Goal: Task Accomplishment & Management: Complete application form

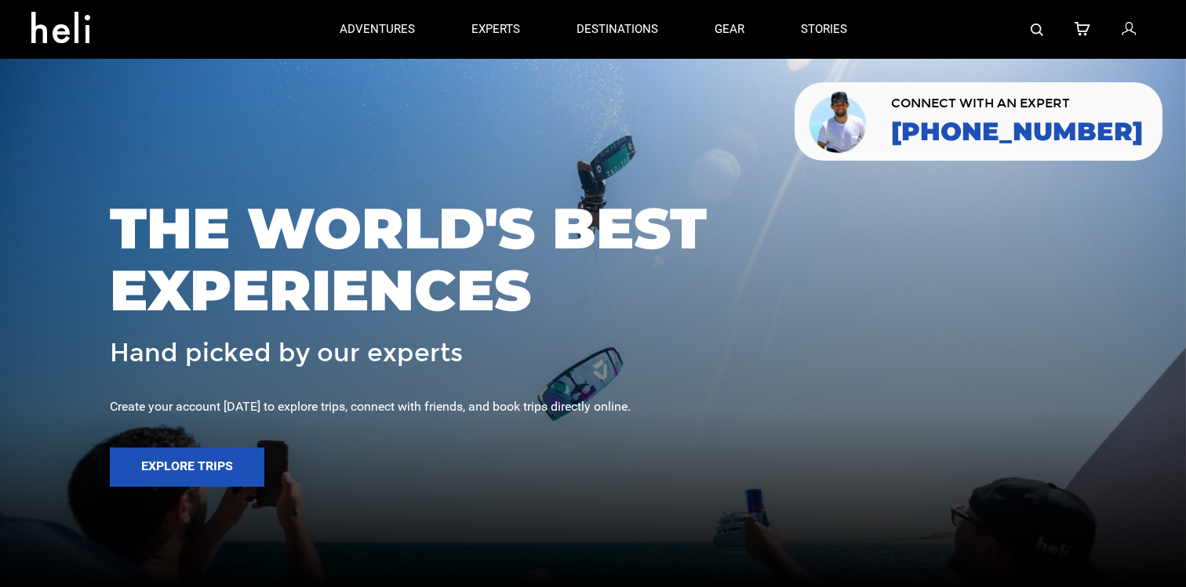
click at [1127, 33] on icon at bounding box center [1128, 30] width 14 height 20
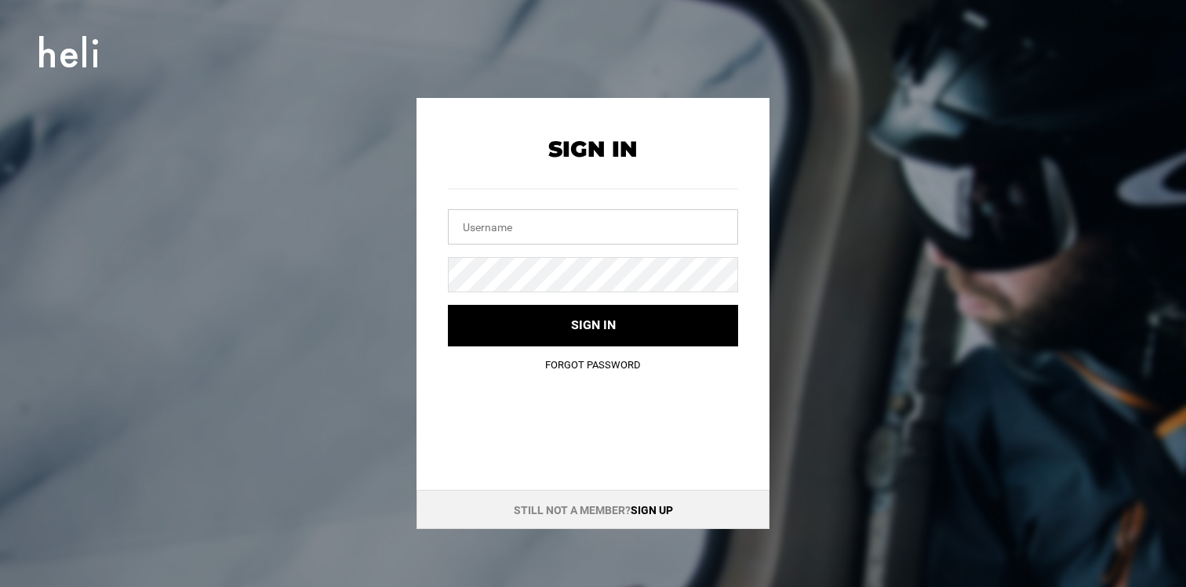
drag, startPoint x: 619, startPoint y: 234, endPoint x: 619, endPoint y: 220, distance: 14.9
click at [619, 234] on input "text" at bounding box center [593, 226] width 290 height 35
type input "[EMAIL_ADDRESS][DOMAIN_NAME]"
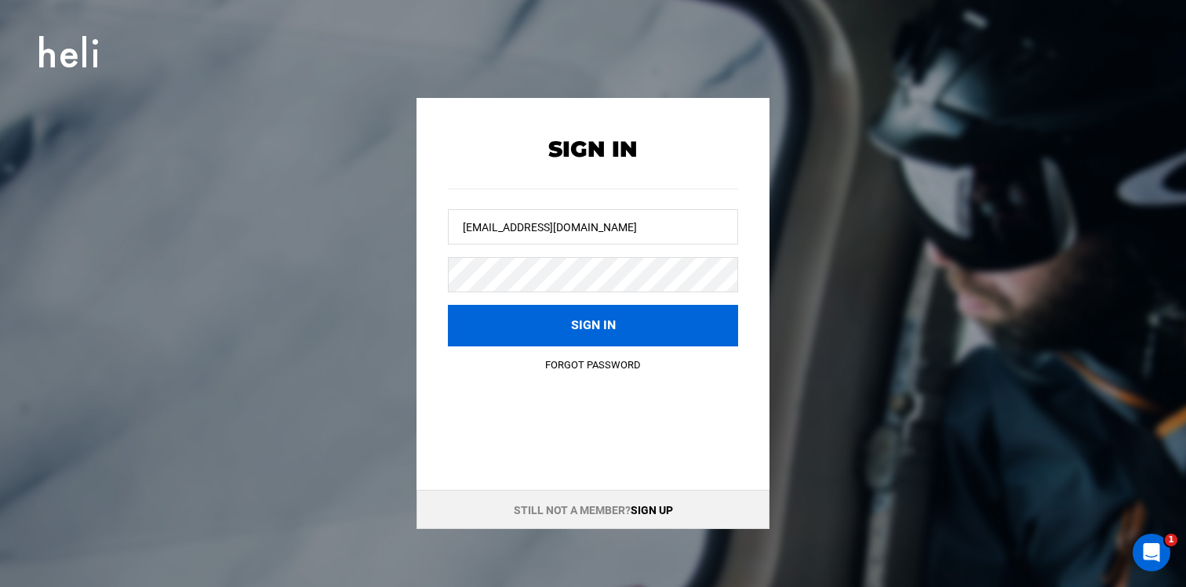
click at [587, 323] on button "Sign in" at bounding box center [593, 326] width 290 height 42
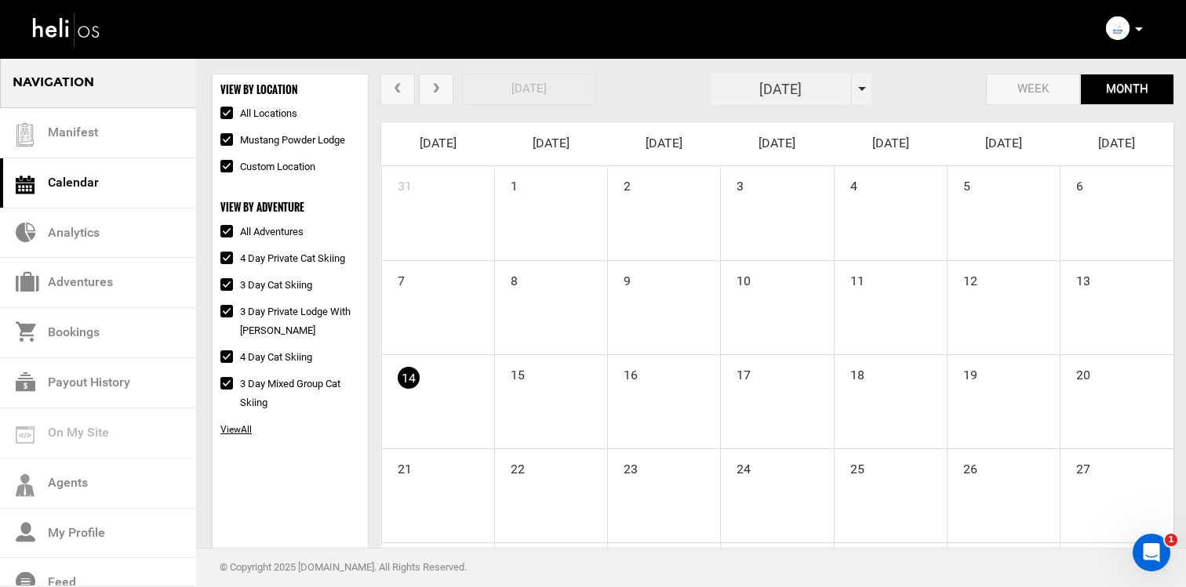
scroll to position [150, 0]
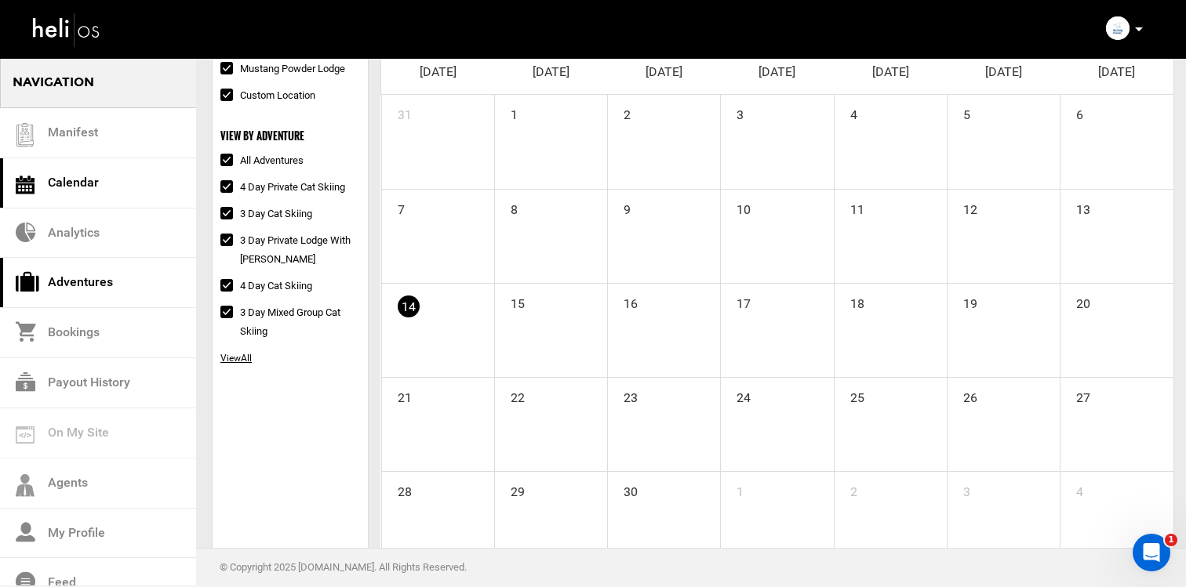
click at [159, 296] on link "Adventures" at bounding box center [98, 283] width 196 height 50
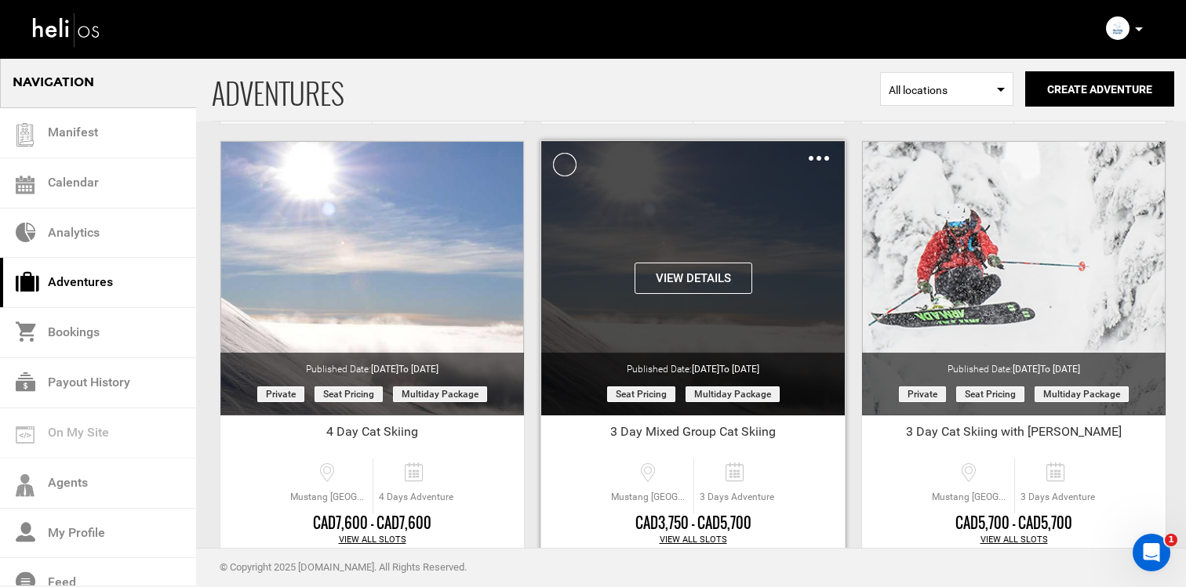
scroll to position [483, 0]
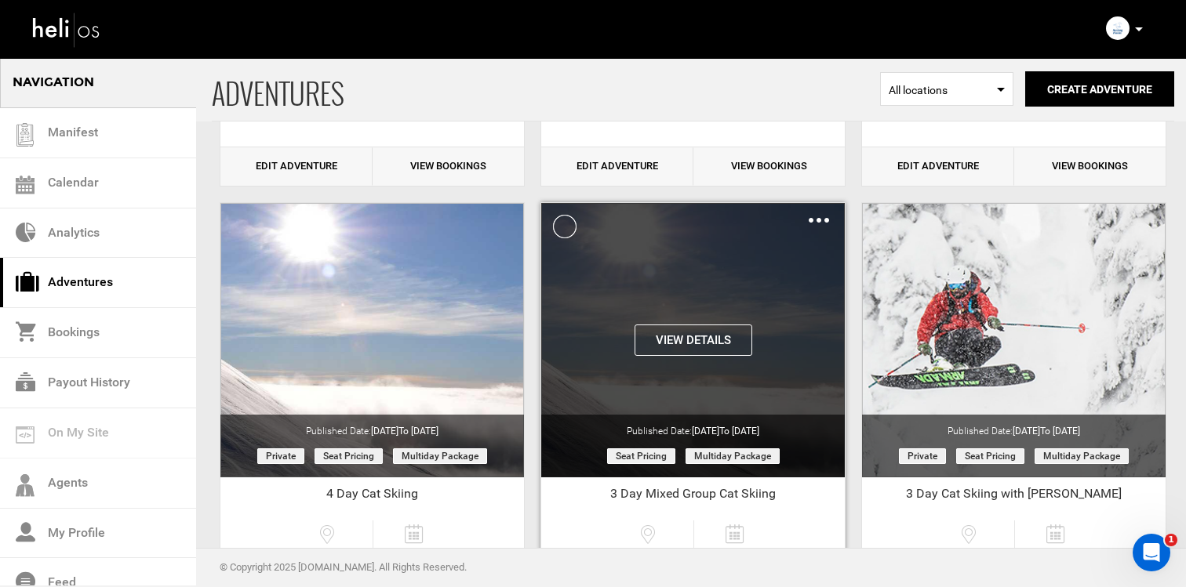
click at [823, 221] on img at bounding box center [818, 220] width 20 height 5
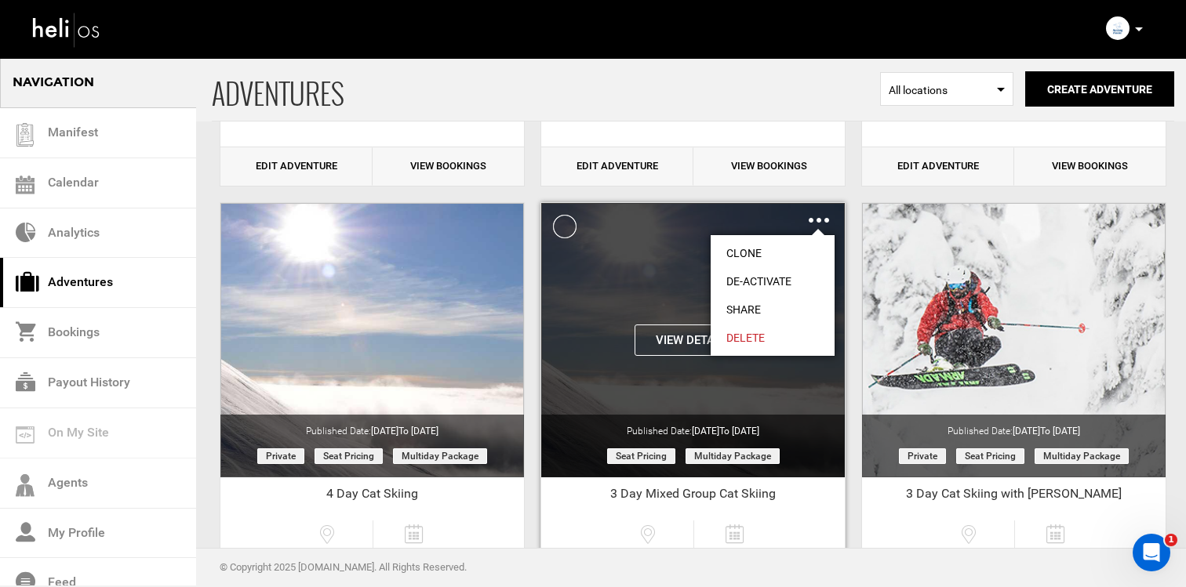
click at [768, 247] on link "Clone" at bounding box center [772, 253] width 124 height 28
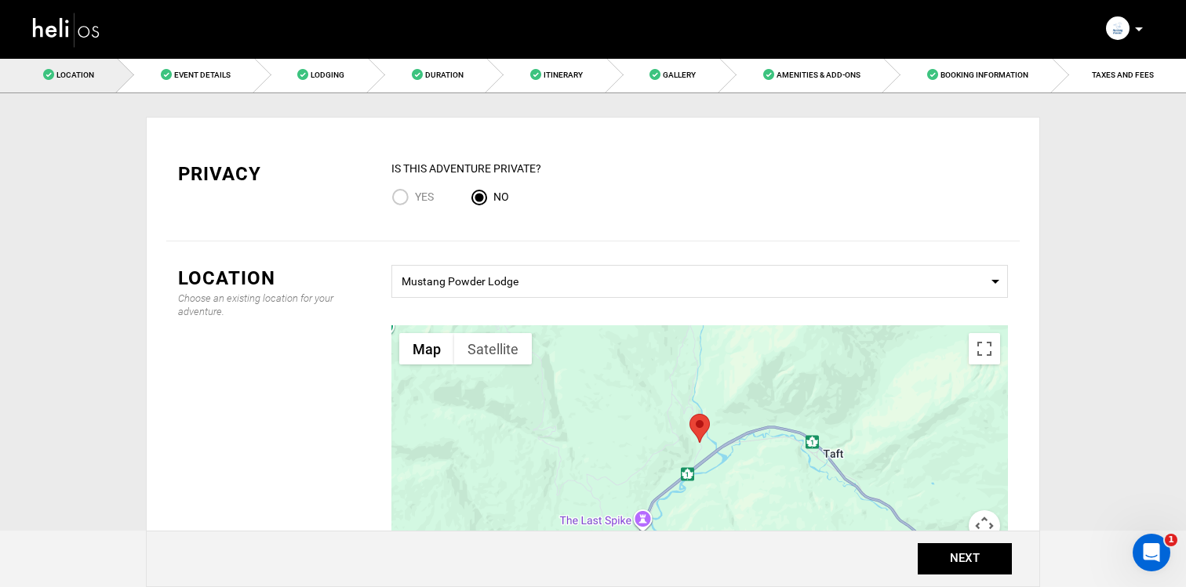
click at [402, 189] on input "Yes" at bounding box center [403, 198] width 24 height 21
radio input "true"
radio input "false"
click at [213, 89] on link "Event Details" at bounding box center [186, 74] width 136 height 35
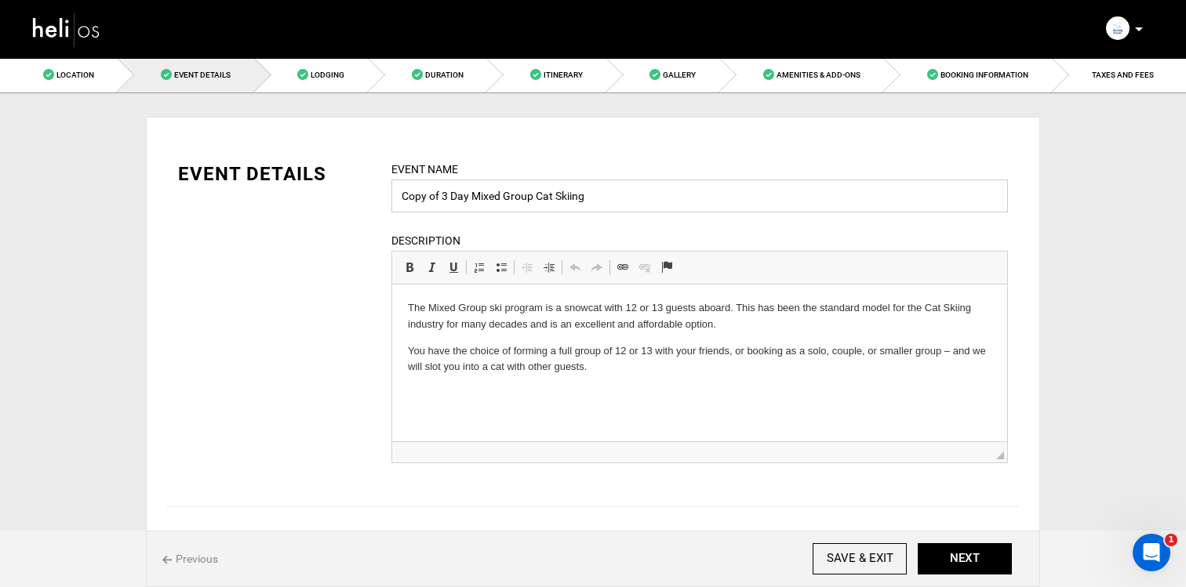
drag, startPoint x: 441, startPoint y: 197, endPoint x: 356, endPoint y: 197, distance: 85.5
click at [356, 197] on div "EVENT DETAILS Event Name Copy of 3 Day Mixed Group Cat Skiing Event name can no…" at bounding box center [592, 322] width 853 height 322
click at [546, 198] on input "3 Day Mixed Group Cat Skiing" at bounding box center [699, 196] width 616 height 33
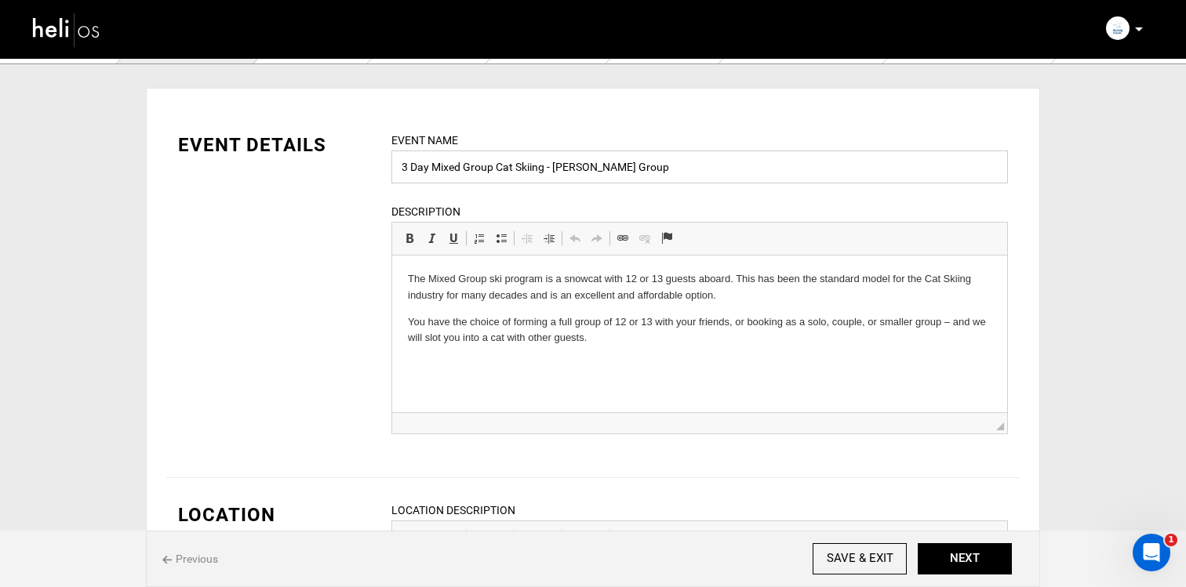
scroll to position [39, 0]
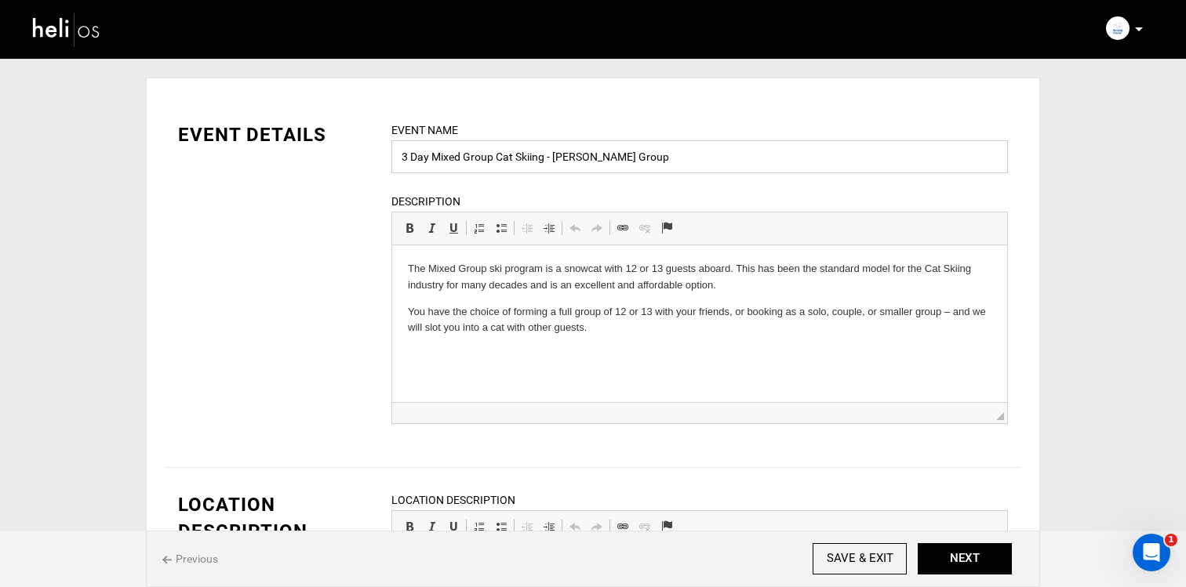
type input "3 Day Mixed Group Cat Skiing - [PERSON_NAME] Group"
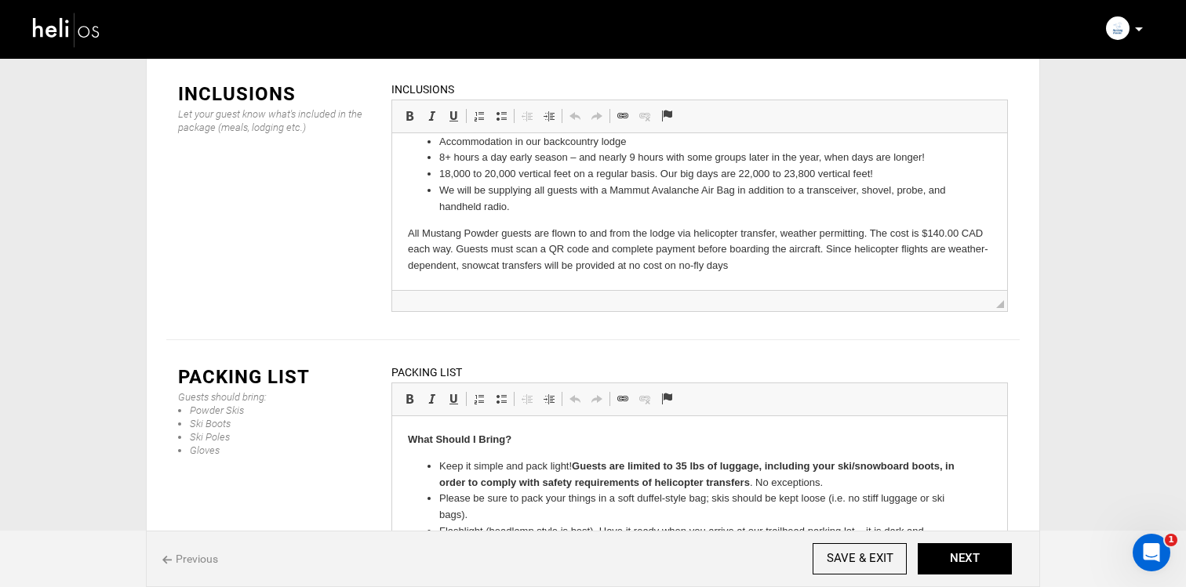
scroll to position [2337, 0]
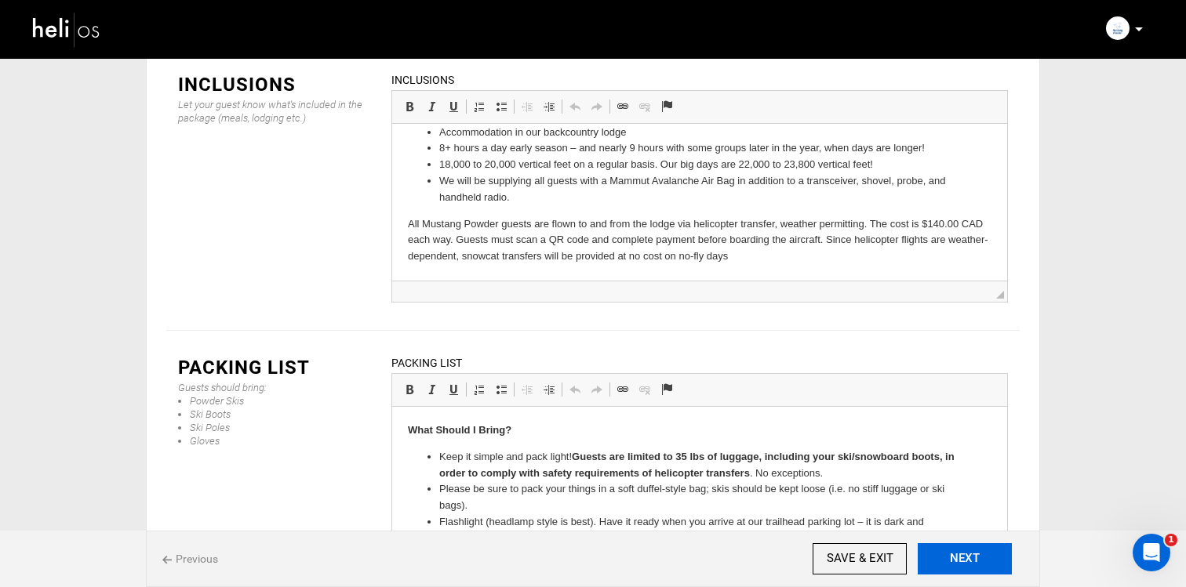
click at [946, 549] on button "NEXT" at bounding box center [964, 558] width 94 height 31
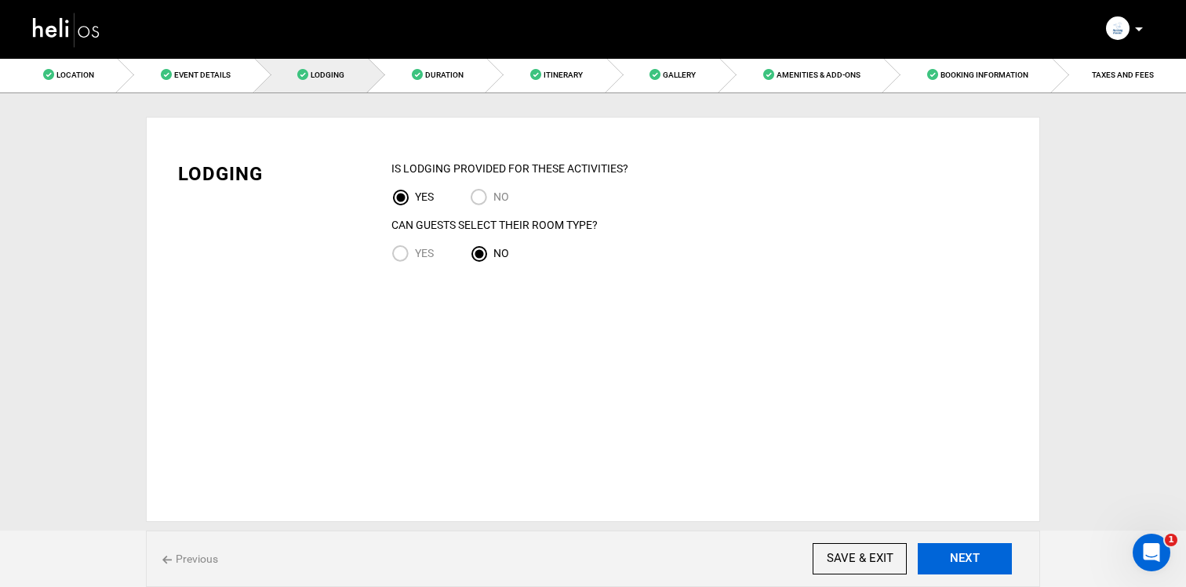
click at [986, 550] on button "NEXT" at bounding box center [964, 558] width 94 height 31
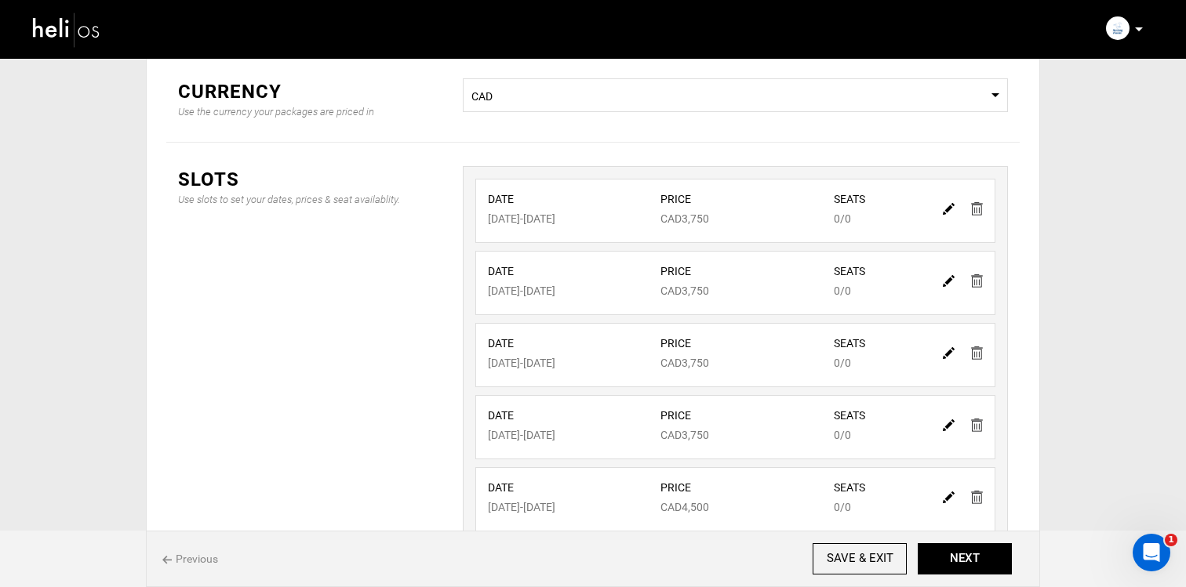
scroll to position [234, 0]
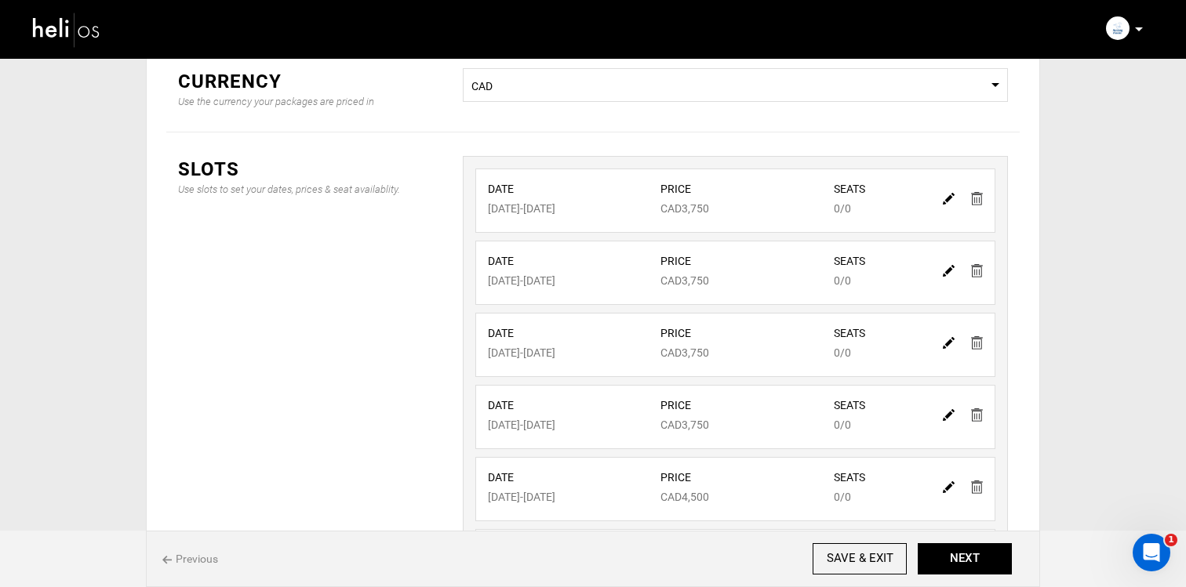
click at [983, 202] on div at bounding box center [962, 198] width 54 height 23
click at [982, 201] on img at bounding box center [977, 198] width 12 height 13
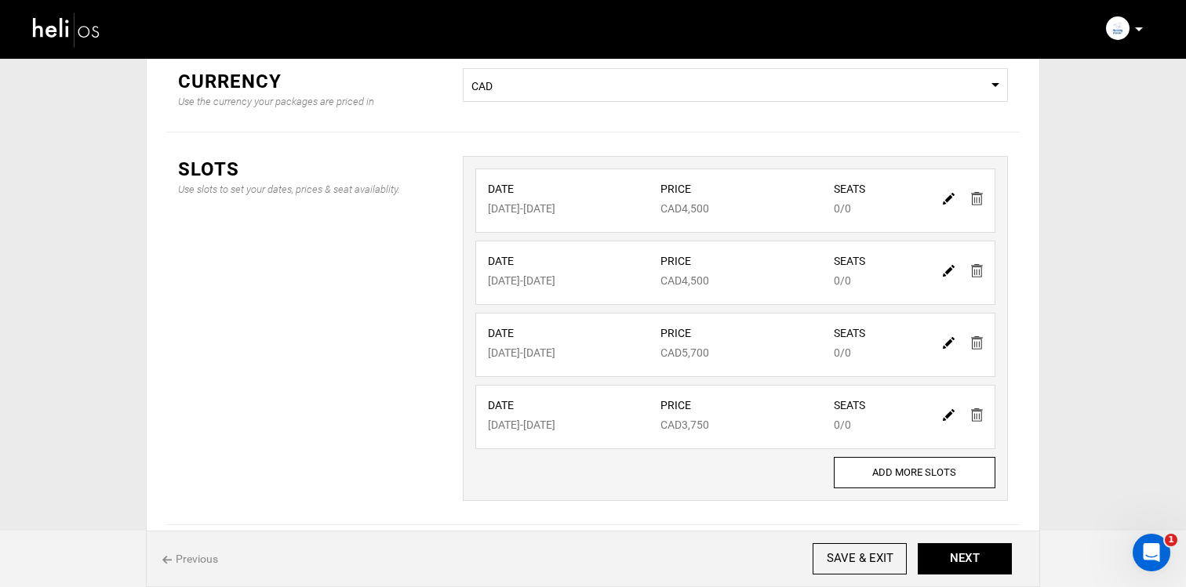
click at [982, 201] on img at bounding box center [977, 198] width 12 height 13
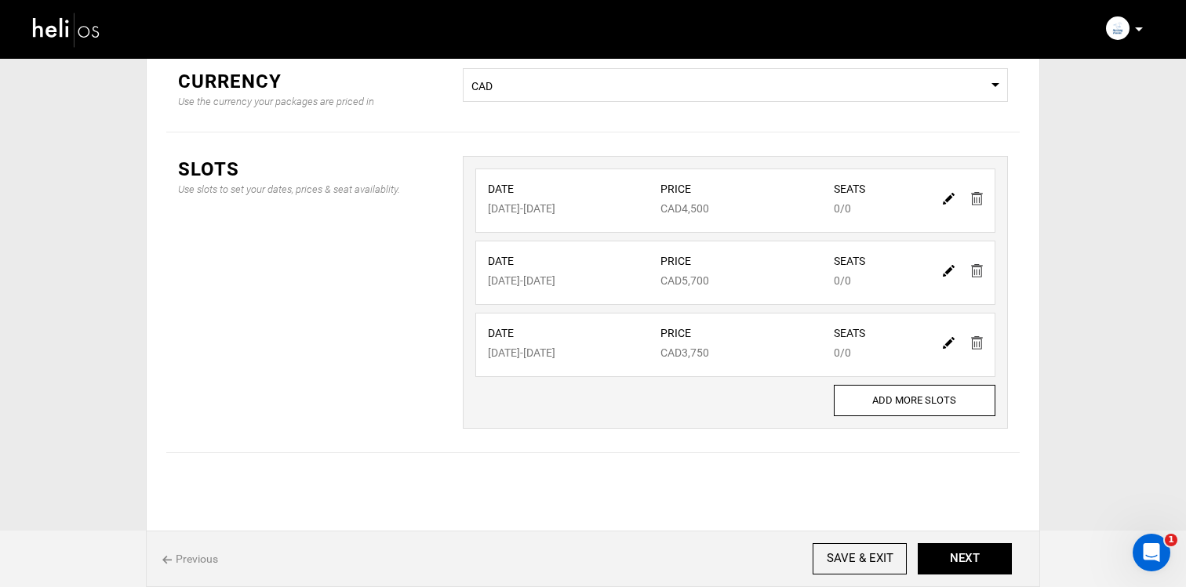
click at [982, 201] on img at bounding box center [977, 198] width 12 height 13
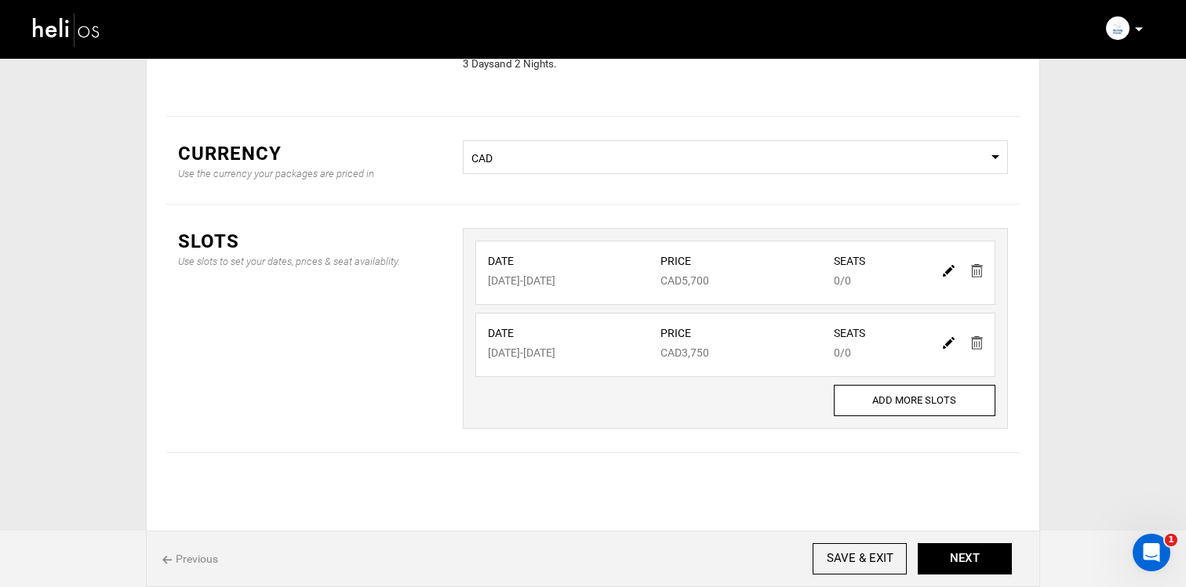
scroll to position [162, 0]
click at [972, 266] on img at bounding box center [977, 270] width 12 height 13
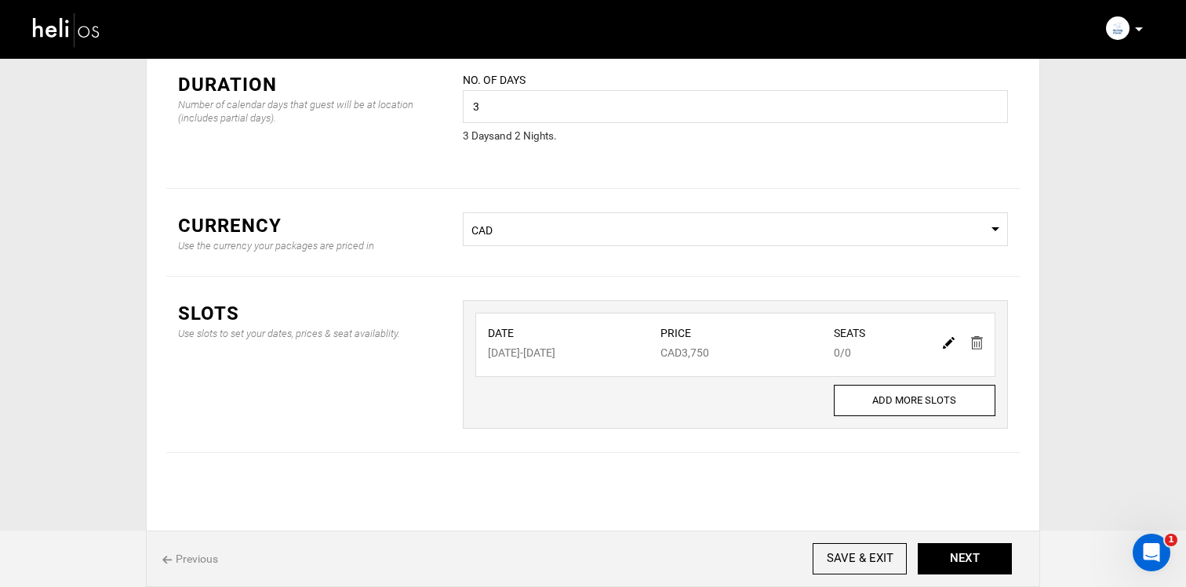
click at [946, 342] on img at bounding box center [949, 343] width 12 height 12
type input "[DATE]"
type input "3750"
type input "0"
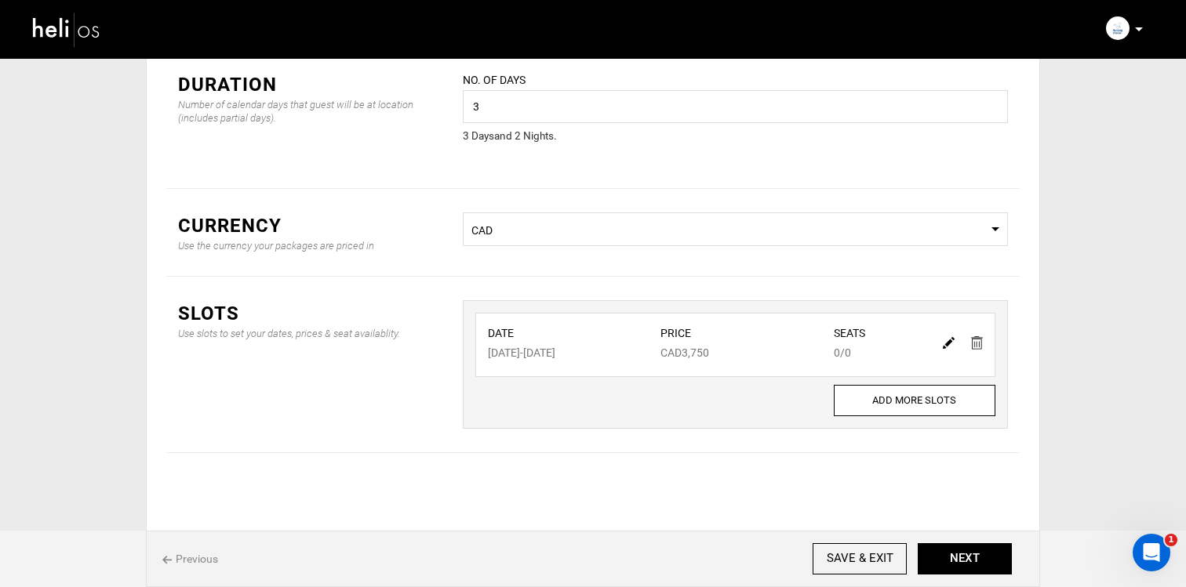
type input "0"
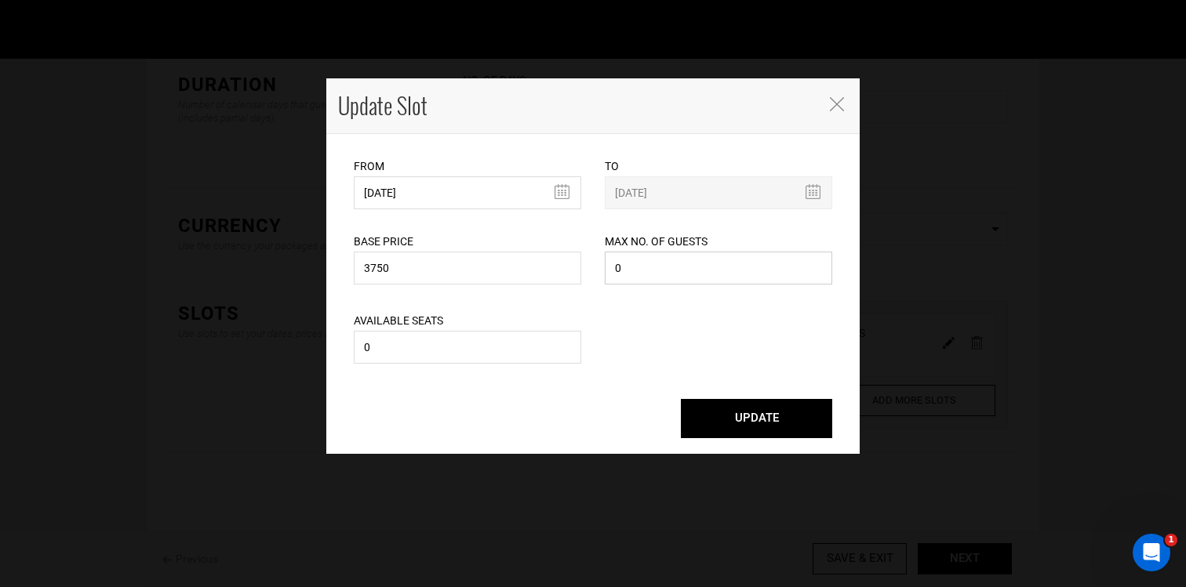
click at [637, 271] on input "0" at bounding box center [718, 268] width 227 height 33
type input "5"
click at [497, 351] on input "0" at bounding box center [467, 347] width 227 height 33
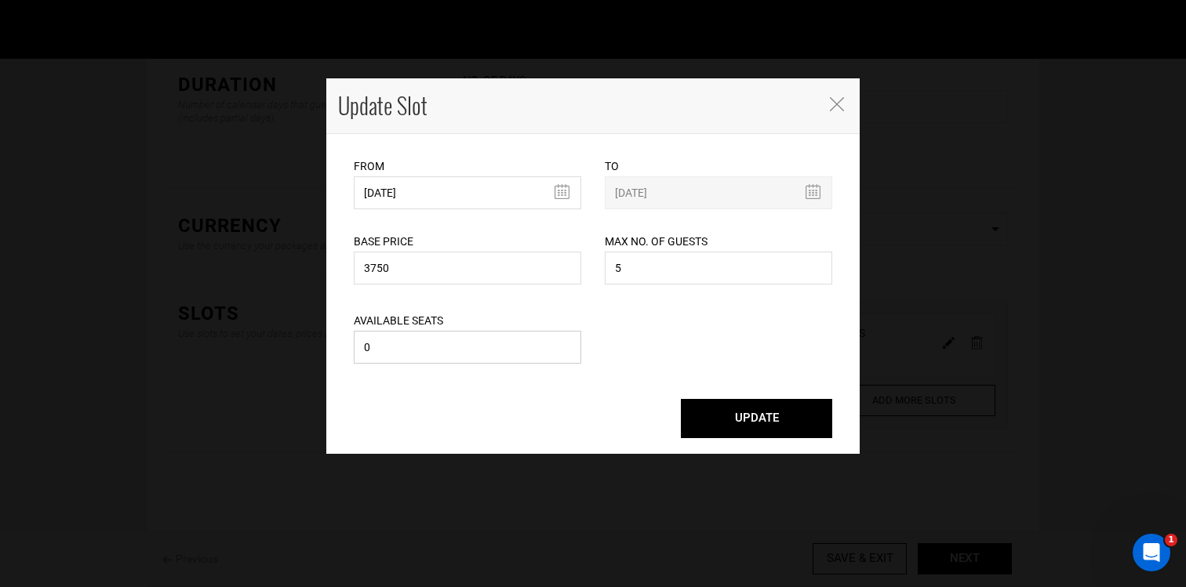
click at [497, 351] on input "0" at bounding box center [467, 347] width 227 height 33
type input "5"
click at [748, 406] on button "UPDATE" at bounding box center [756, 418] width 151 height 39
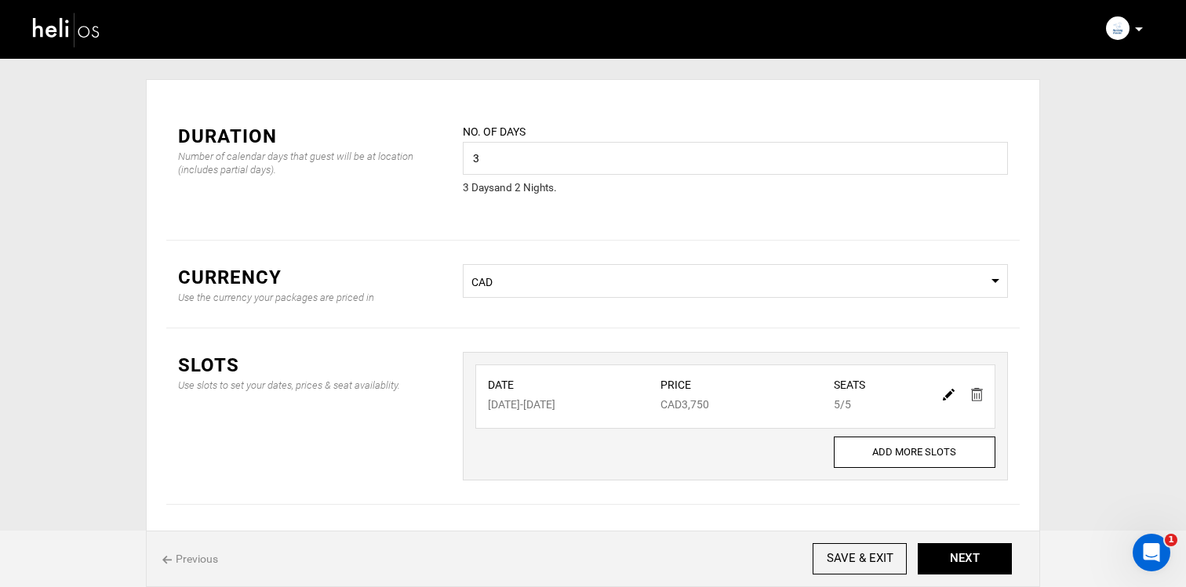
scroll to position [39, 0]
click at [957, 554] on button "NEXT" at bounding box center [964, 558] width 94 height 31
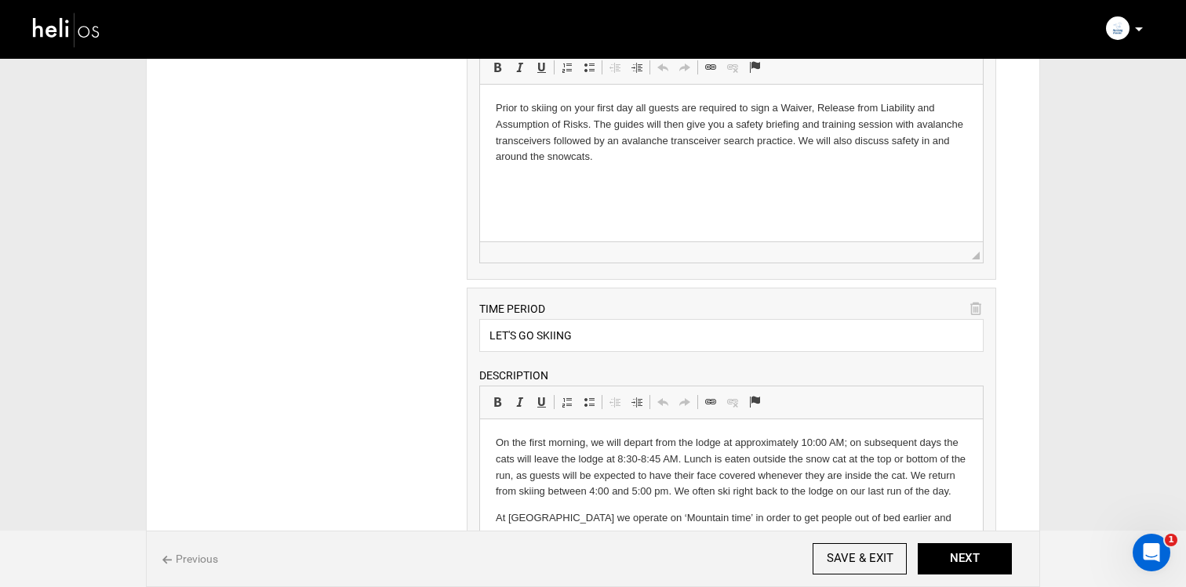
scroll to position [801, 0]
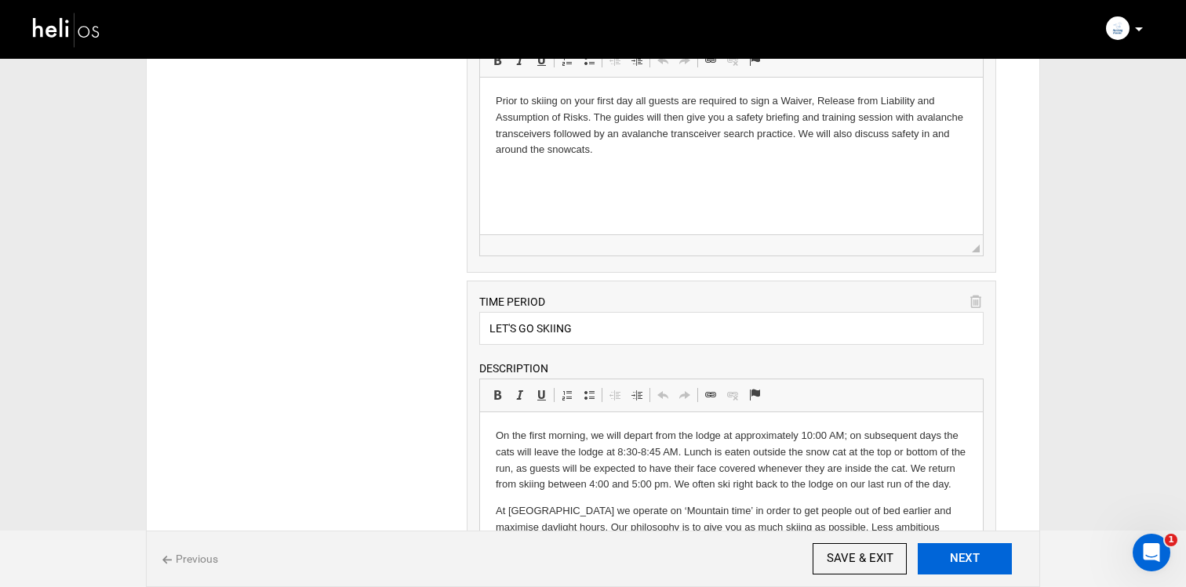
click at [946, 551] on button "NEXT" at bounding box center [964, 558] width 94 height 31
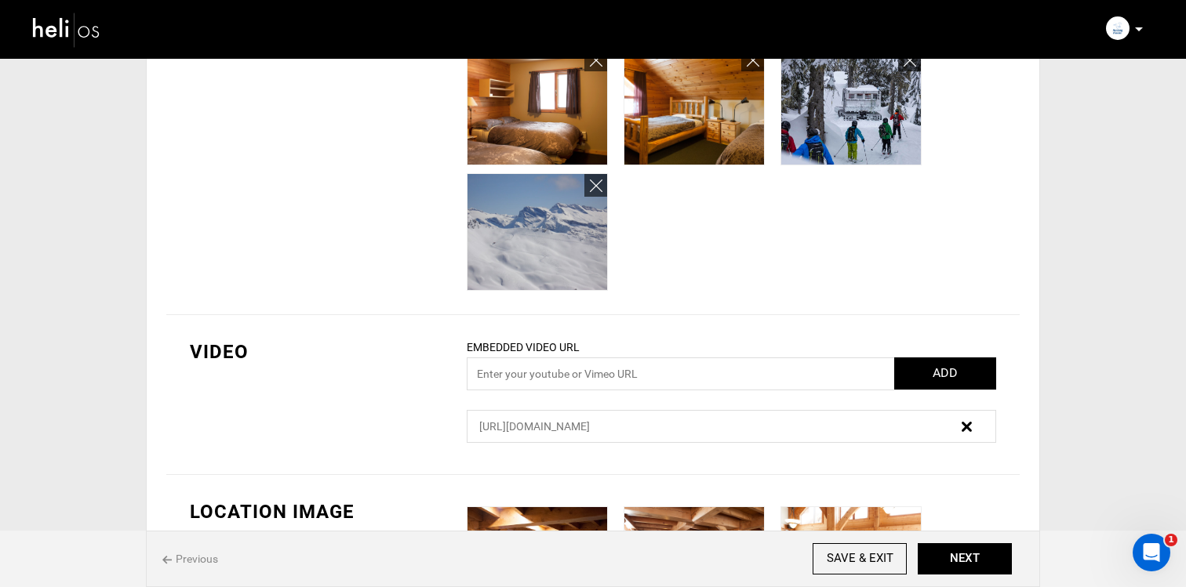
scroll to position [975, 0]
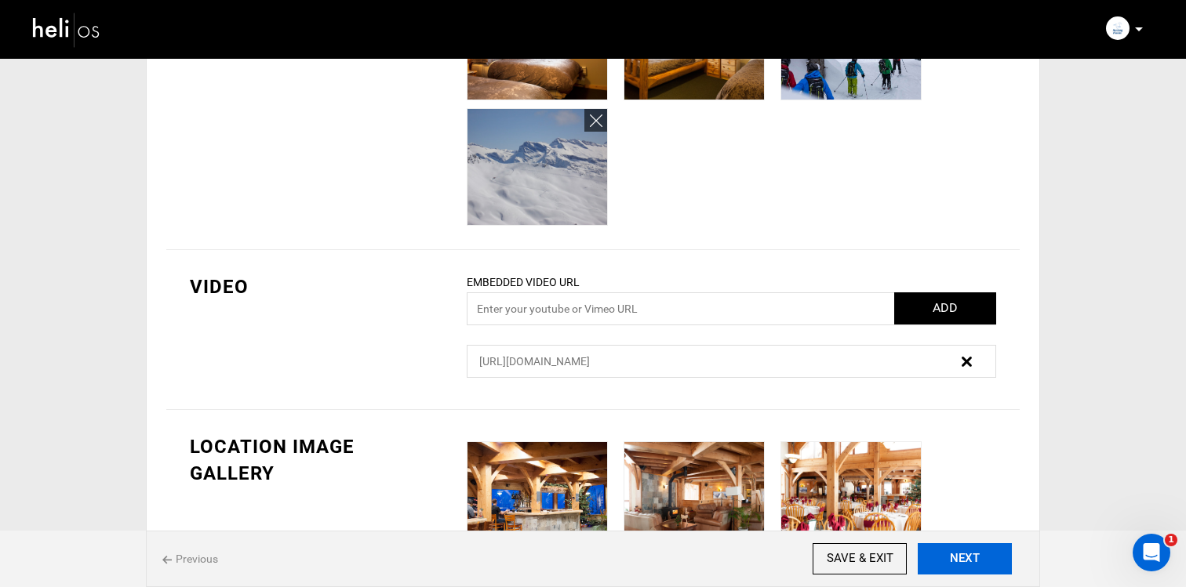
click at [954, 570] on button "NEXT" at bounding box center [964, 558] width 94 height 31
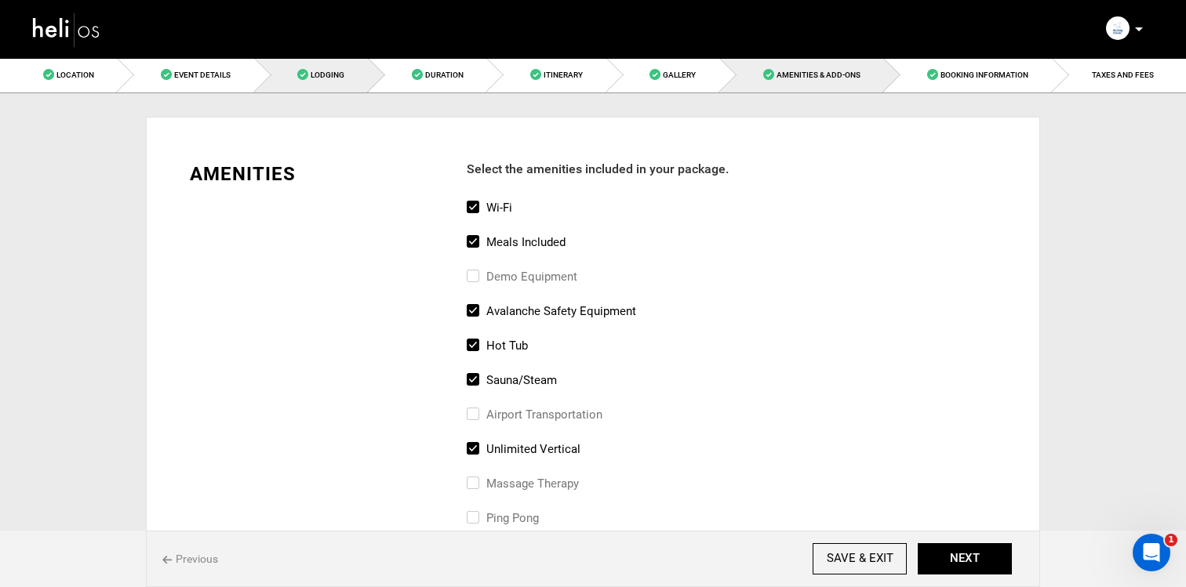
click at [333, 78] on span "Lodging" at bounding box center [328, 75] width 34 height 9
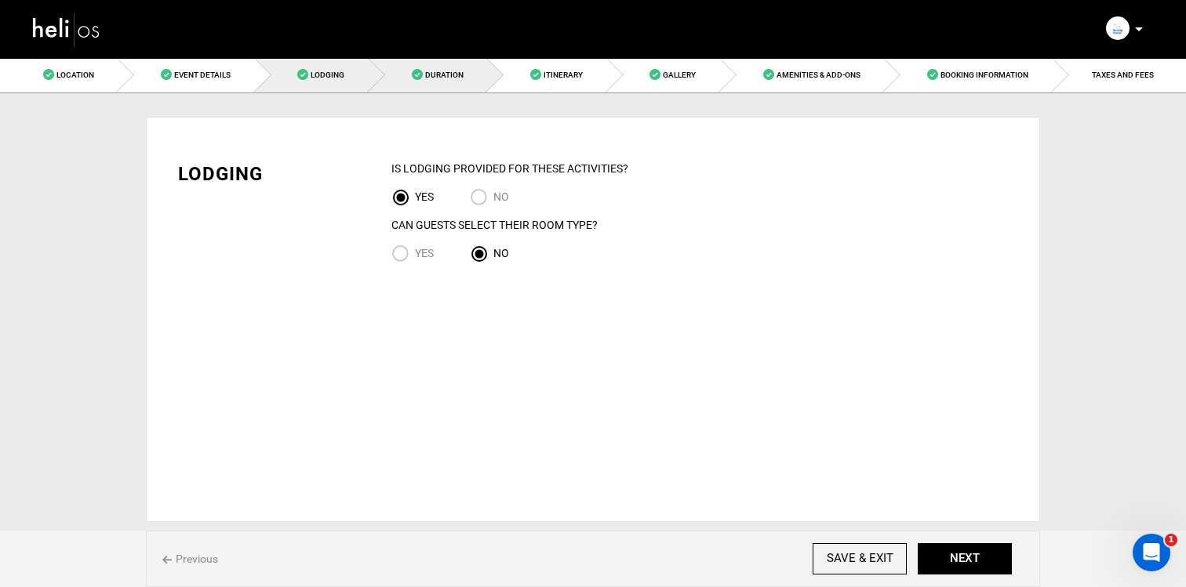
click at [436, 71] on span "Duration" at bounding box center [444, 75] width 38 height 9
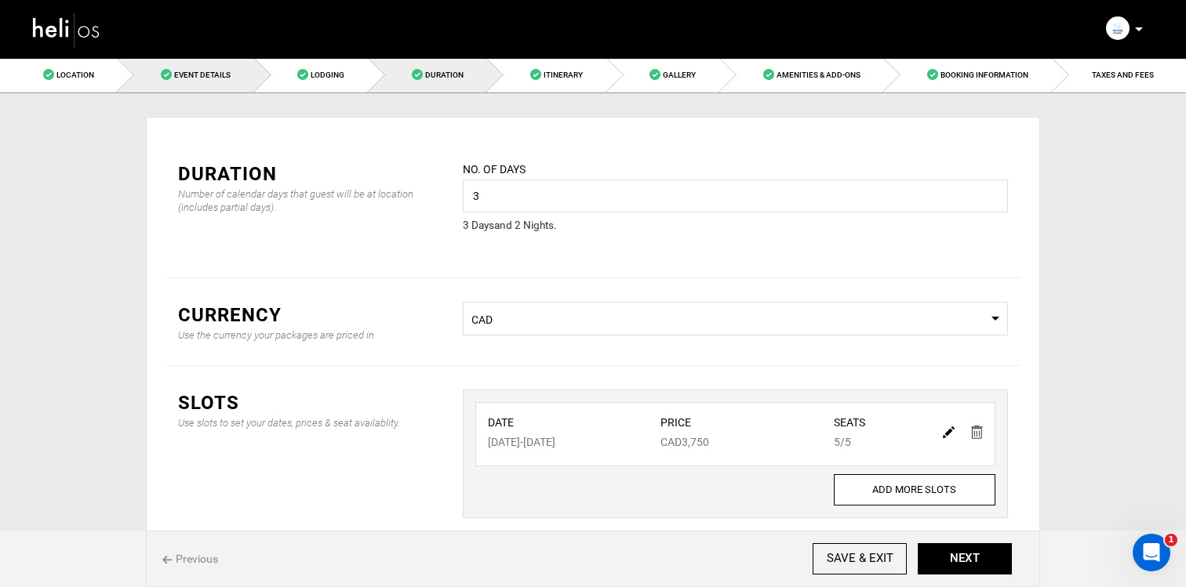
click at [204, 65] on link "Event Details" at bounding box center [186, 74] width 136 height 35
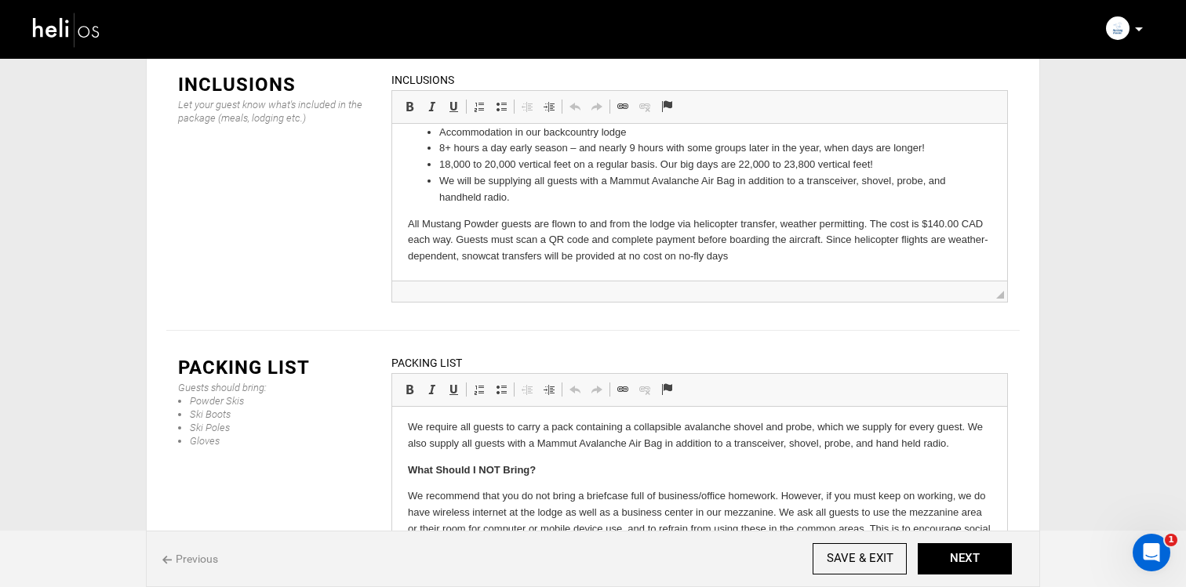
scroll to position [340, 0]
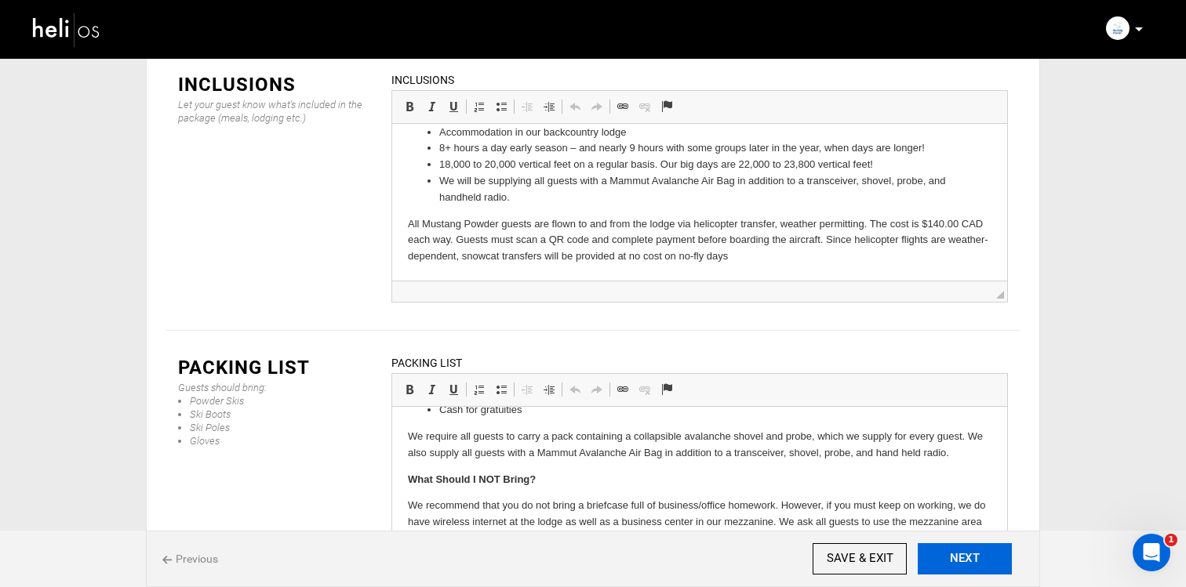
click at [986, 565] on button "NEXT" at bounding box center [964, 558] width 94 height 31
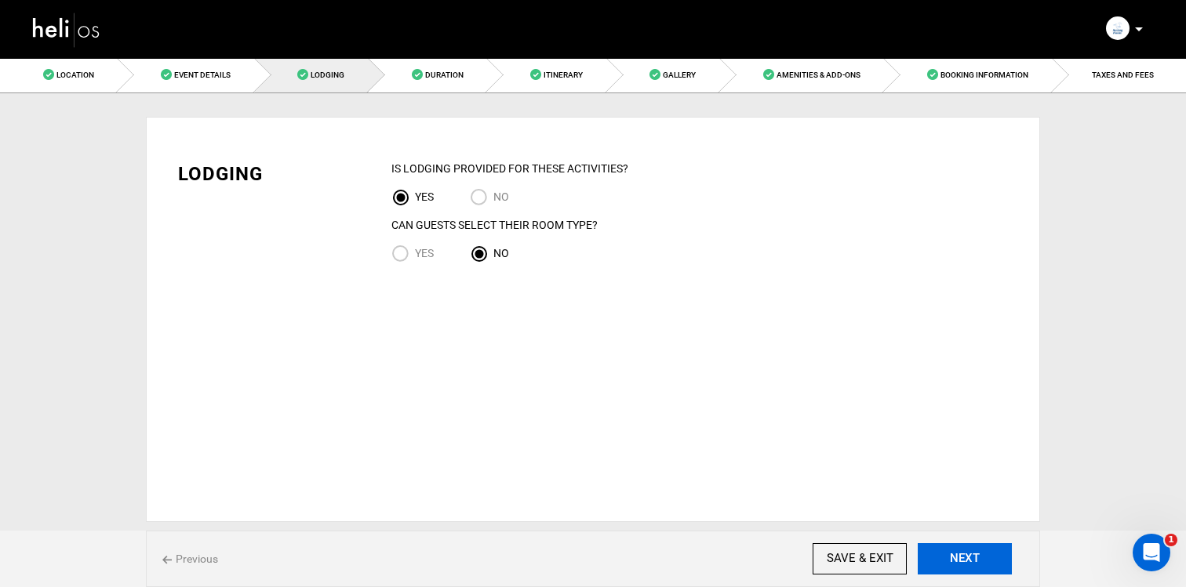
click at [986, 565] on button "NEXT" at bounding box center [964, 558] width 94 height 31
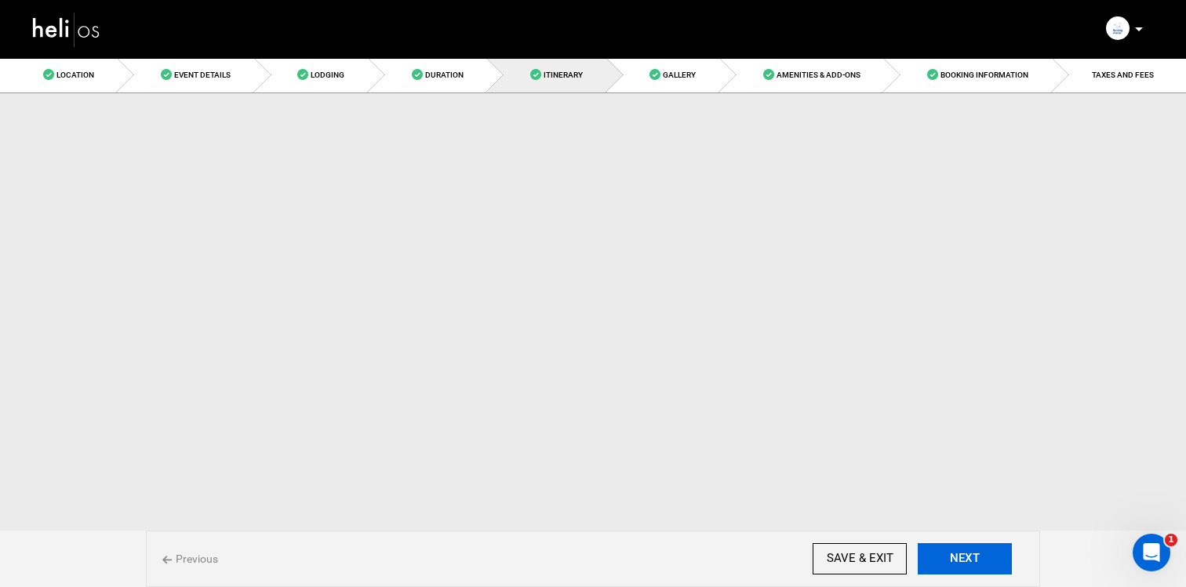
click at [986, 565] on button "NEXT" at bounding box center [964, 558] width 94 height 31
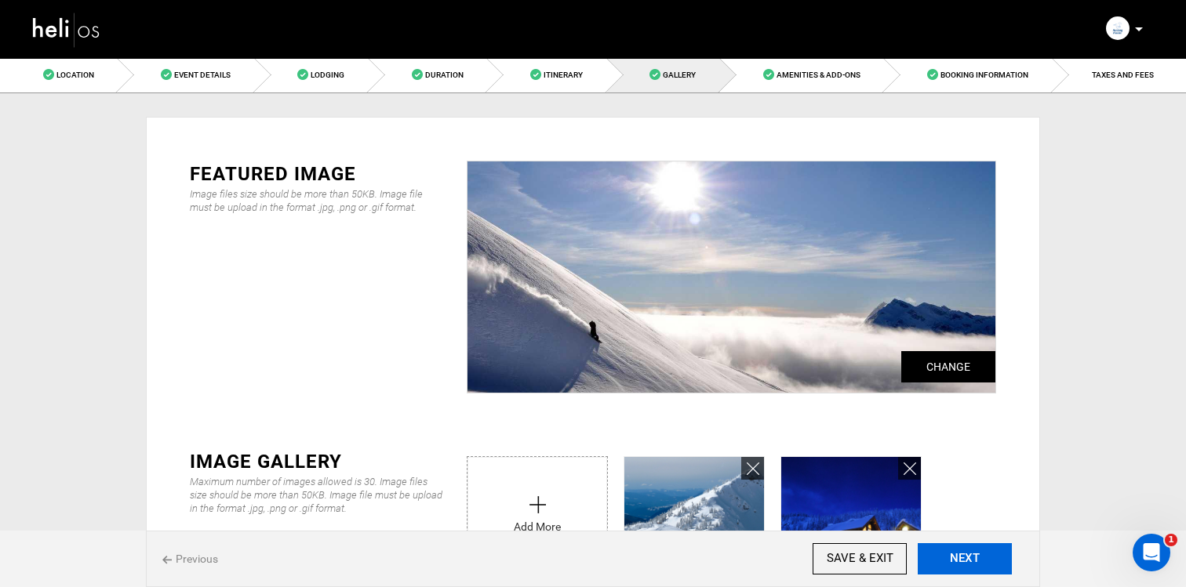
click at [986, 565] on button "NEXT" at bounding box center [964, 558] width 94 height 31
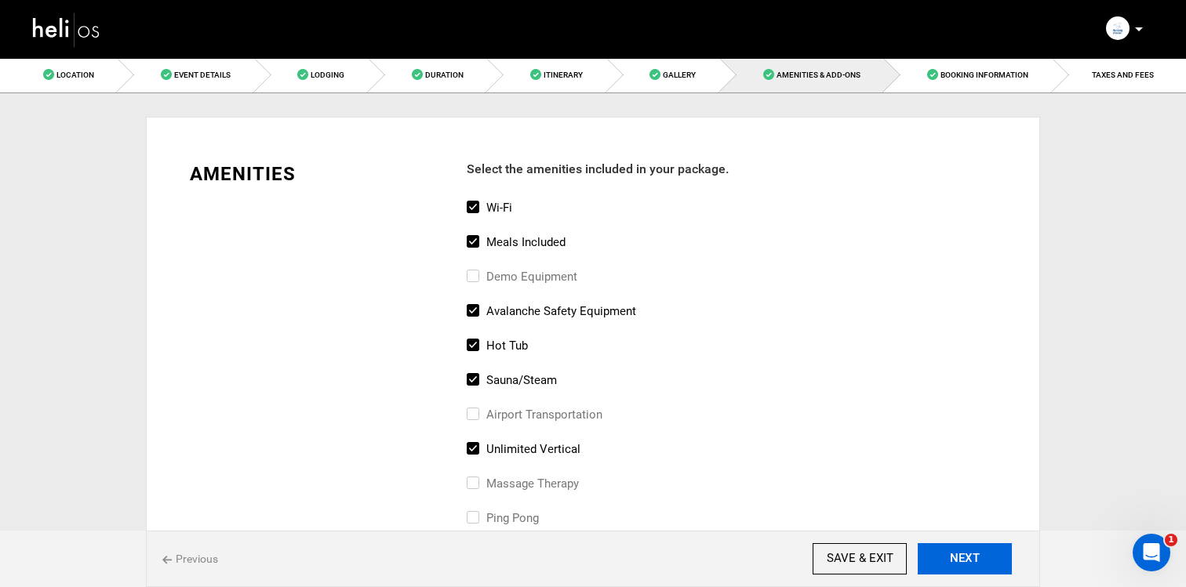
click at [986, 565] on button "NEXT" at bounding box center [964, 558] width 94 height 31
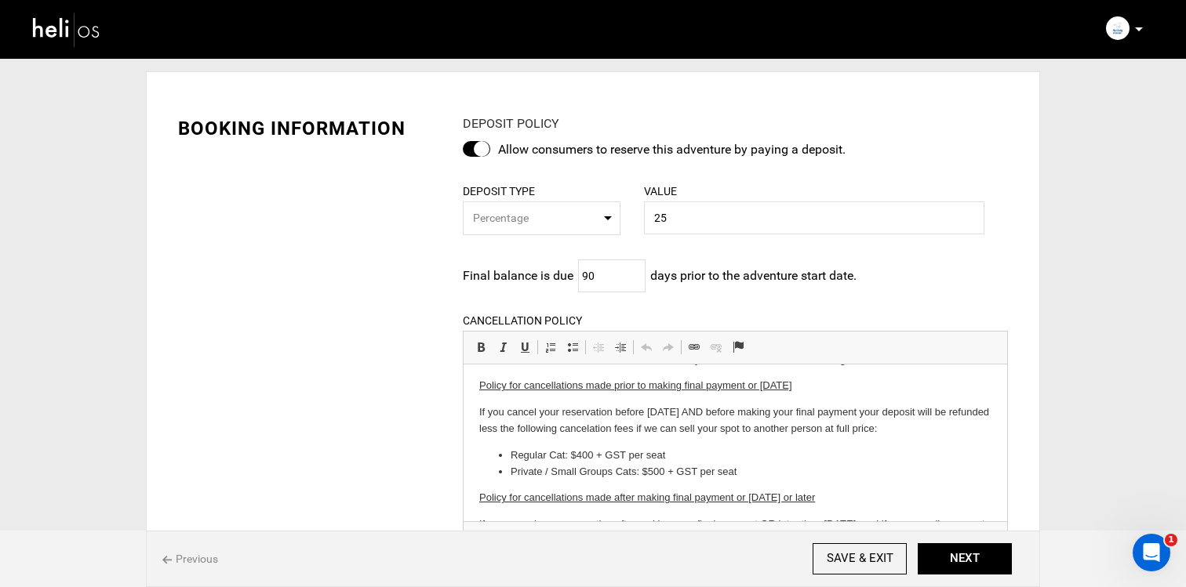
scroll to position [38, 0]
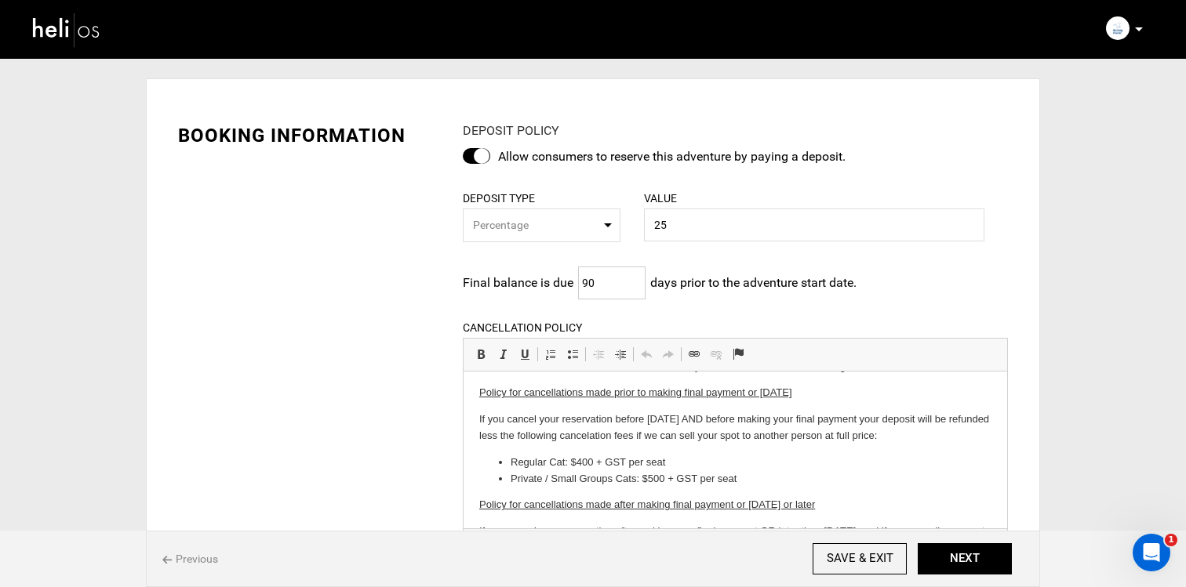
click at [615, 284] on input "90" at bounding box center [611, 283] width 67 height 33
type input "175"
click at [350, 315] on div "BOOKING INFORMATION DEPOSIT POLICY Allow consumers to reserve this adventure by…" at bounding box center [592, 501] width 853 height 804
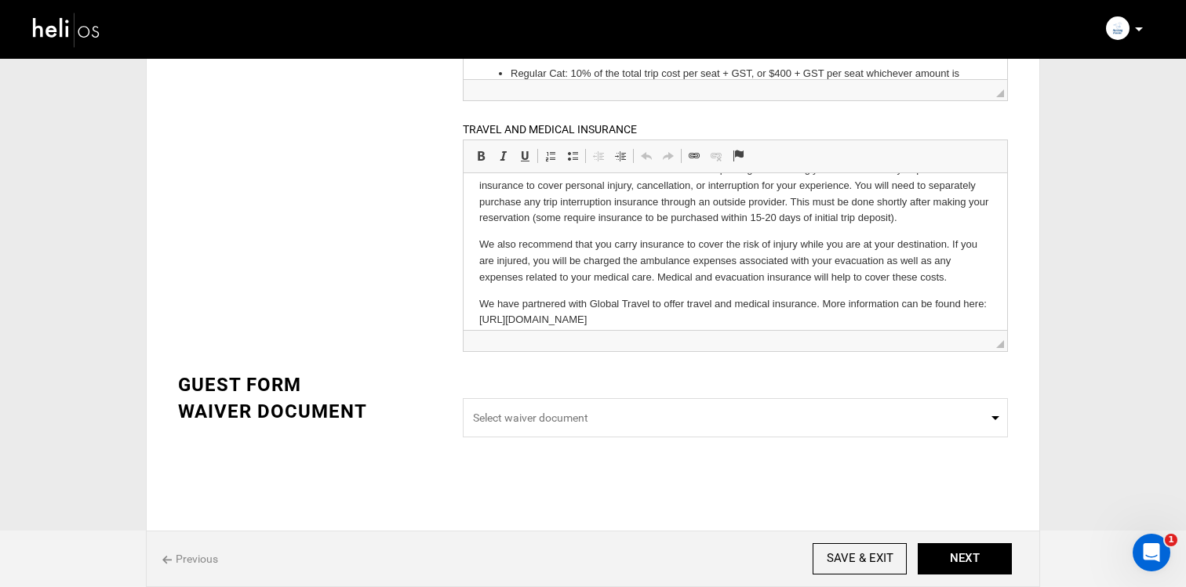
scroll to position [42, 0]
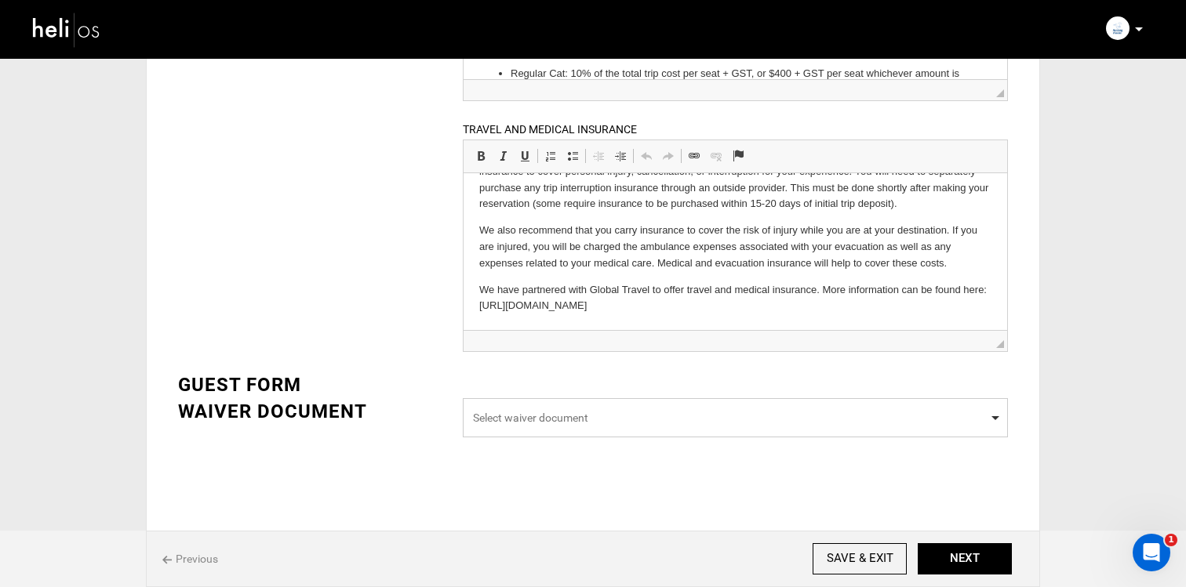
click at [600, 423] on span "Select waiver document" at bounding box center [735, 418] width 525 height 16
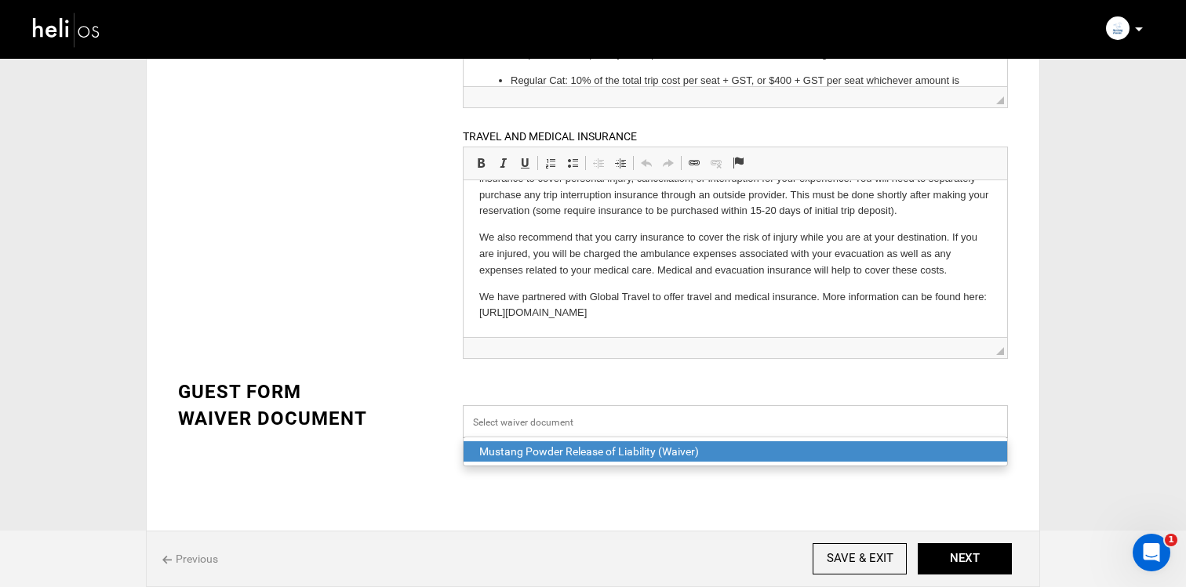
scroll to position [483, 0]
click at [599, 449] on div "Mustang Powder Release of Liability (Waiver)" at bounding box center [735, 452] width 512 height 16
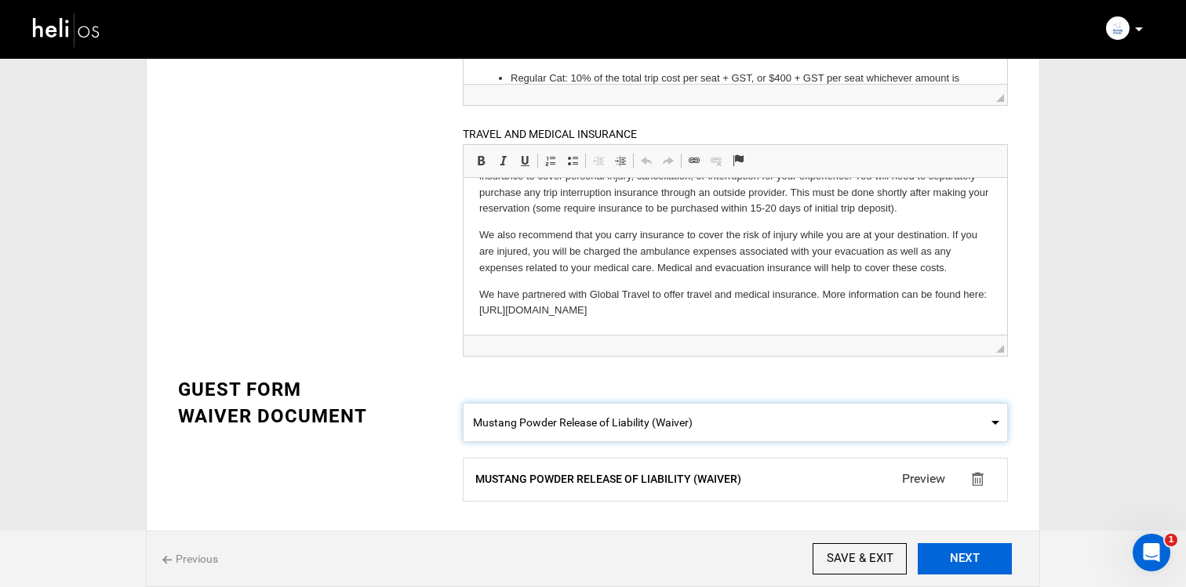
click at [954, 557] on button "NEXT" at bounding box center [964, 558] width 94 height 31
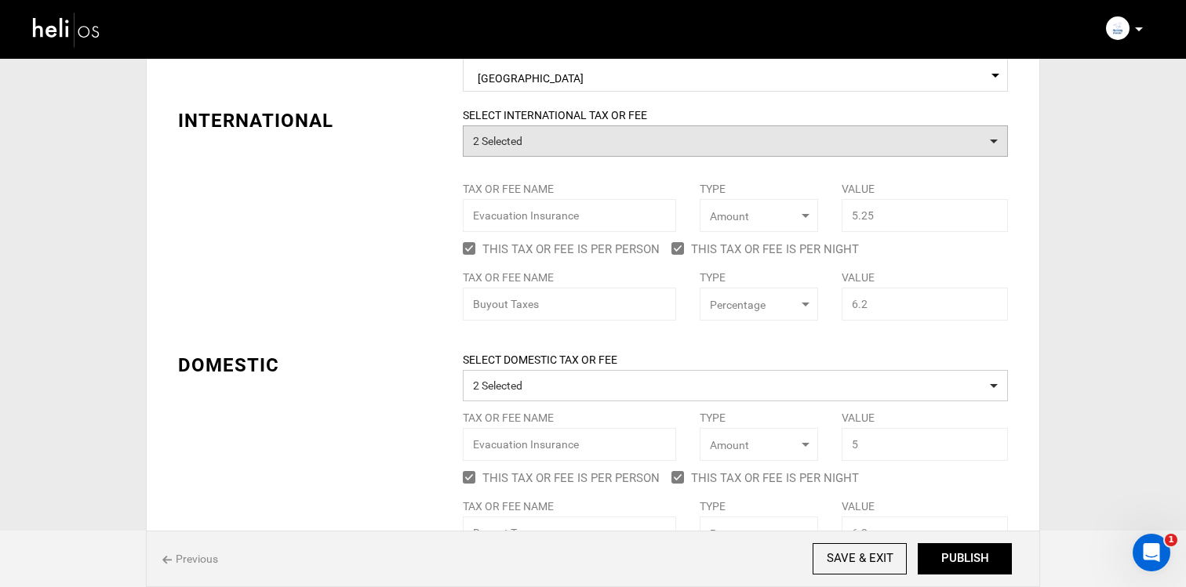
scroll to position [129, 0]
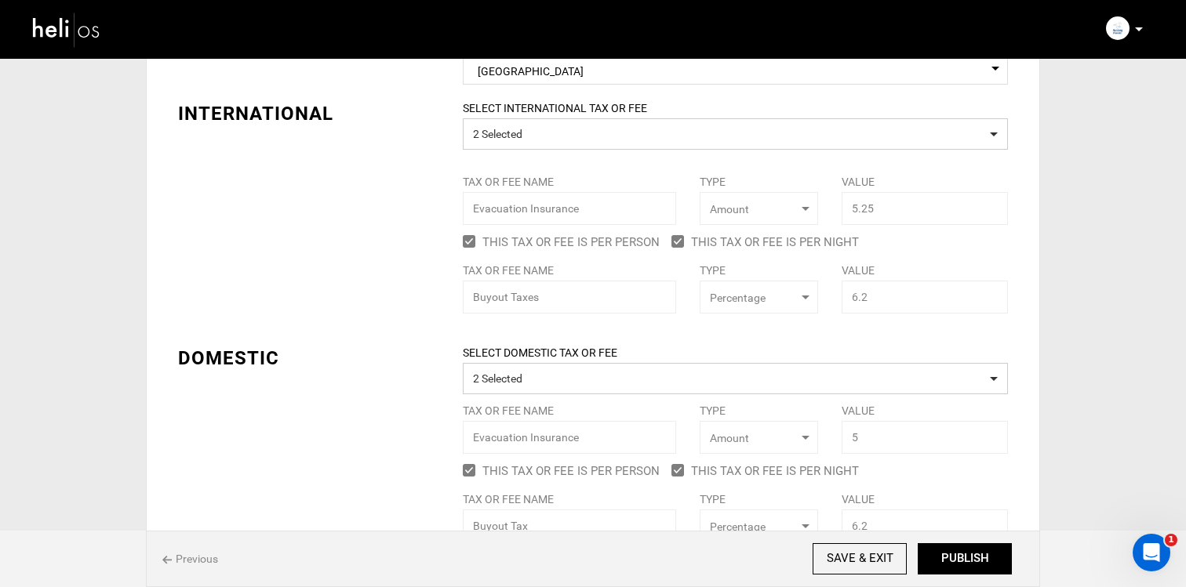
click at [793, 158] on div "SELECT INTERNATIONAL TAX OR FEE 2 Selected Tax or Fee Name Evacuation Insurance…" at bounding box center [735, 206] width 568 height 213
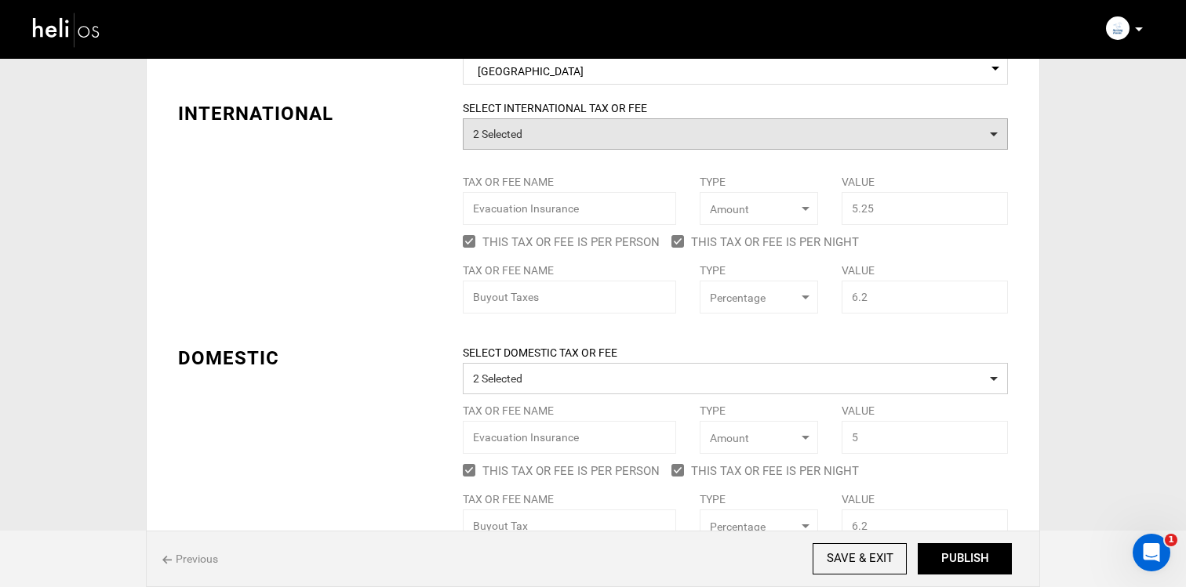
click at [777, 140] on button "2 Selected" at bounding box center [735, 133] width 545 height 31
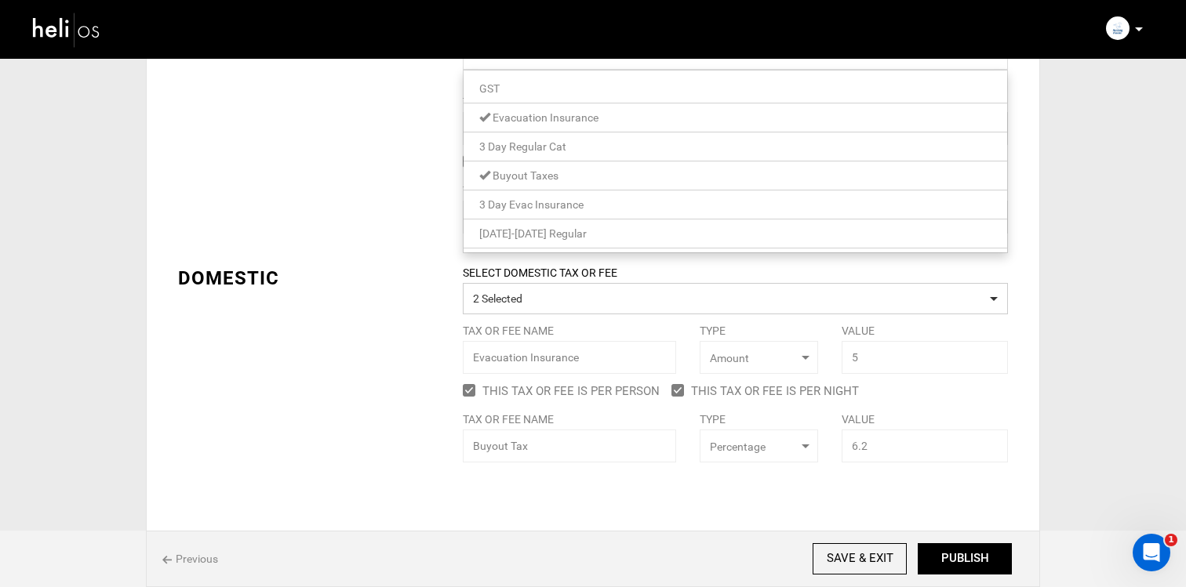
scroll to position [191, 0]
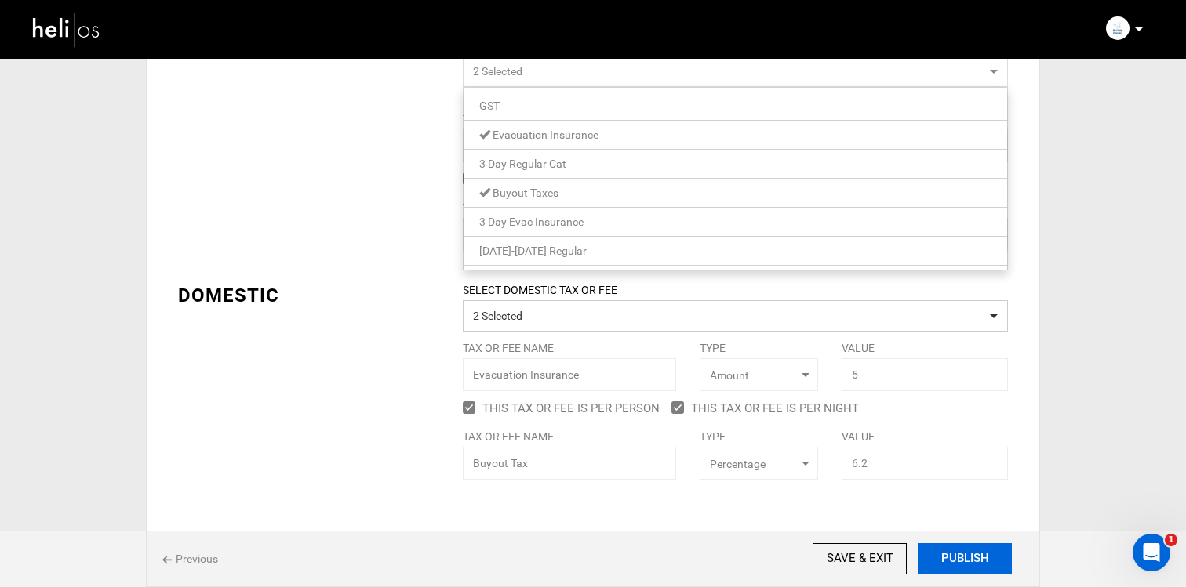
click at [963, 545] on button "PUBLISH" at bounding box center [964, 558] width 94 height 31
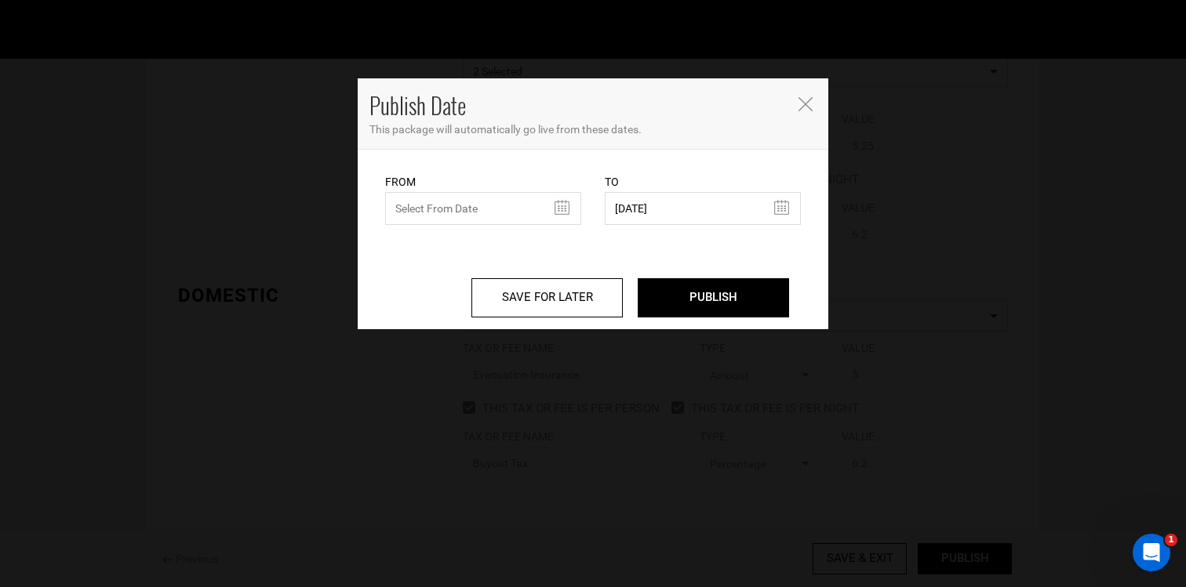
click at [809, 107] on icon "Close" at bounding box center [805, 104] width 14 height 14
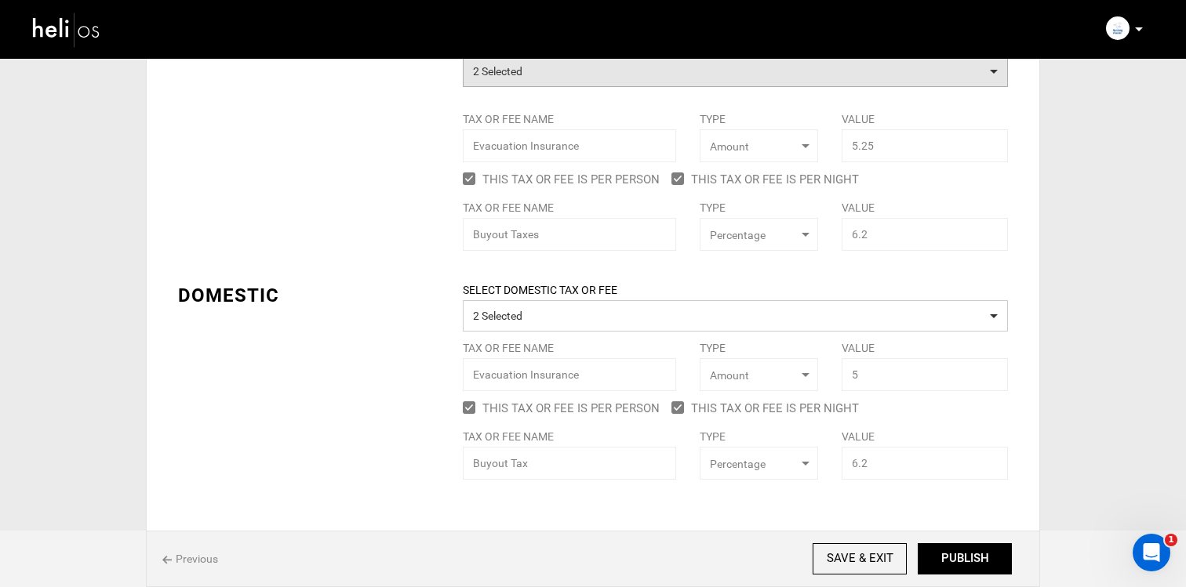
click at [639, 85] on button "2 Selected" at bounding box center [735, 71] width 545 height 31
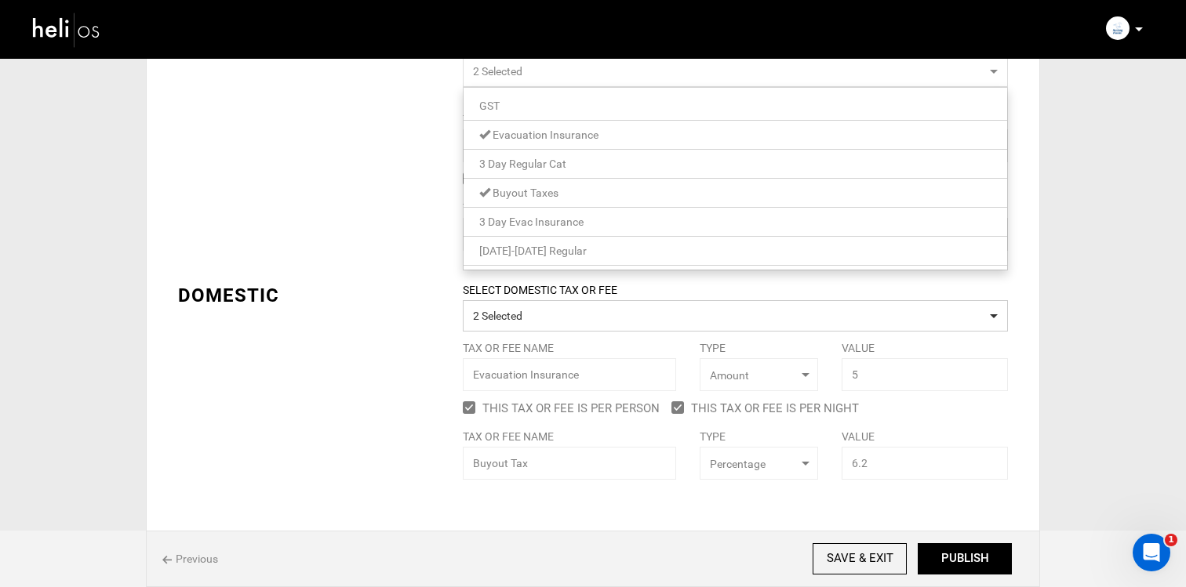
click at [579, 253] on link "[DATE]-[DATE] Regular" at bounding box center [734, 251] width 543 height 20
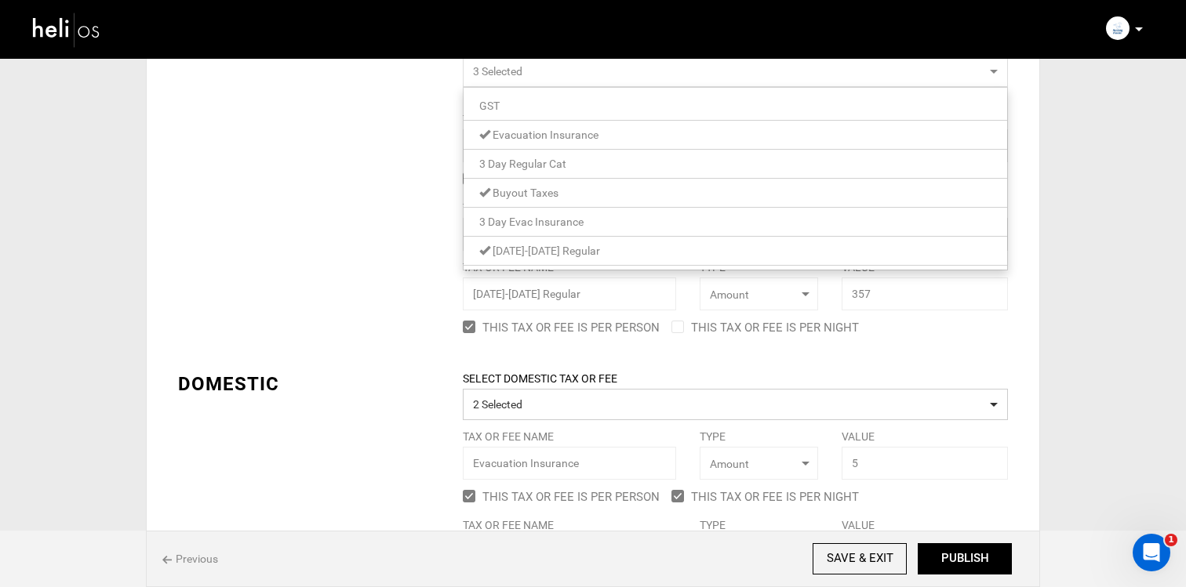
click at [364, 267] on div "TAX POLICY COUNTRY Select Country [GEOGRAPHIC_DATA] Please select a country. IN…" at bounding box center [592, 257] width 853 height 623
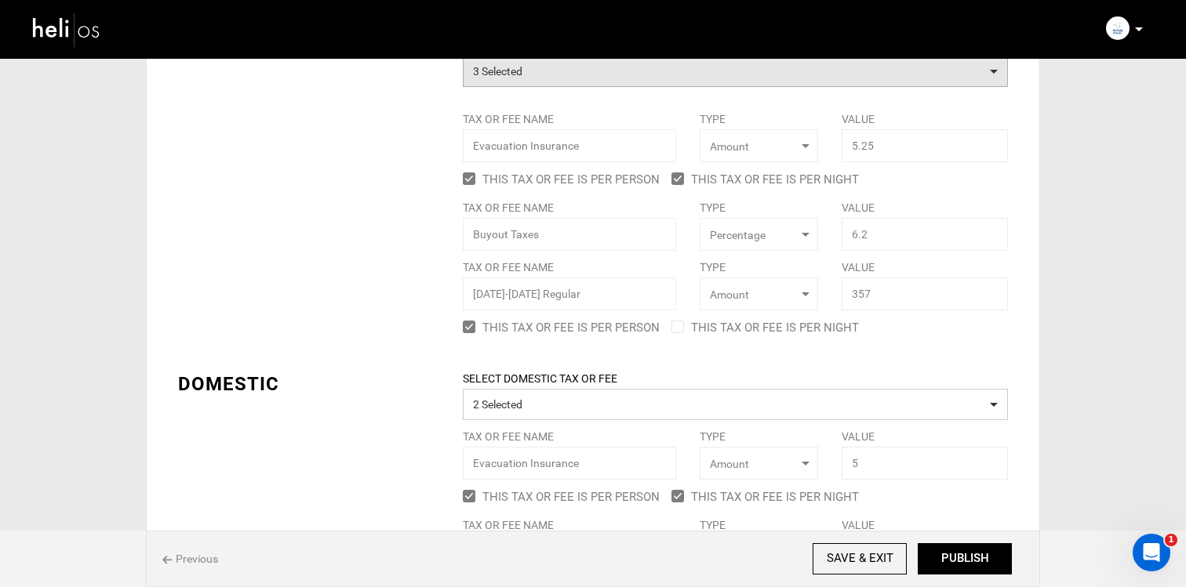
click at [551, 85] on button "3 Selected" at bounding box center [735, 71] width 545 height 31
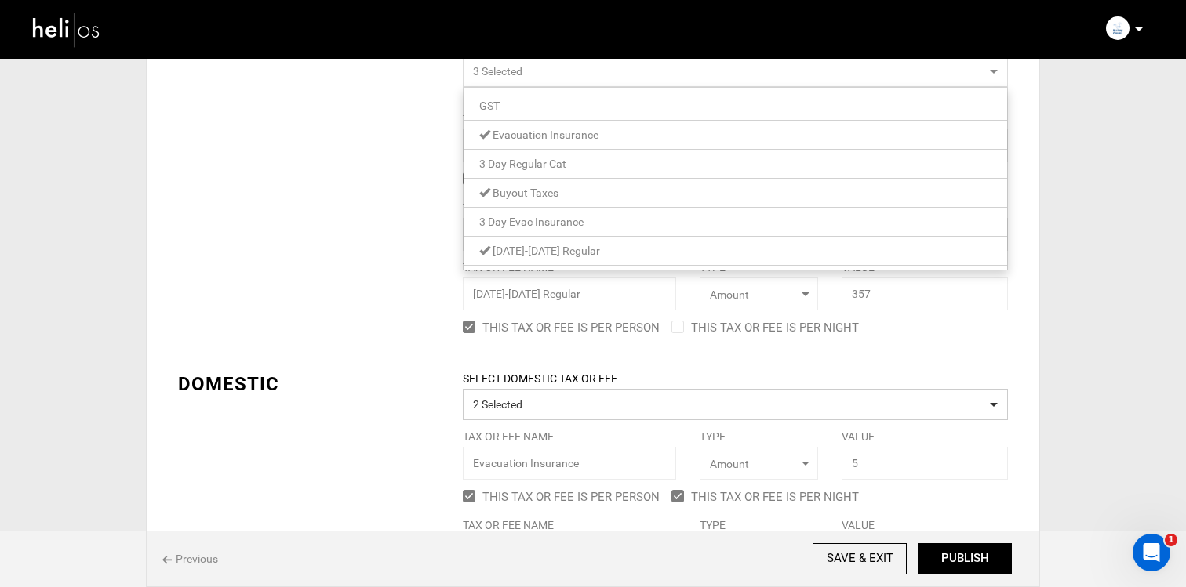
click at [543, 191] on span "Buyout Taxes" at bounding box center [525, 193] width 66 height 13
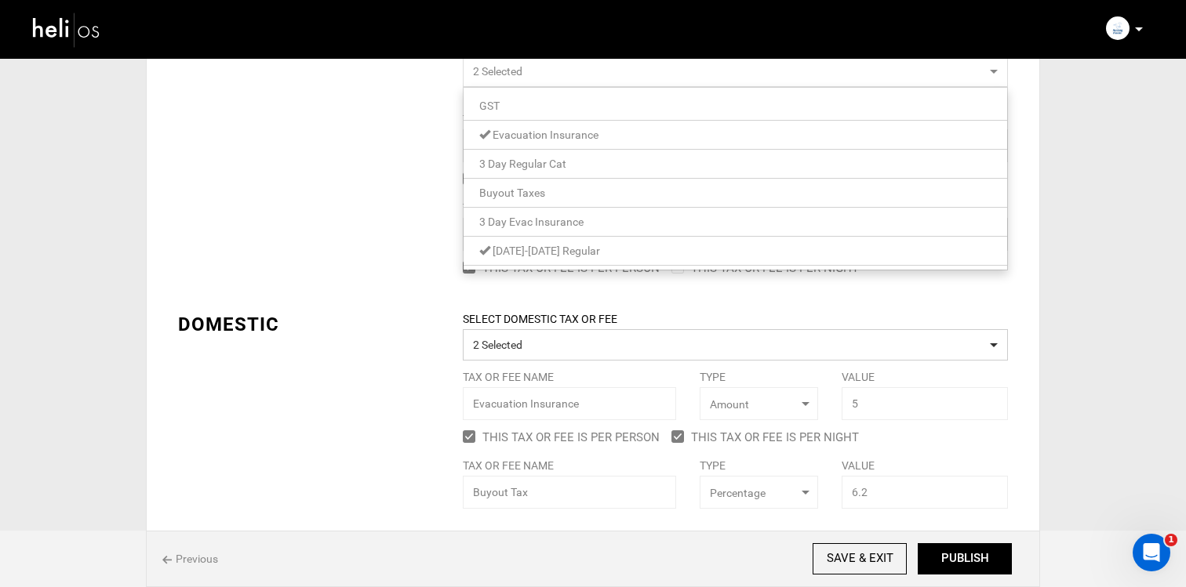
click at [400, 233] on div "TAX POLICY COUNTRY Select Country [GEOGRAPHIC_DATA] Please select a country. IN…" at bounding box center [592, 227] width 853 height 563
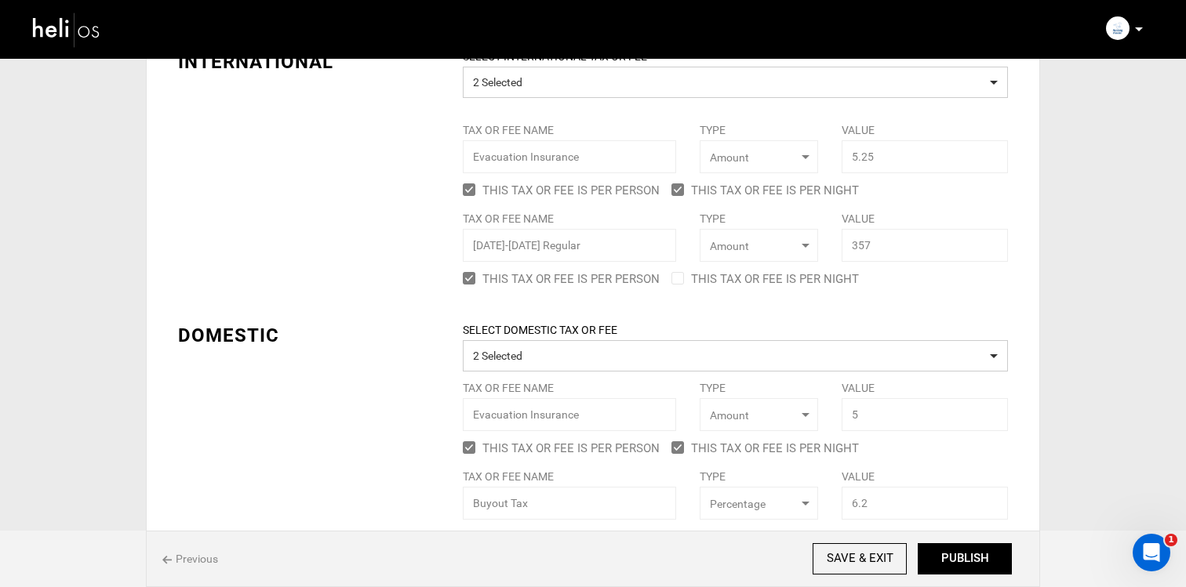
scroll to position [169, 0]
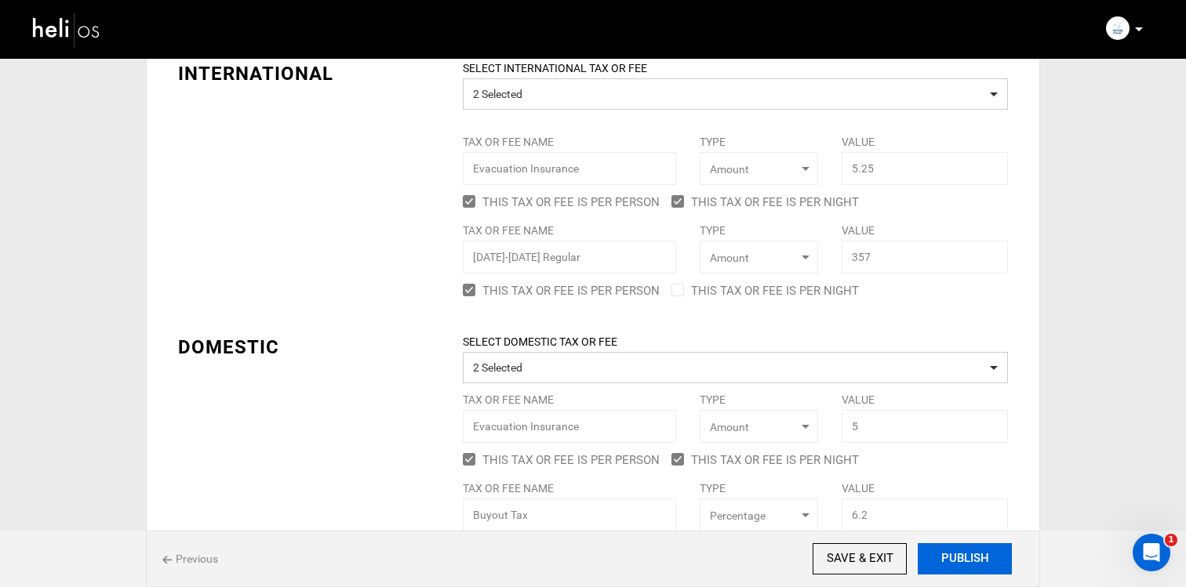
click at [931, 543] on button "PUBLISH" at bounding box center [964, 558] width 94 height 31
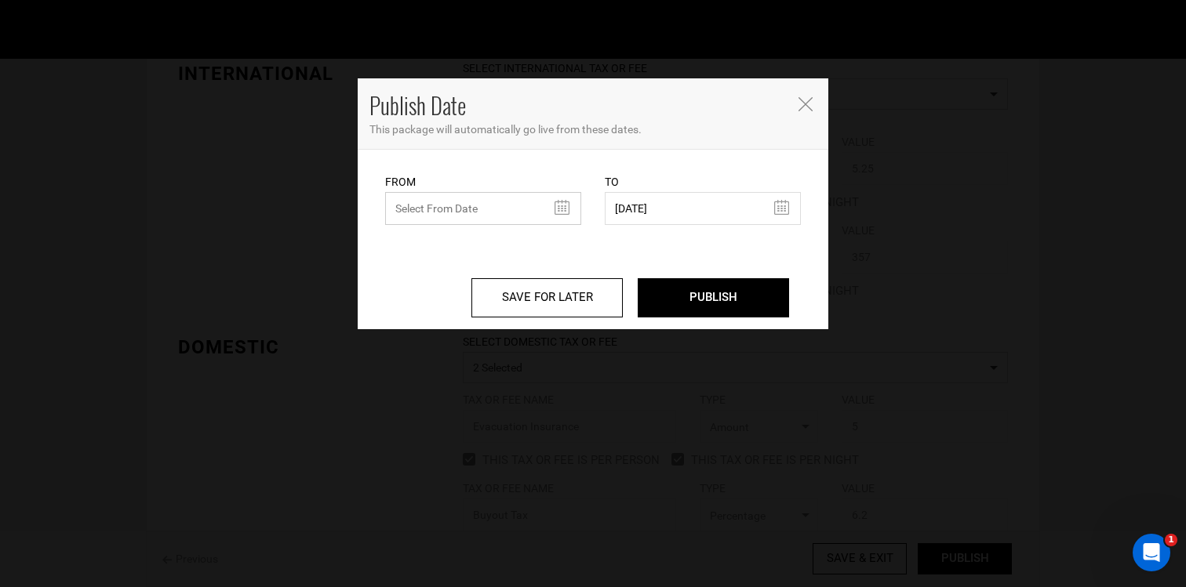
click at [486, 199] on input "text" at bounding box center [483, 208] width 196 height 33
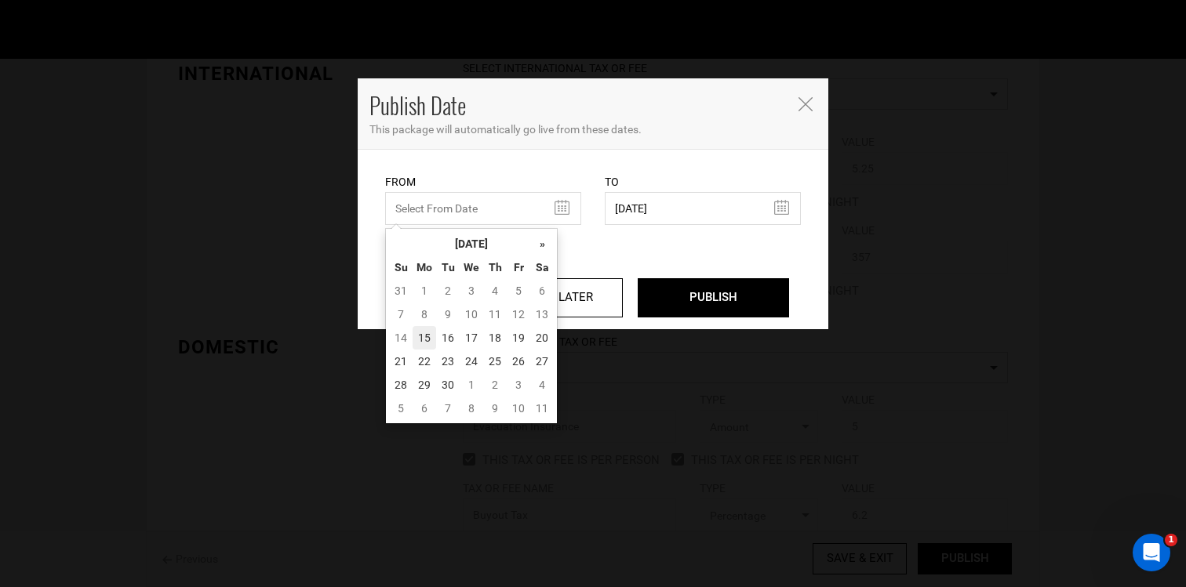
click at [427, 336] on td "15" at bounding box center [424, 338] width 24 height 24
type input "[DATE]"
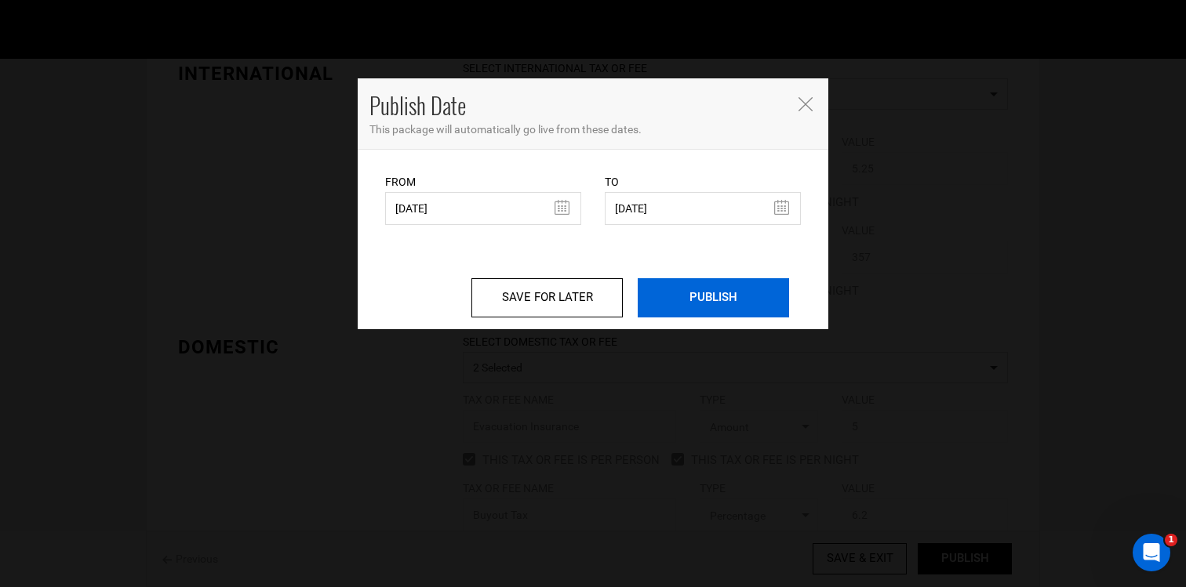
click at [707, 298] on input "PUBLISH" at bounding box center [712, 297] width 151 height 39
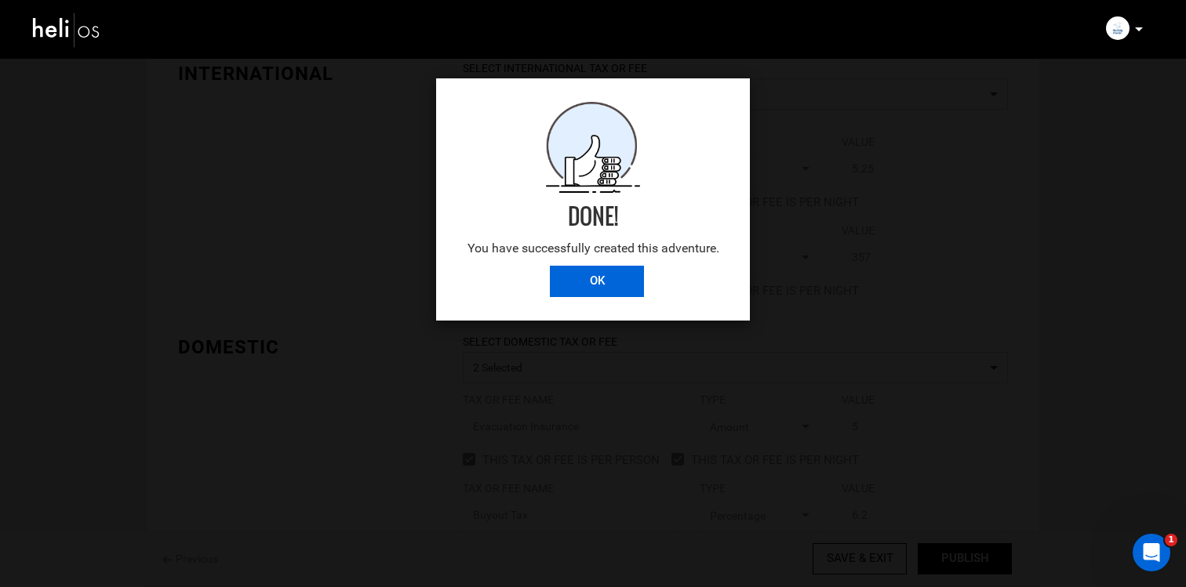
click at [612, 290] on input "OK" at bounding box center [597, 281] width 94 height 31
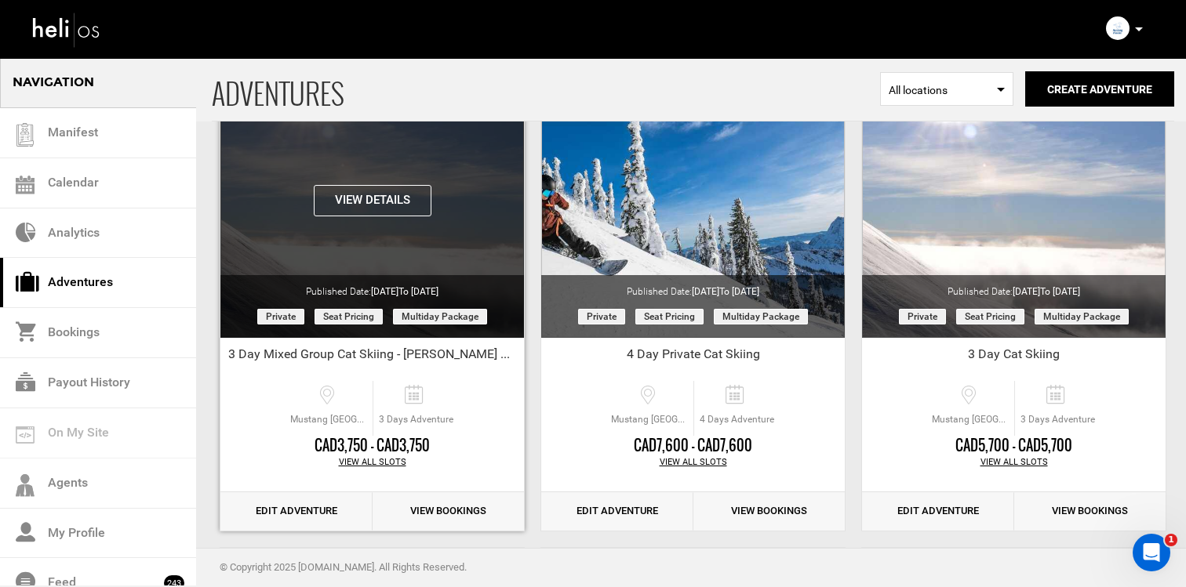
scroll to position [164, 0]
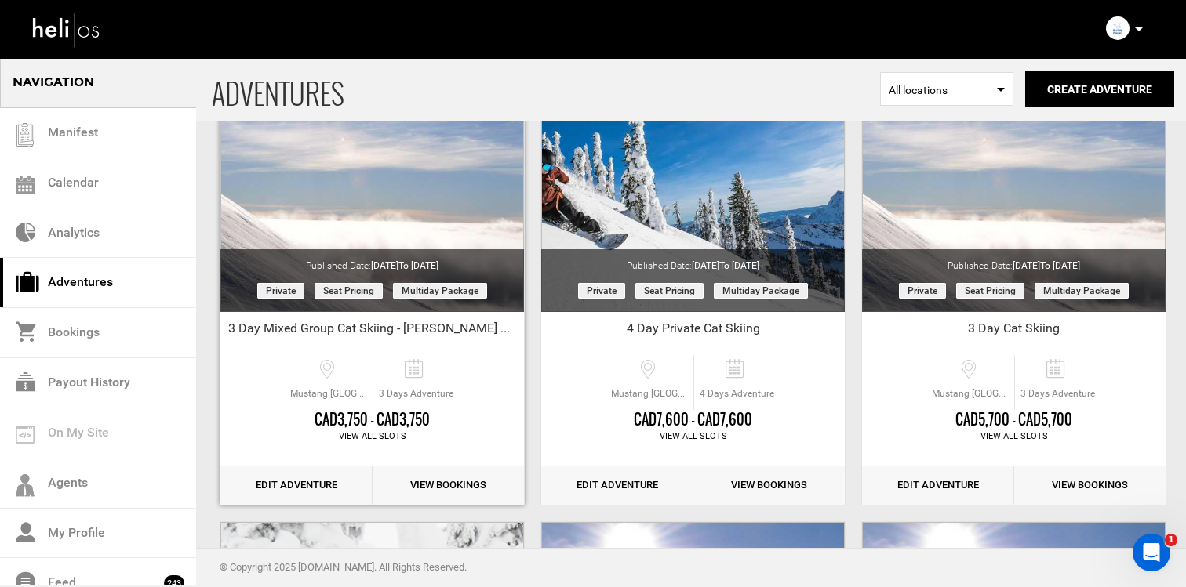
click at [299, 483] on link "Edit Adventure" at bounding box center [296, 486] width 152 height 38
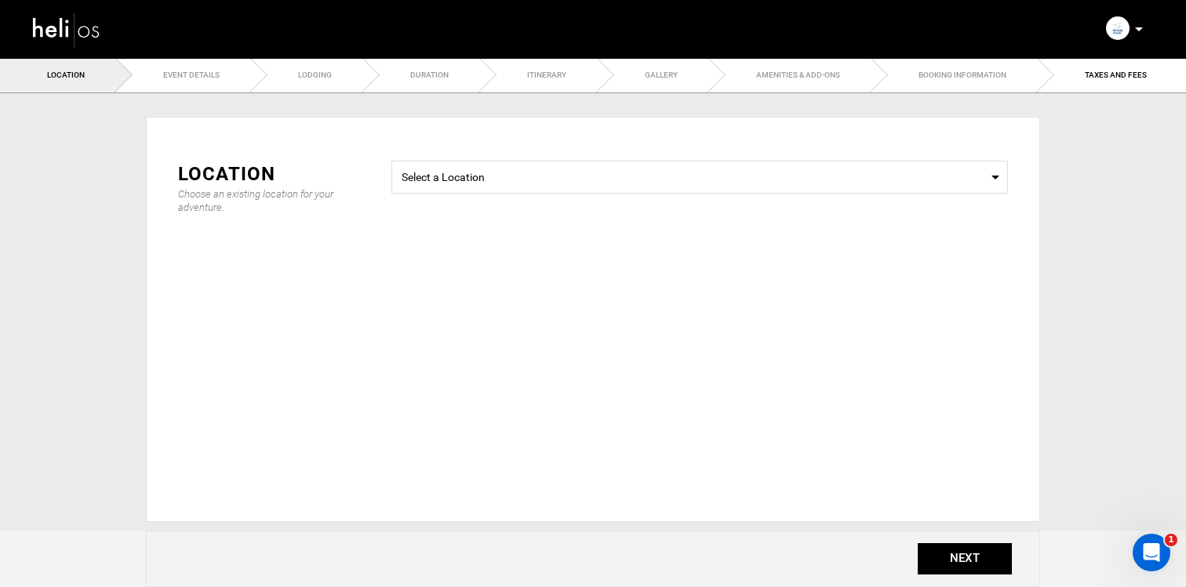
type input "3 Day Mixed Group Cat Skiing - [PERSON_NAME] Group"
checkbox input "true"
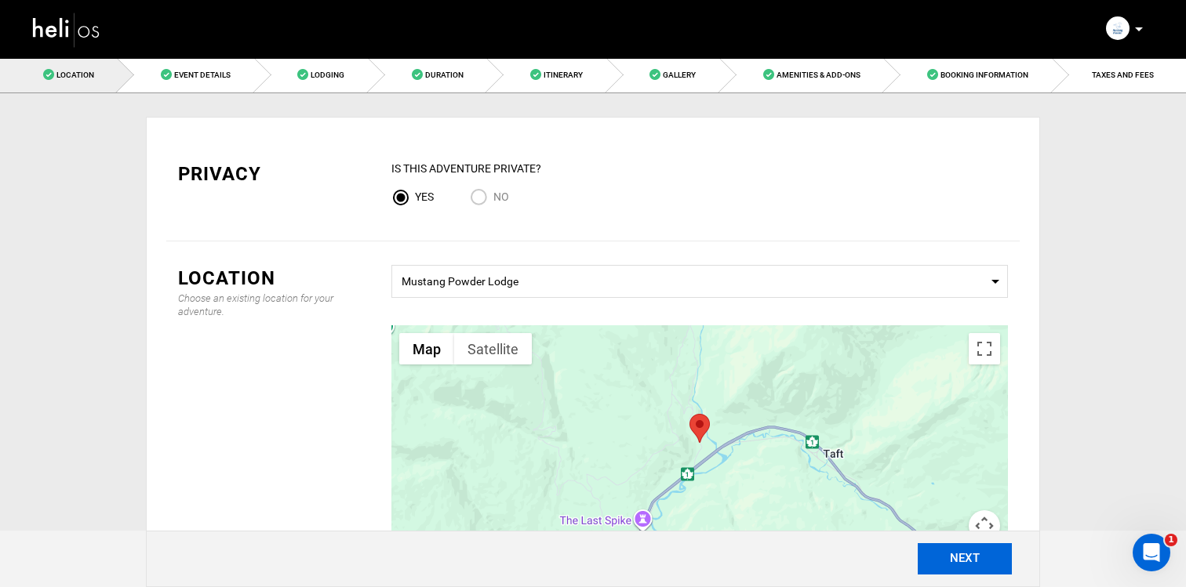
click at [942, 558] on button "NEXT" at bounding box center [964, 558] width 94 height 31
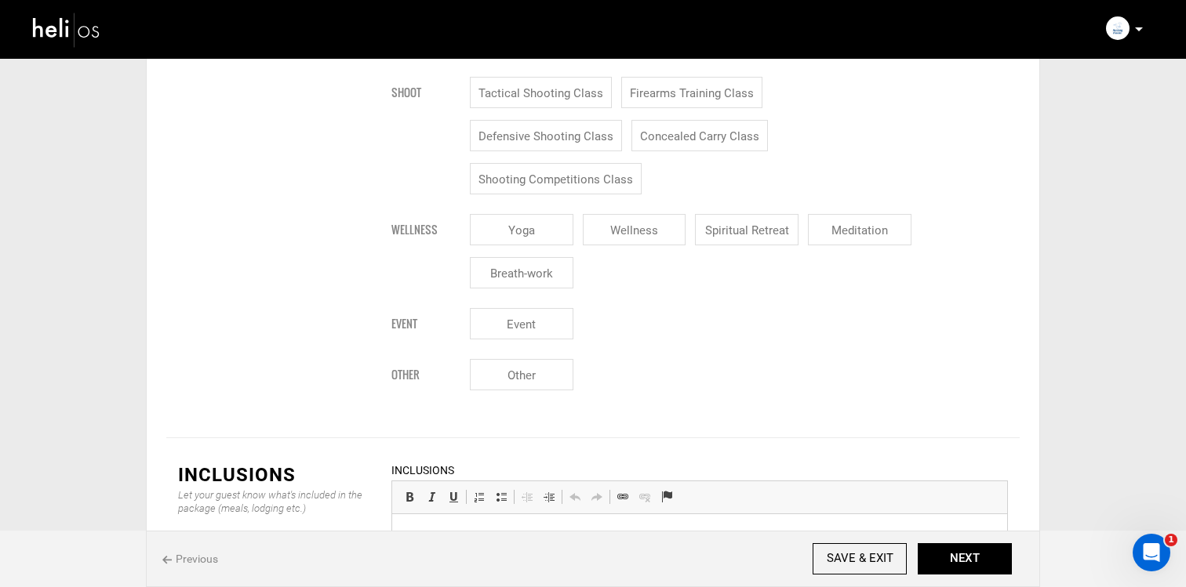
scroll to position [2244, 0]
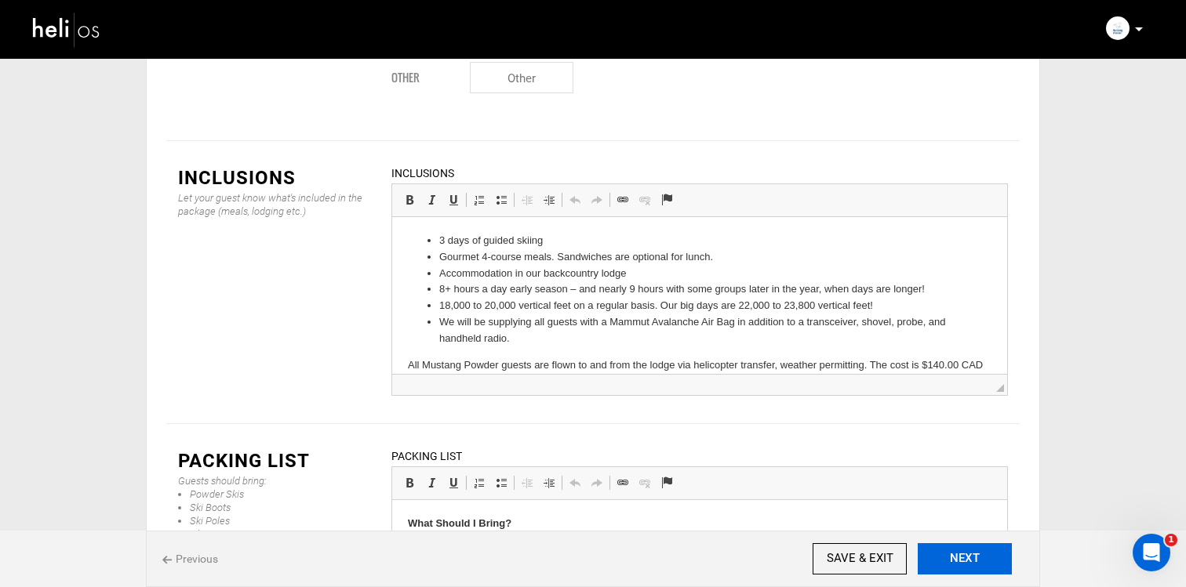
click at [964, 553] on button "NEXT" at bounding box center [964, 558] width 94 height 31
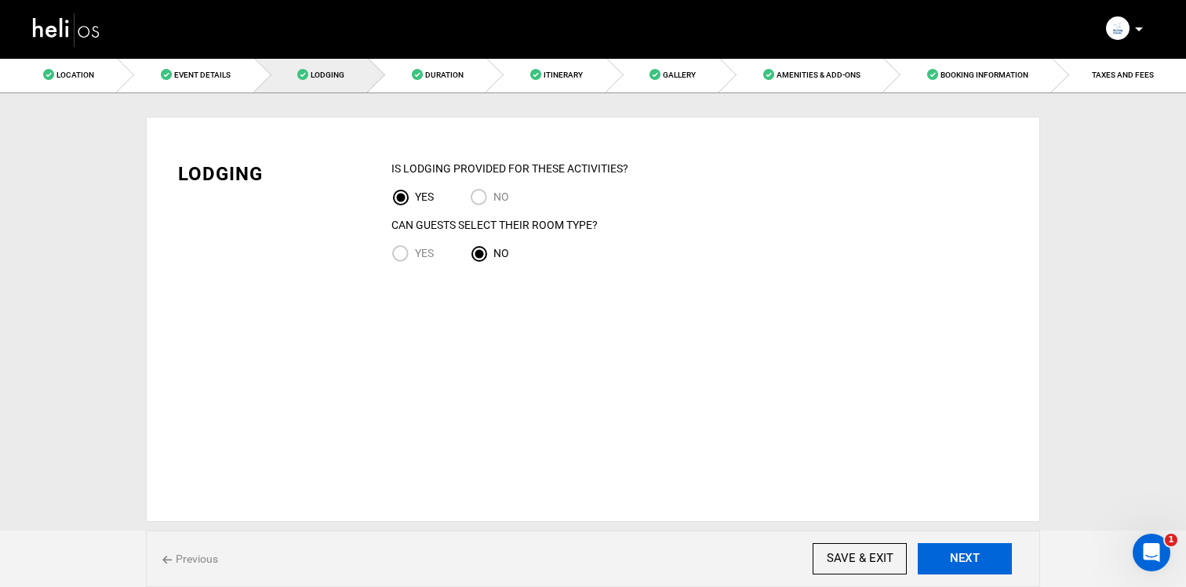
click at [964, 553] on button "NEXT" at bounding box center [964, 558] width 94 height 31
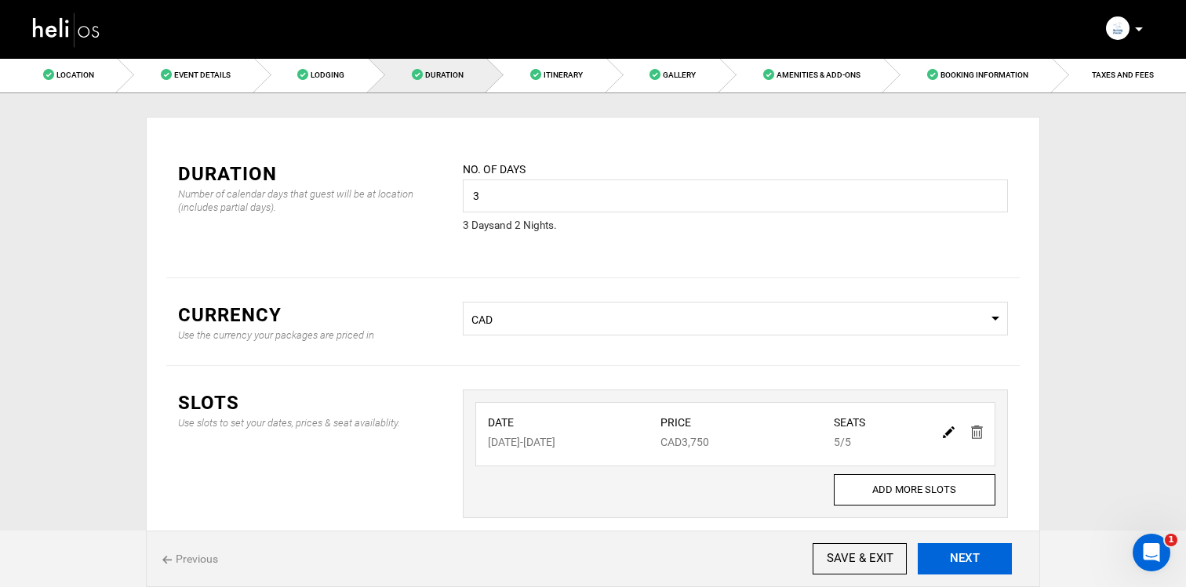
click at [964, 553] on button "NEXT" at bounding box center [964, 558] width 94 height 31
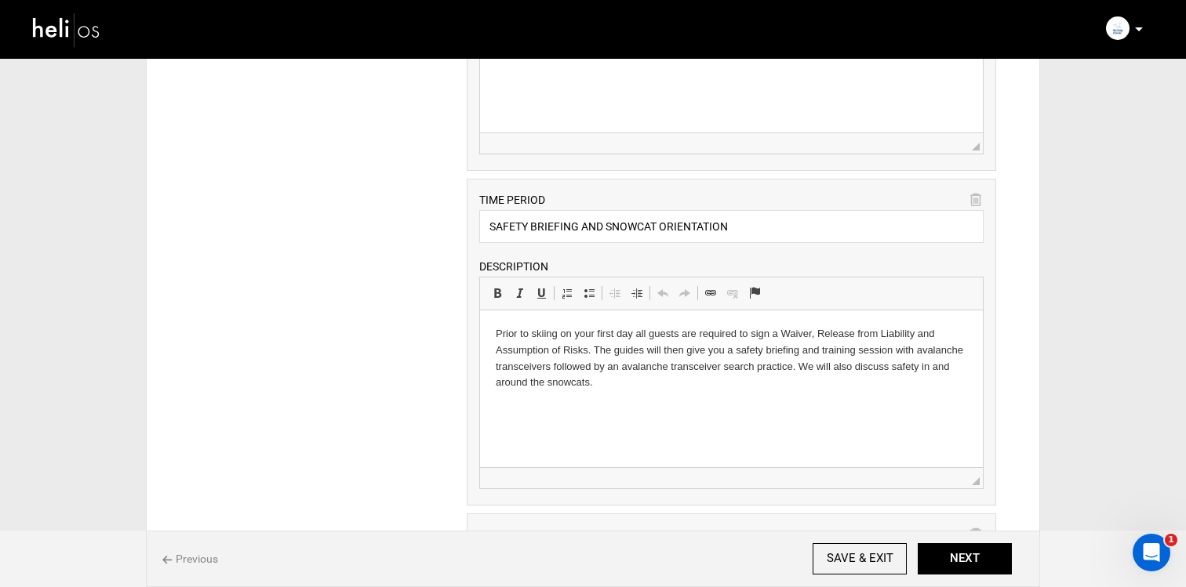
scroll to position [589, 0]
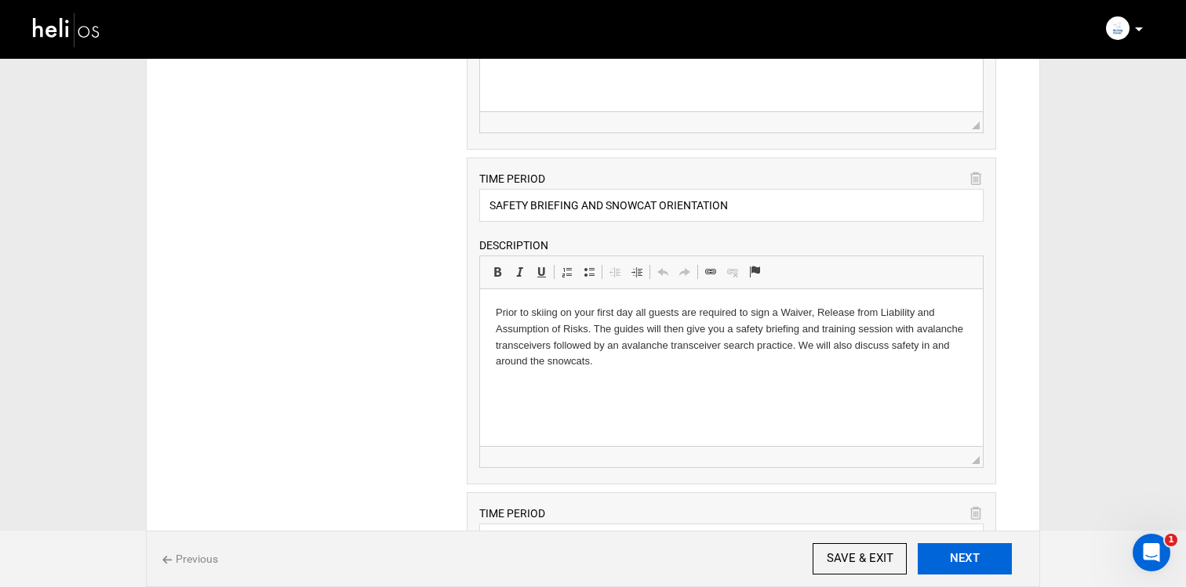
click at [964, 559] on button "NEXT" at bounding box center [964, 558] width 94 height 31
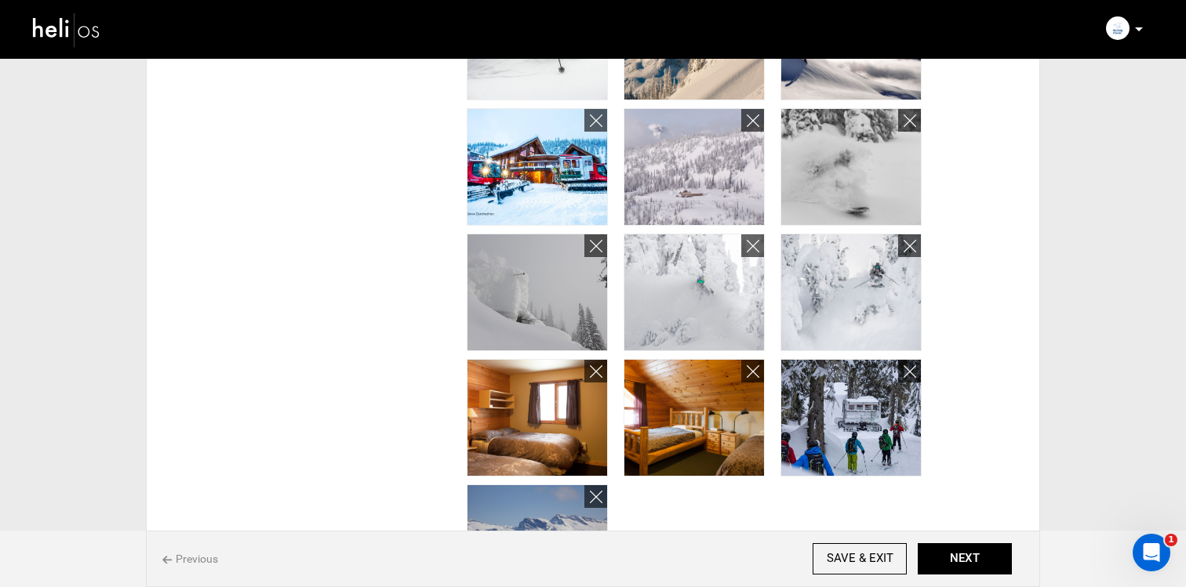
scroll to position [1076, 0]
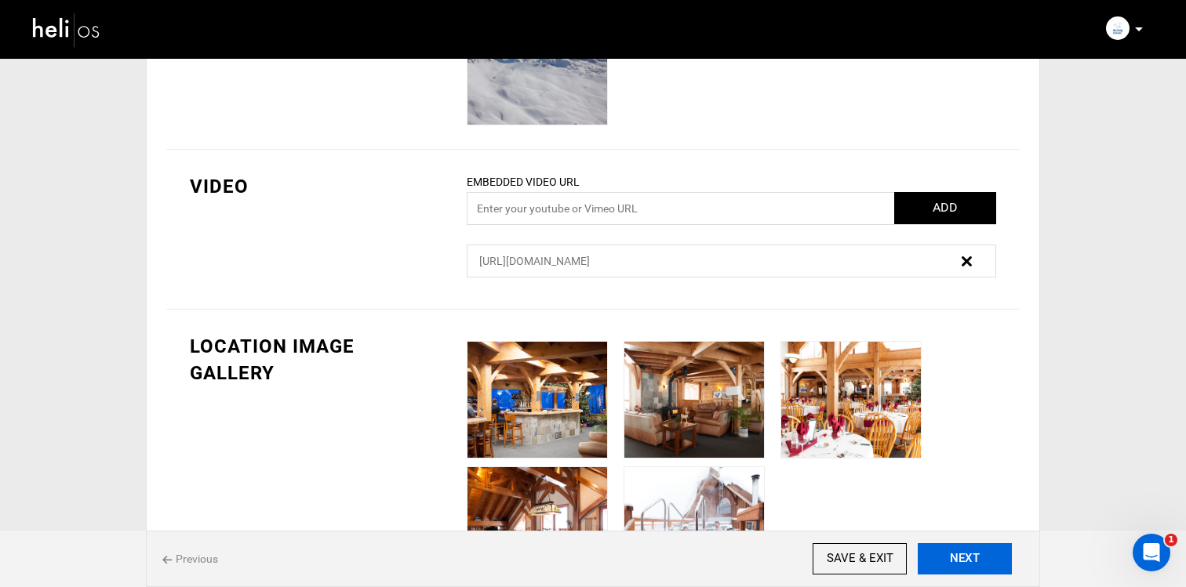
click at [960, 550] on button "NEXT" at bounding box center [964, 558] width 94 height 31
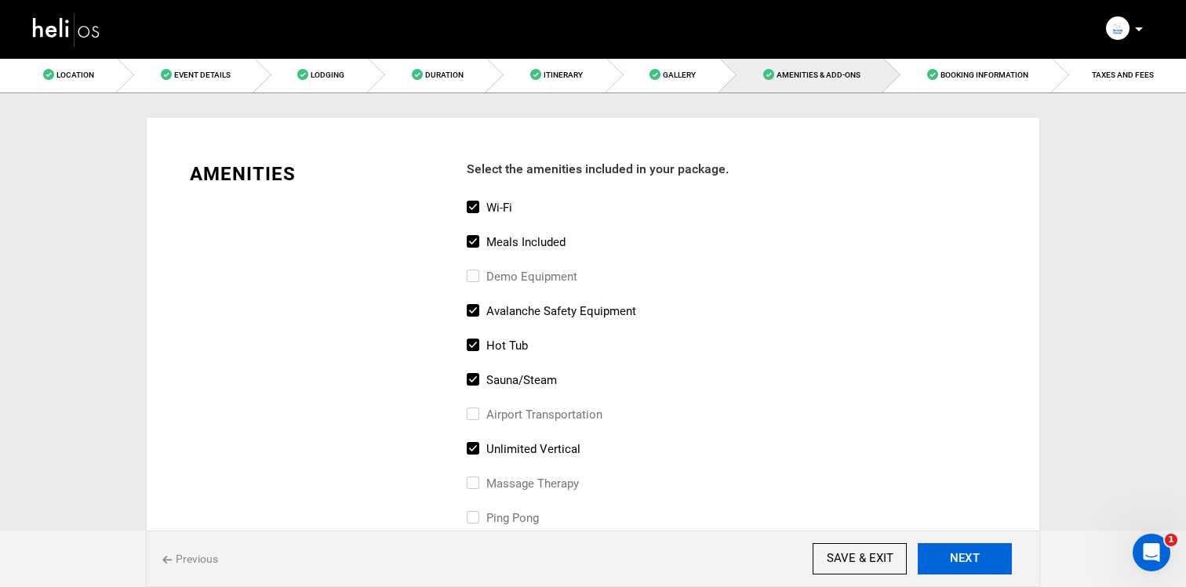
click at [954, 561] on button "NEXT" at bounding box center [964, 558] width 94 height 31
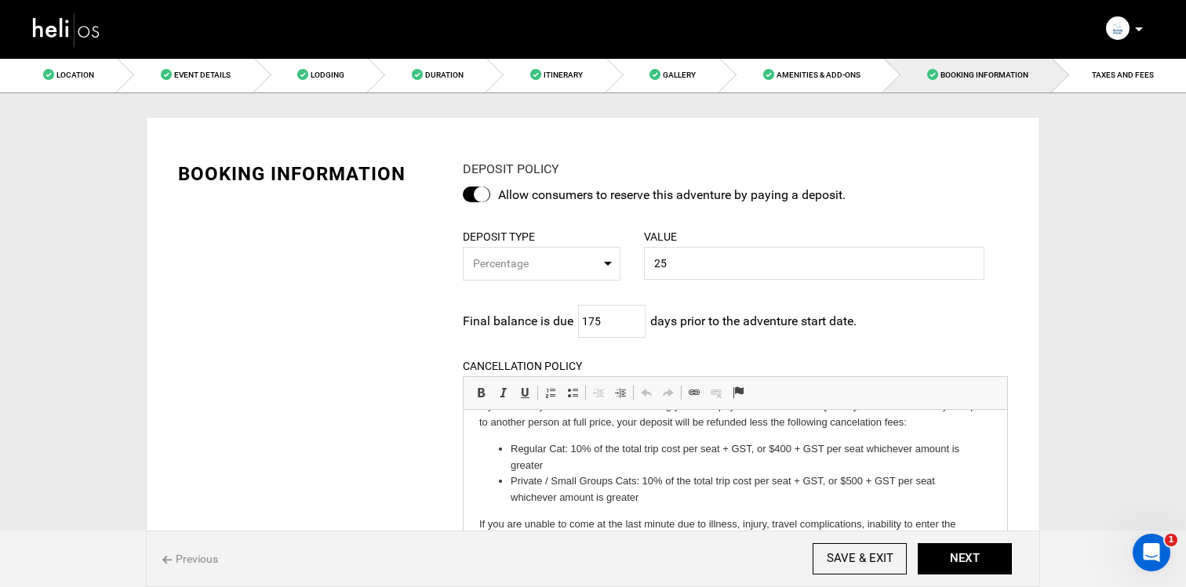
scroll to position [380, 0]
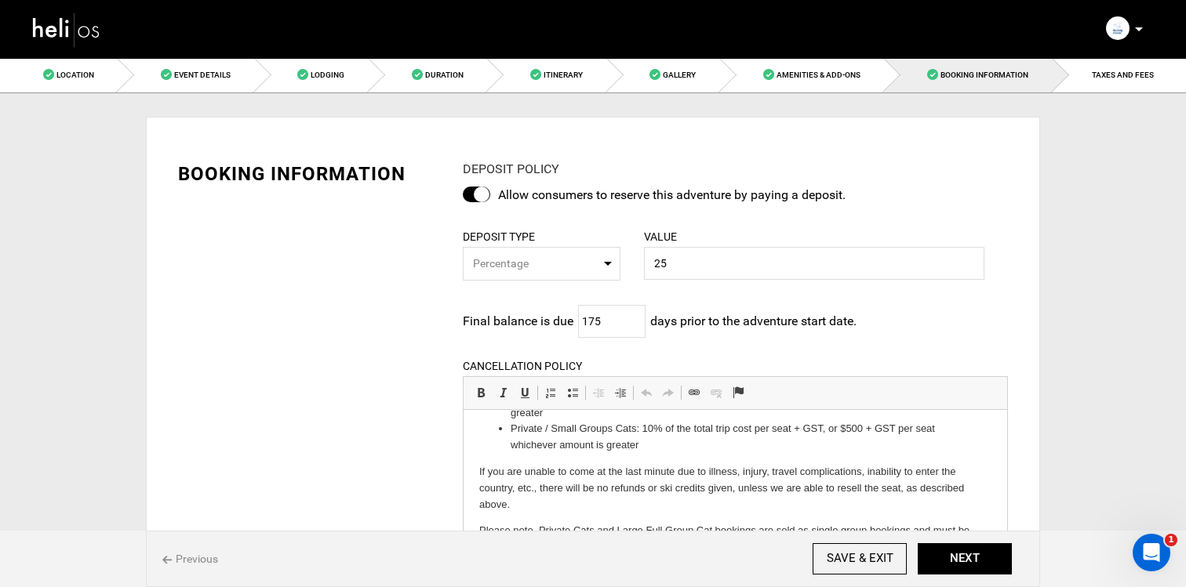
click at [1142, 31] on icon at bounding box center [1139, 29] width 8 height 4
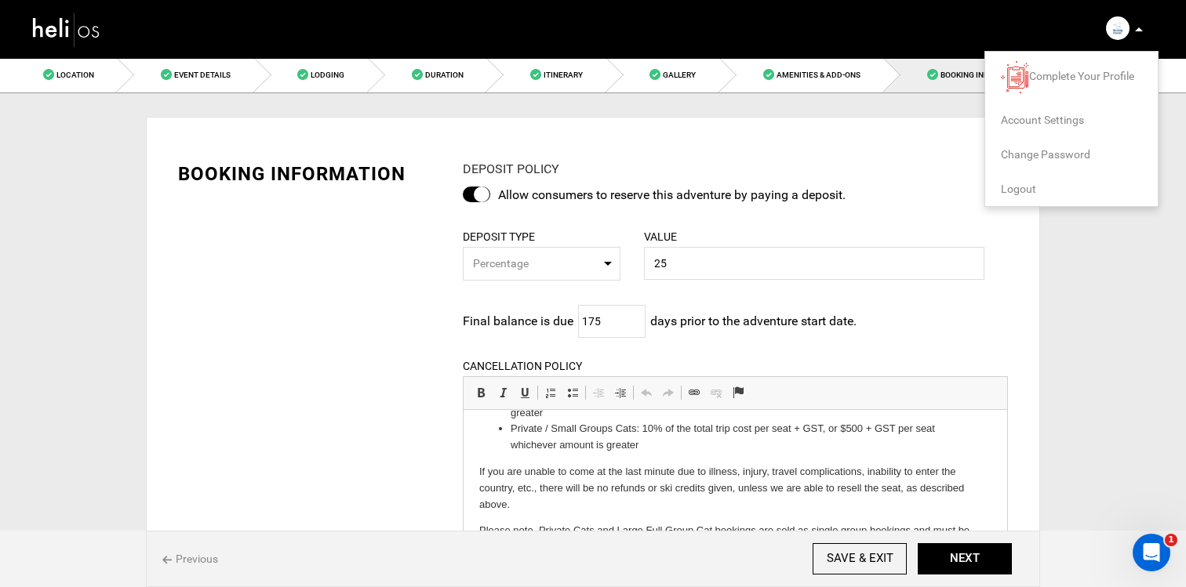
click at [1059, 114] on span "Account Settings" at bounding box center [1042, 120] width 83 height 13
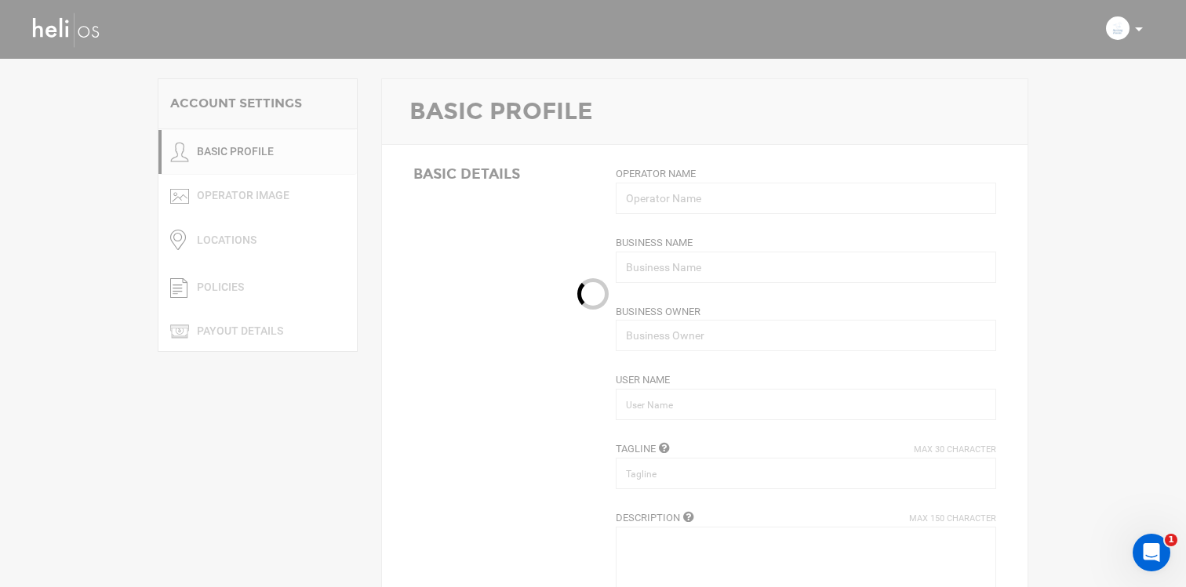
type input "Mustang Powder"
type input "Heli Adventures Inc"
type input "mustangpowder"
type input "Cat Skiing in Beautiful BC"
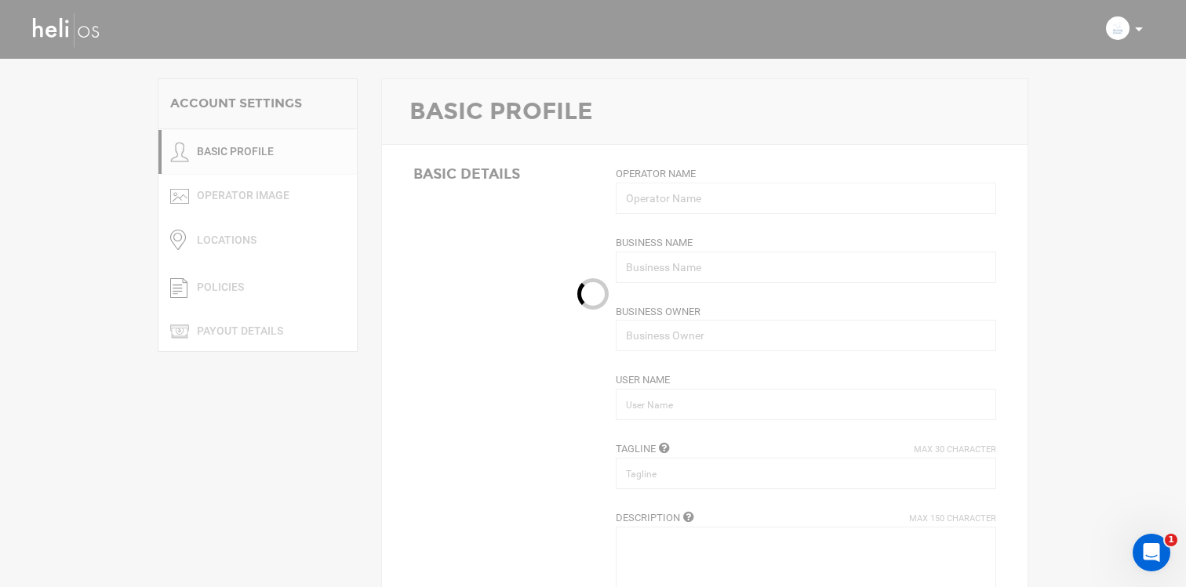
type textarea "We provide cat skiing in the [GEOGRAPHIC_DATA] of [GEOGRAPHIC_DATA]."
type input "[EMAIL_ADDRESS][DOMAIN_NAME]"
type input "[URL][DOMAIN_NAME]"
type input "Po Box 2266"
type input "Revelstoke"
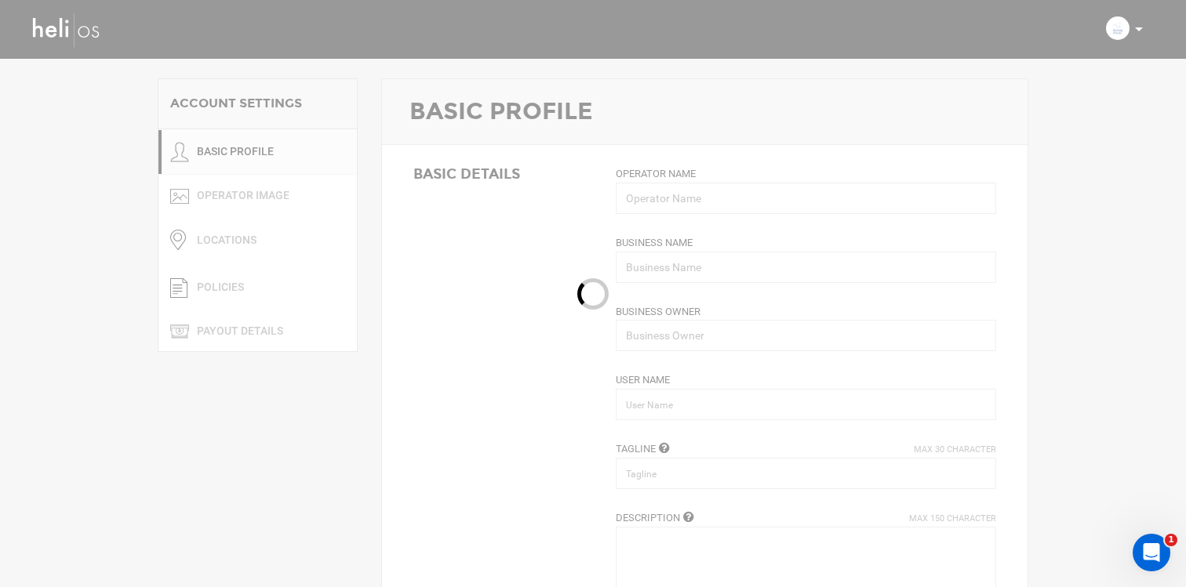
type input "V0E2S0"
type input "[PHONE_NUMBER]"
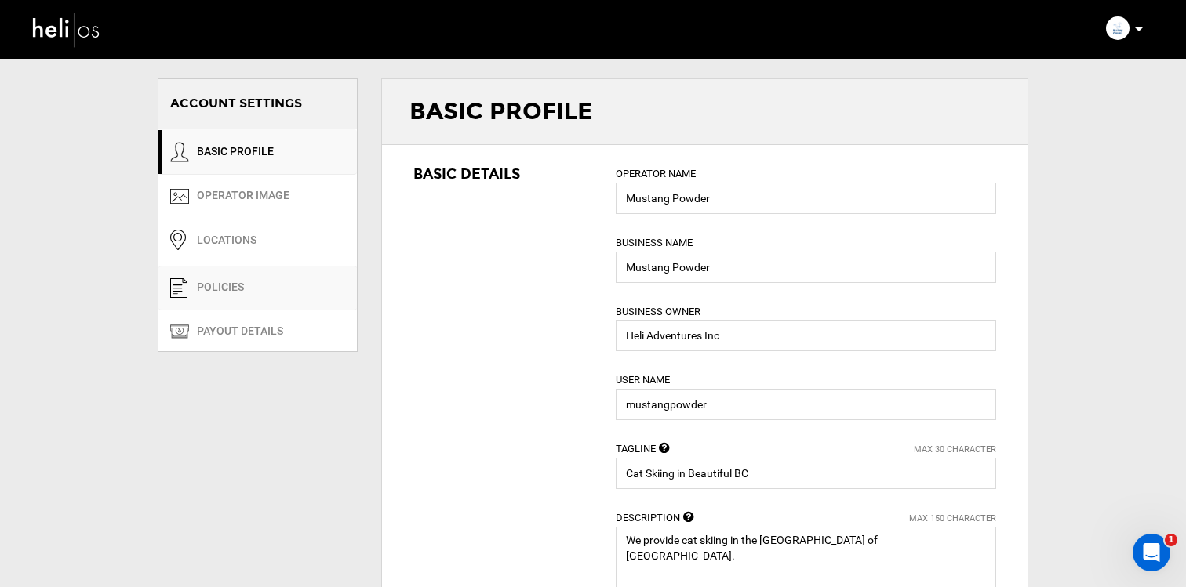
click at [245, 296] on link "POLICIES" at bounding box center [257, 288] width 198 height 45
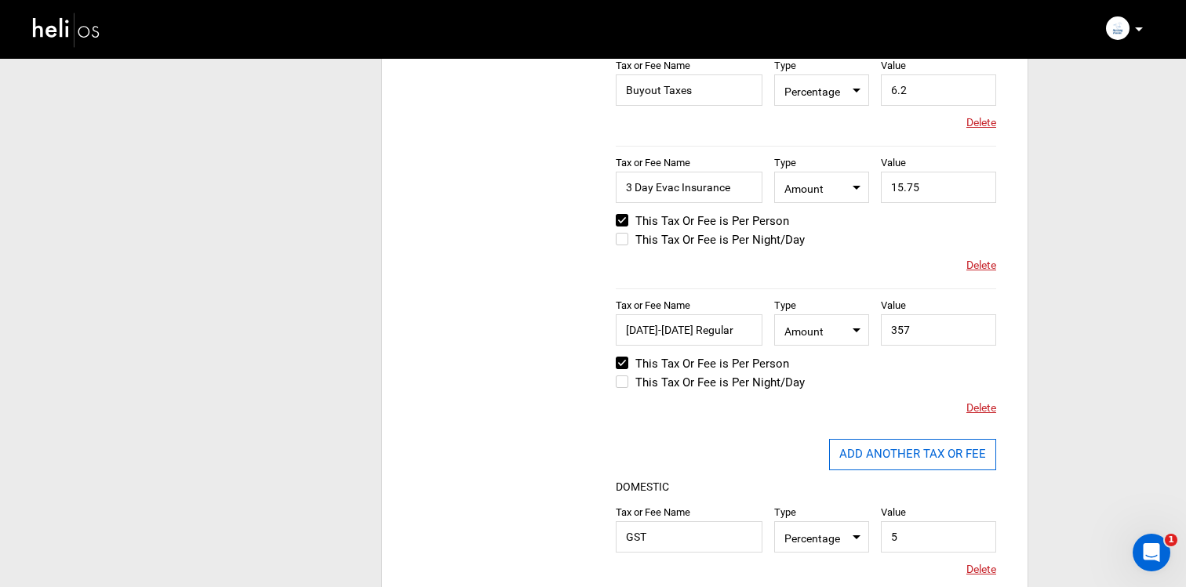
click at [960, 452] on button "ADD ANOTHER TAX OR FEE" at bounding box center [912, 454] width 167 height 31
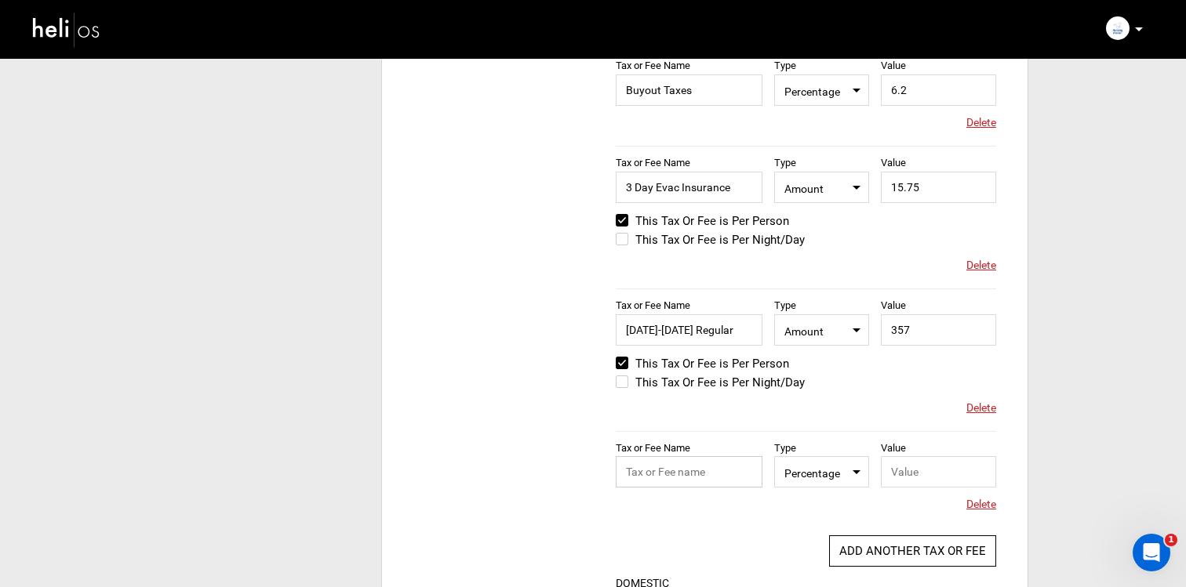
click at [686, 470] on input "text" at bounding box center [689, 471] width 147 height 31
type input "[DATE]-[DATE] Regular"
click at [805, 474] on span "Percentage" at bounding box center [821, 472] width 74 height 20
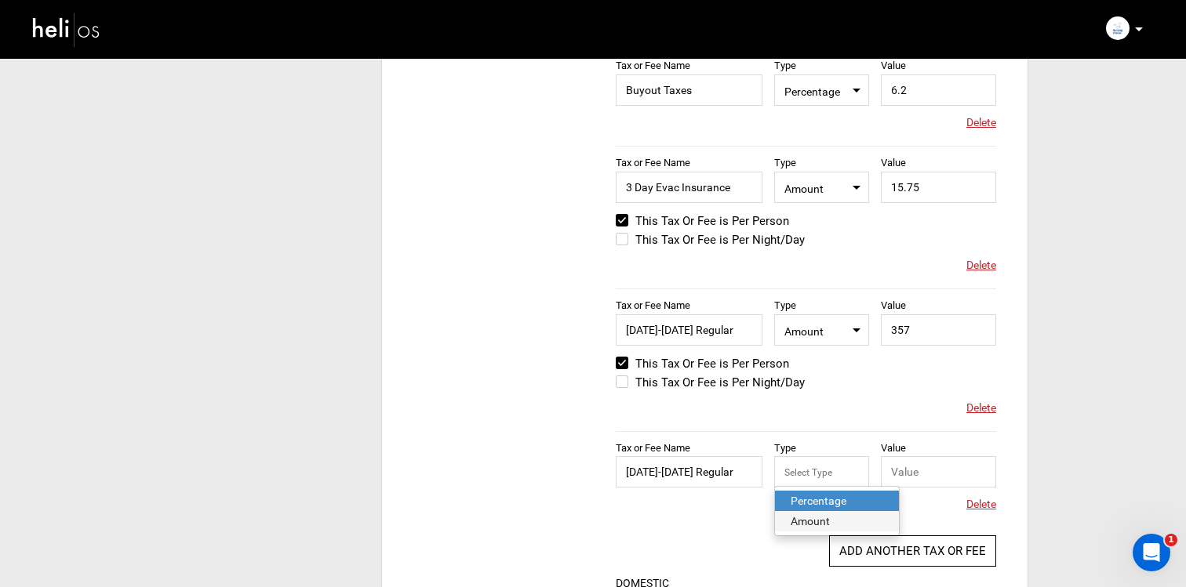
click at [805, 521] on div "Amount" at bounding box center [836, 522] width 93 height 16
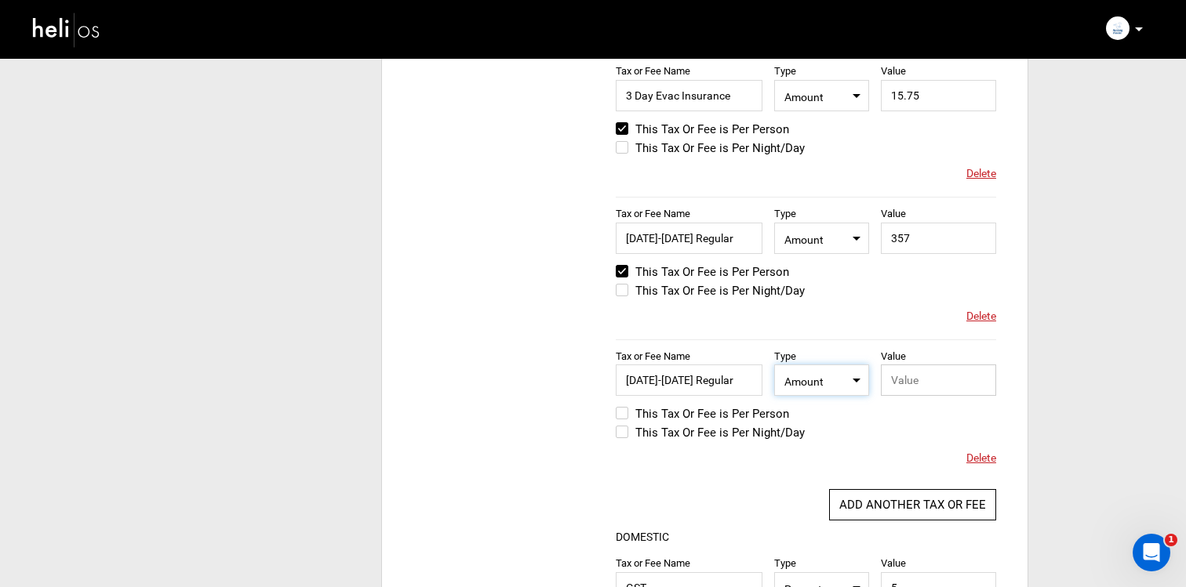
click at [904, 372] on input "text" at bounding box center [938, 380] width 115 height 31
type input "259.50"
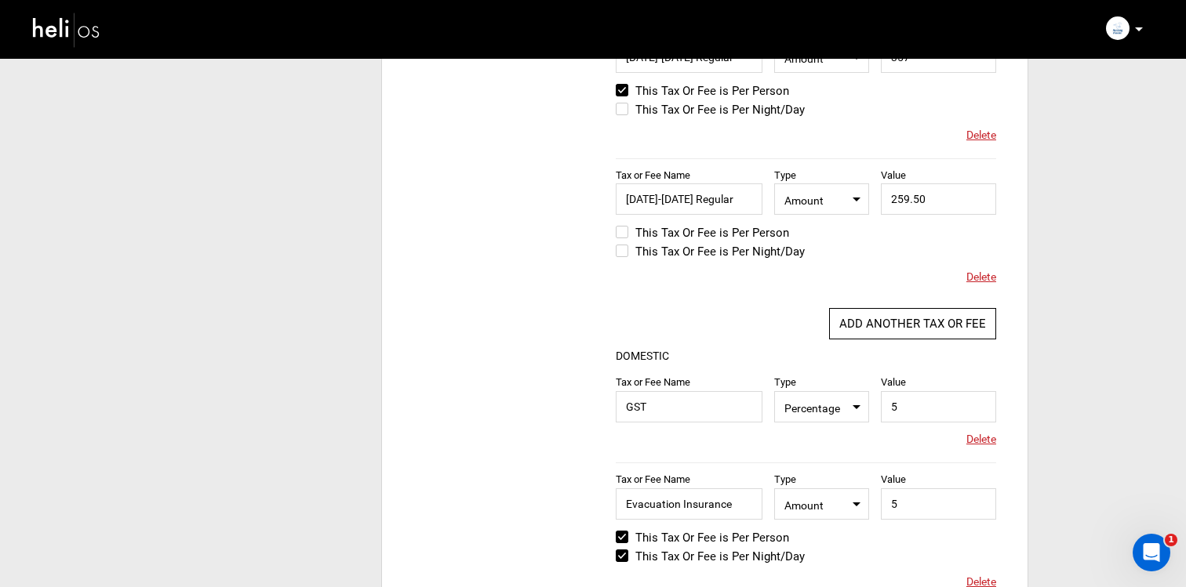
scroll to position [877, 0]
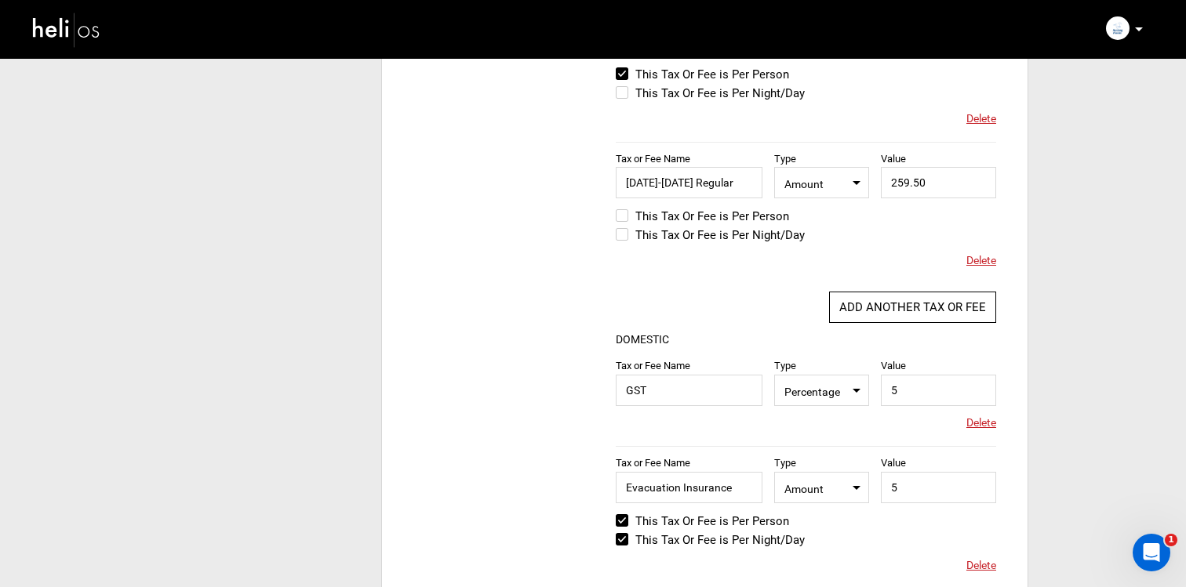
click at [626, 217] on label "This Tax Or Fee is Per Person" at bounding box center [702, 216] width 173 height 19
click at [605, 217] on input "This Tax Or Fee is Per Person" at bounding box center [605, 224] width 0 height 38
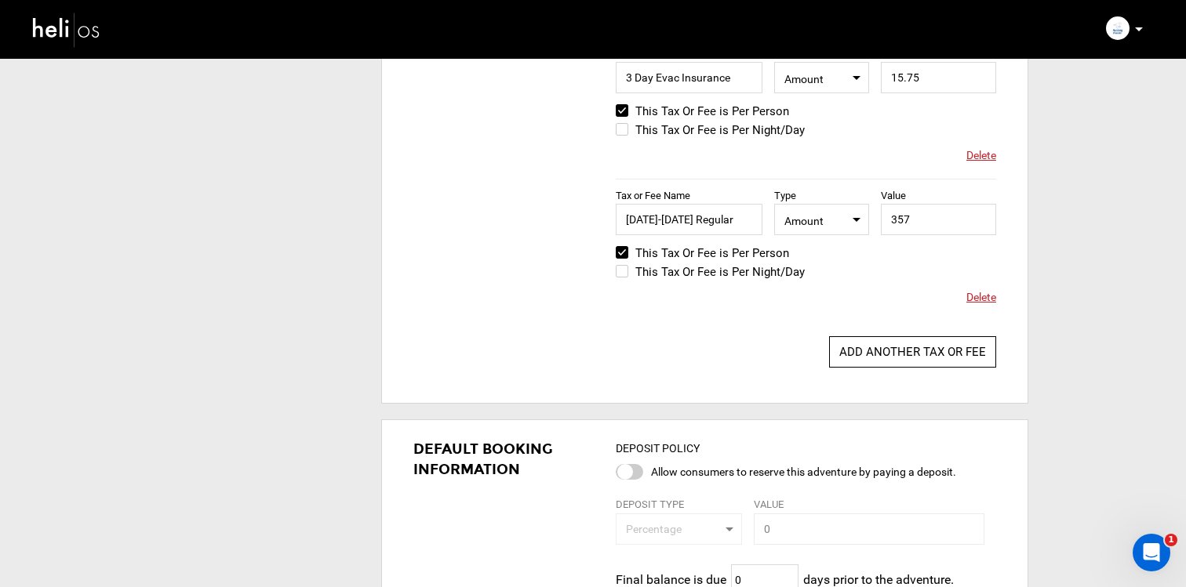
scroll to position [1558, 0]
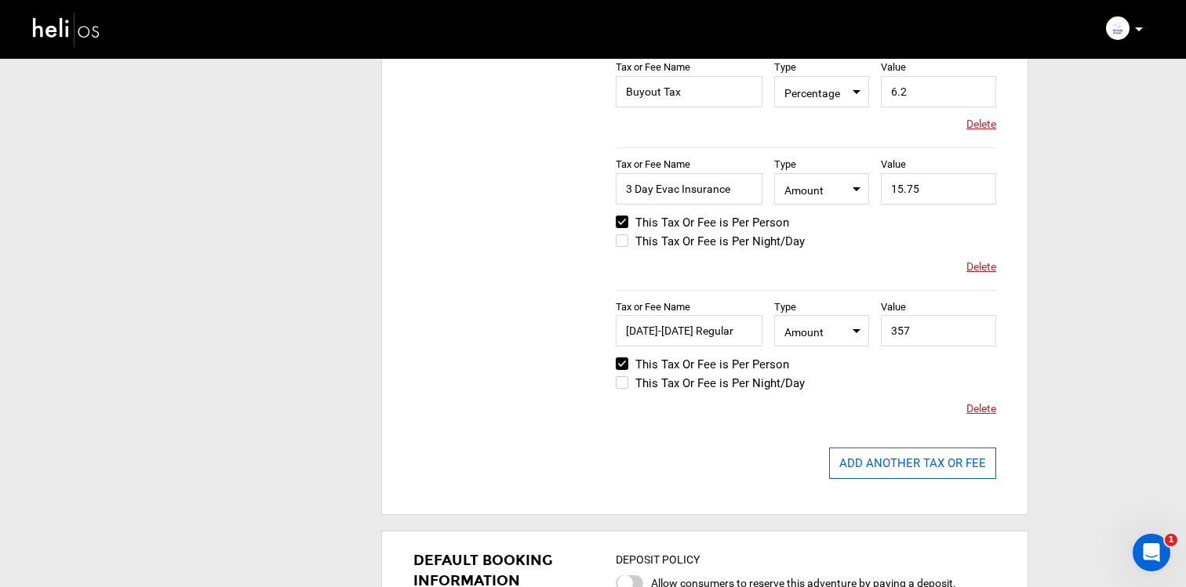
click at [862, 462] on button "ADD ANOTHER TAX OR FEE" at bounding box center [912, 463] width 167 height 31
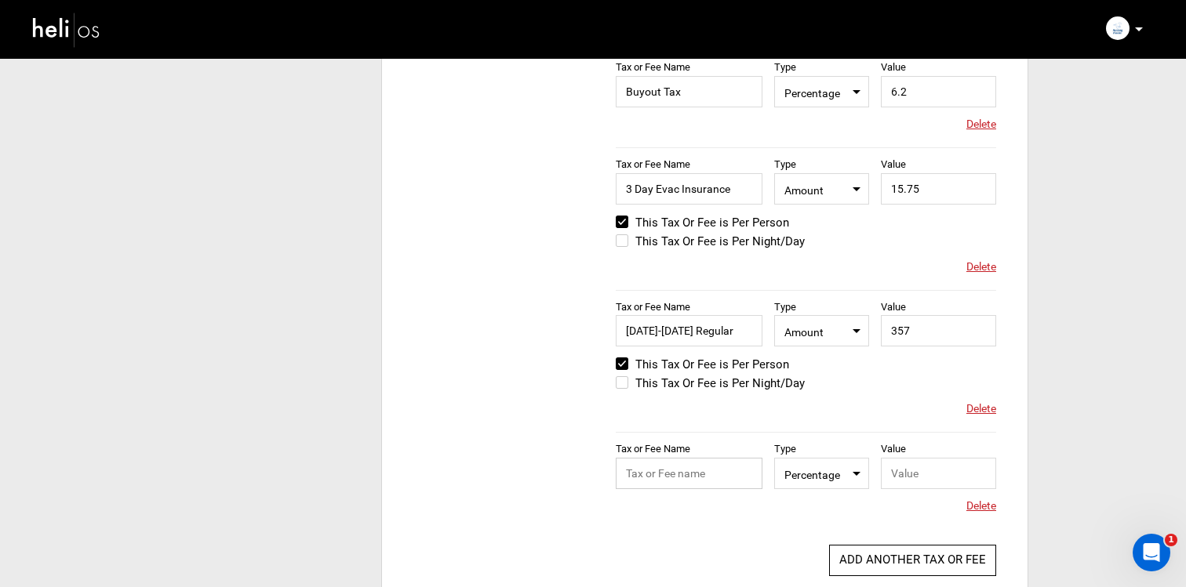
click at [710, 464] on input "text" at bounding box center [689, 473] width 147 height 31
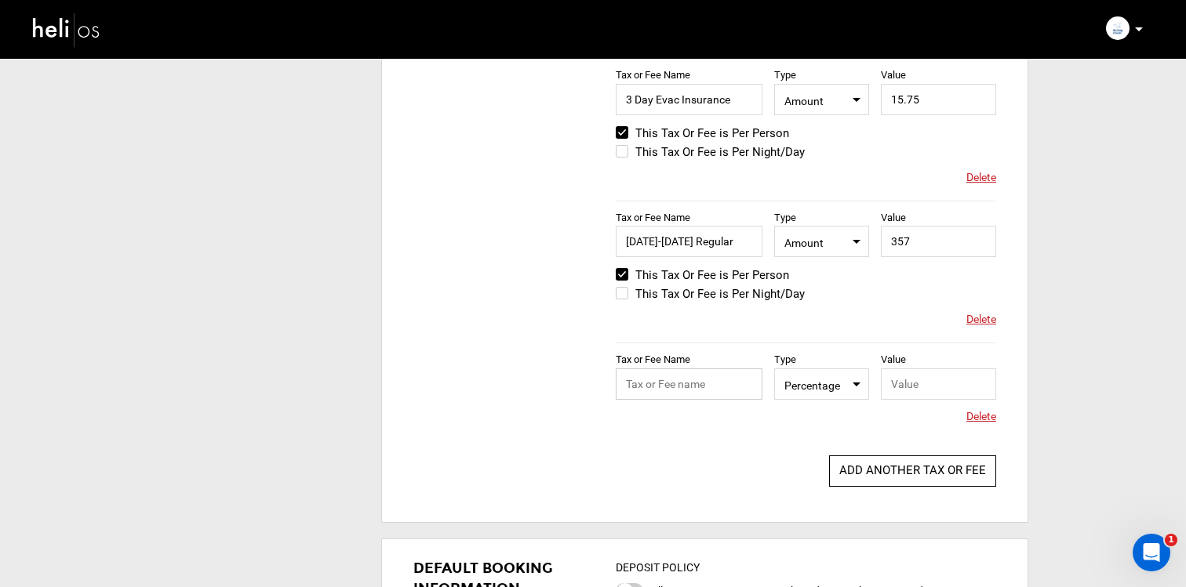
scroll to position [1649, 0]
type input "[DATE]-[DATE] Regular"
click at [829, 380] on span "Percentage" at bounding box center [821, 382] width 74 height 20
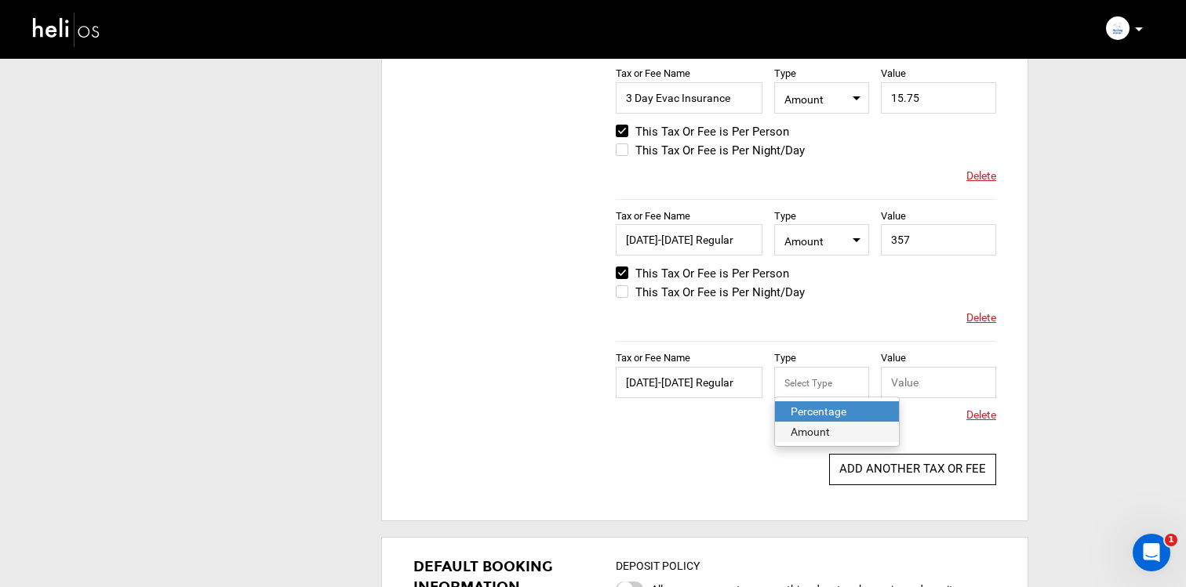
click at [821, 430] on div "Amount" at bounding box center [836, 432] width 93 height 16
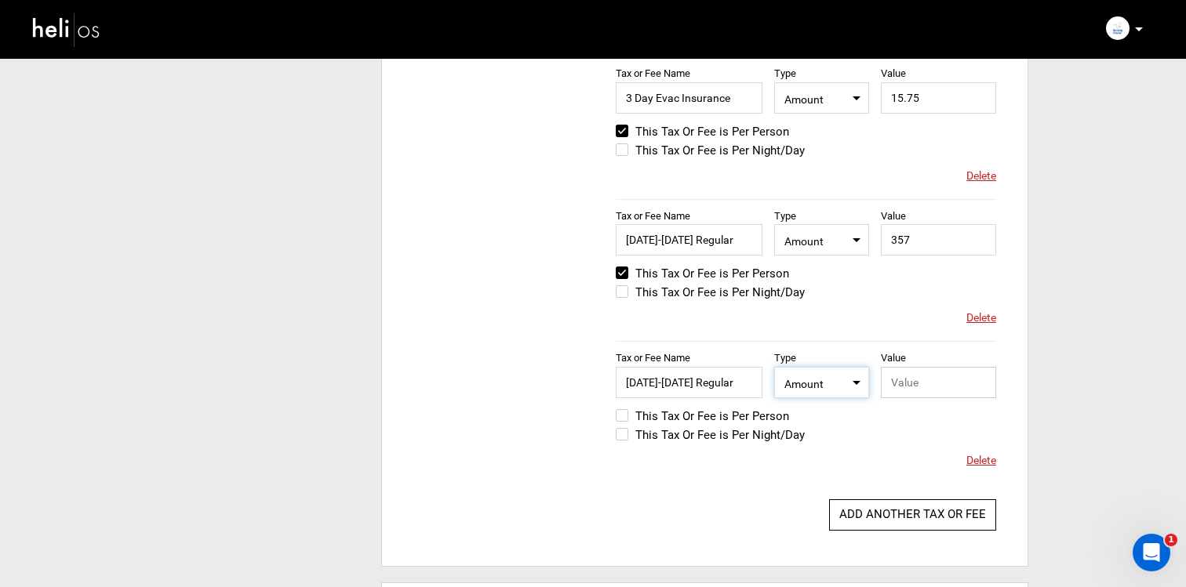
click at [903, 383] on input "text" at bounding box center [938, 382] width 115 height 31
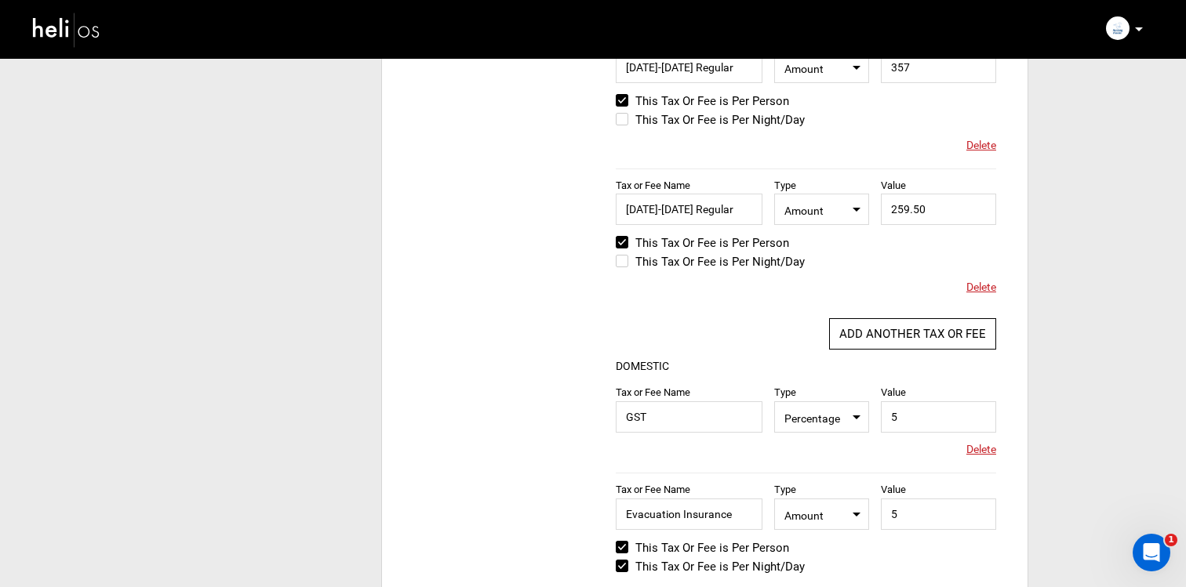
scroll to position [842, 0]
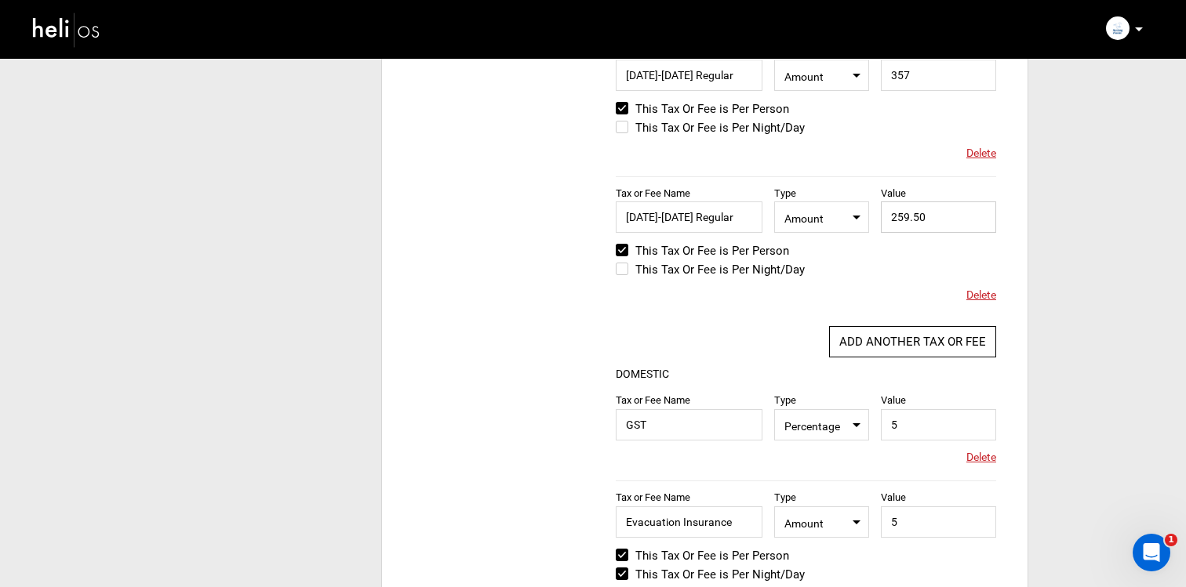
click at [932, 221] on input "259.50" at bounding box center [938, 217] width 115 height 31
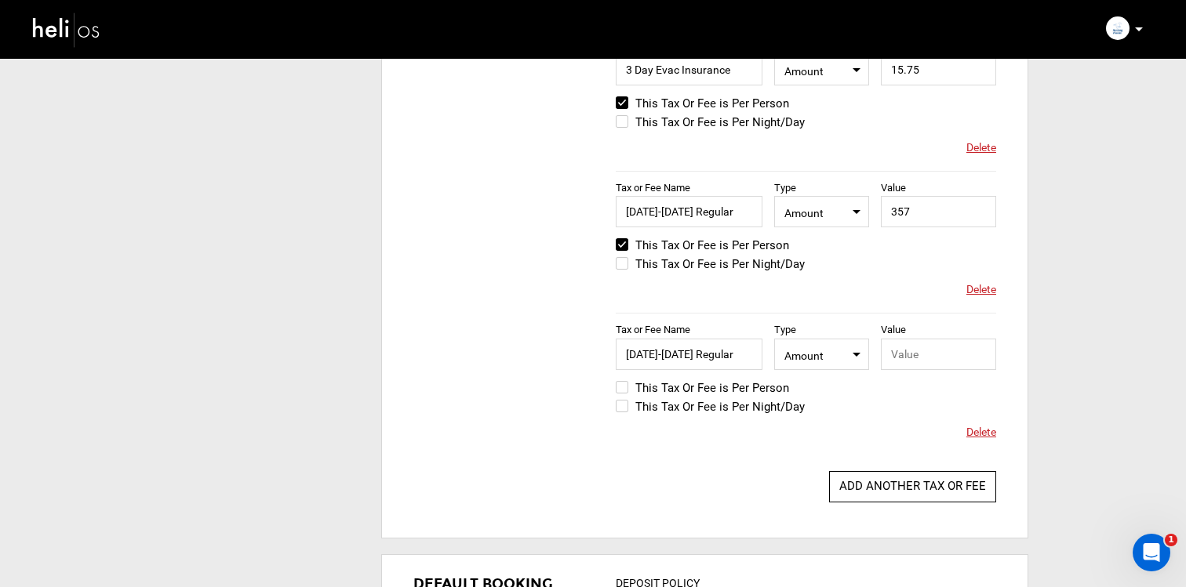
scroll to position [1738, 0]
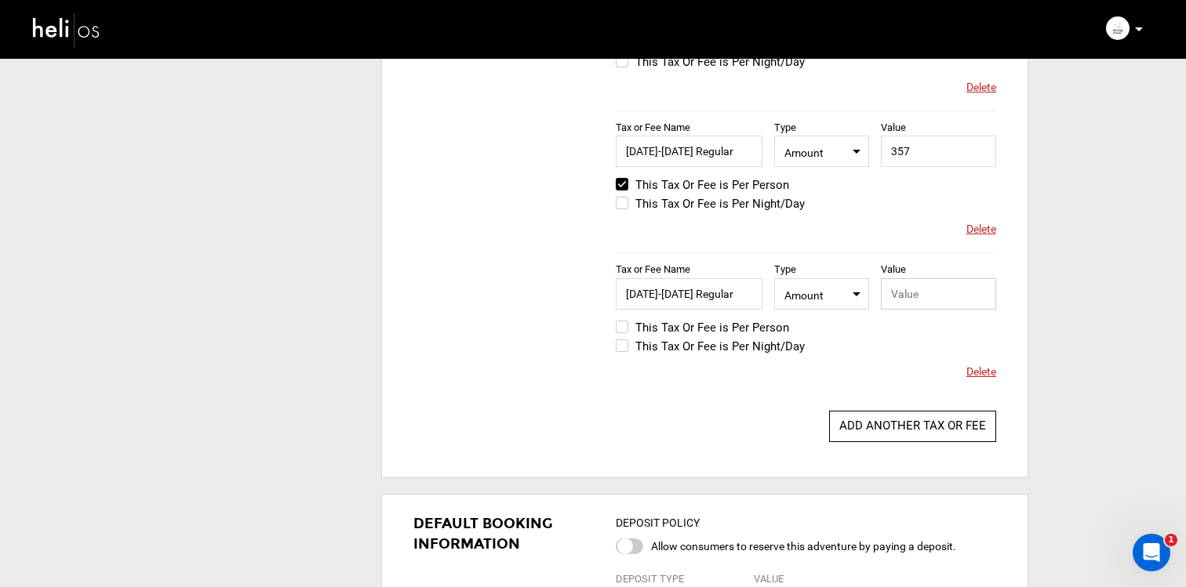
click at [933, 286] on input "text" at bounding box center [938, 293] width 115 height 31
paste input "259.50"
type input "259.50"
click at [742, 326] on label "This Tax Or Fee is Per Person" at bounding box center [702, 327] width 173 height 19
click at [605, 326] on input "This Tax Or Fee is Per Person" at bounding box center [605, 336] width 0 height 38
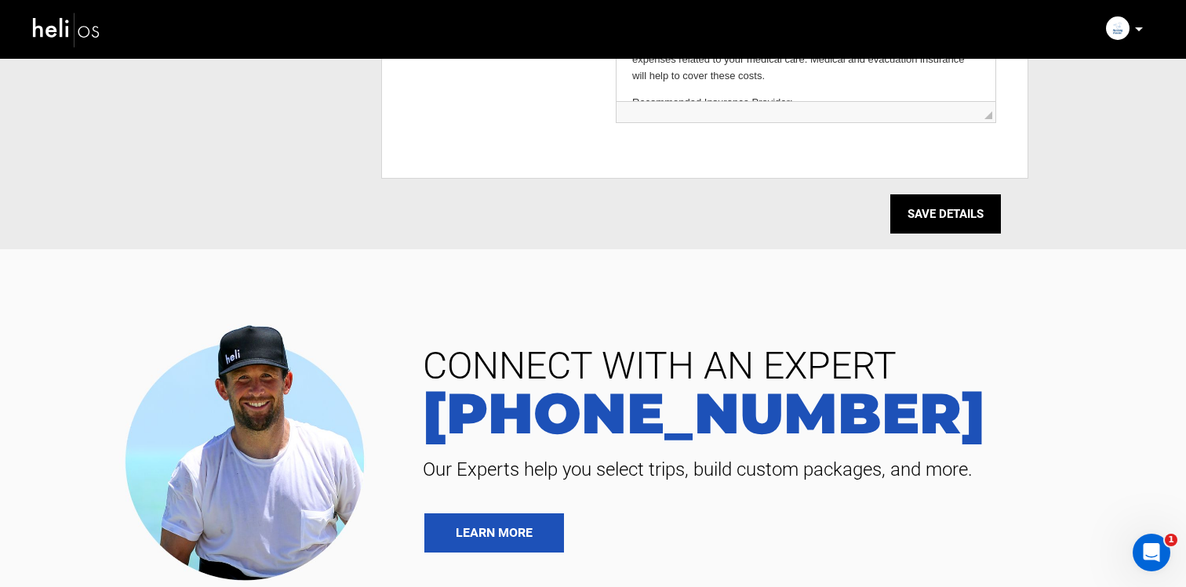
scroll to position [2650, 0]
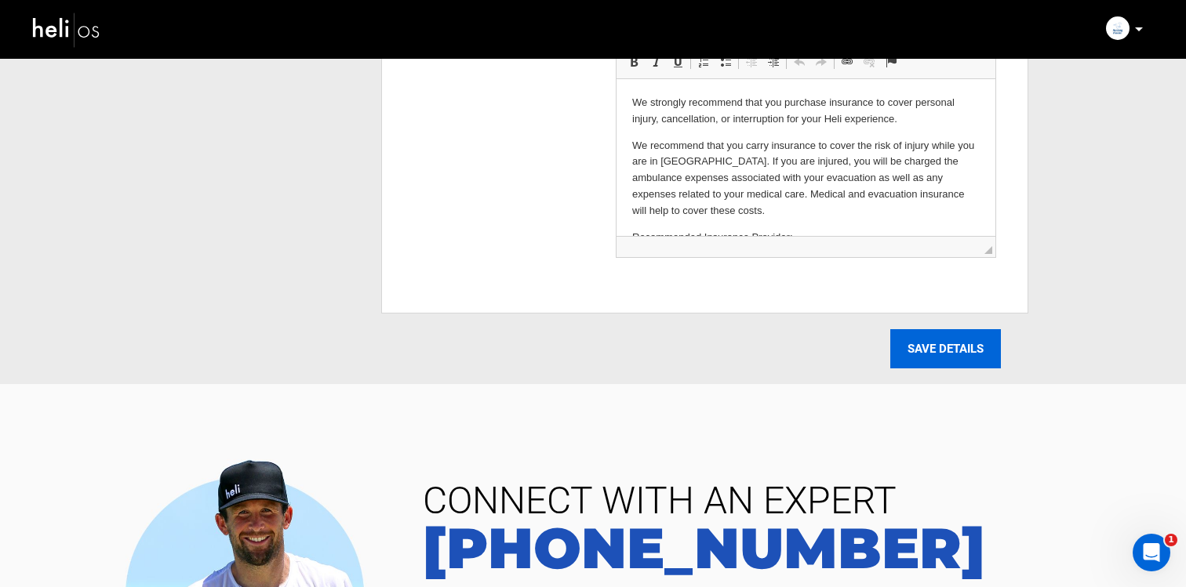
click at [927, 339] on input "SAVE DETAILS" at bounding box center [945, 348] width 111 height 39
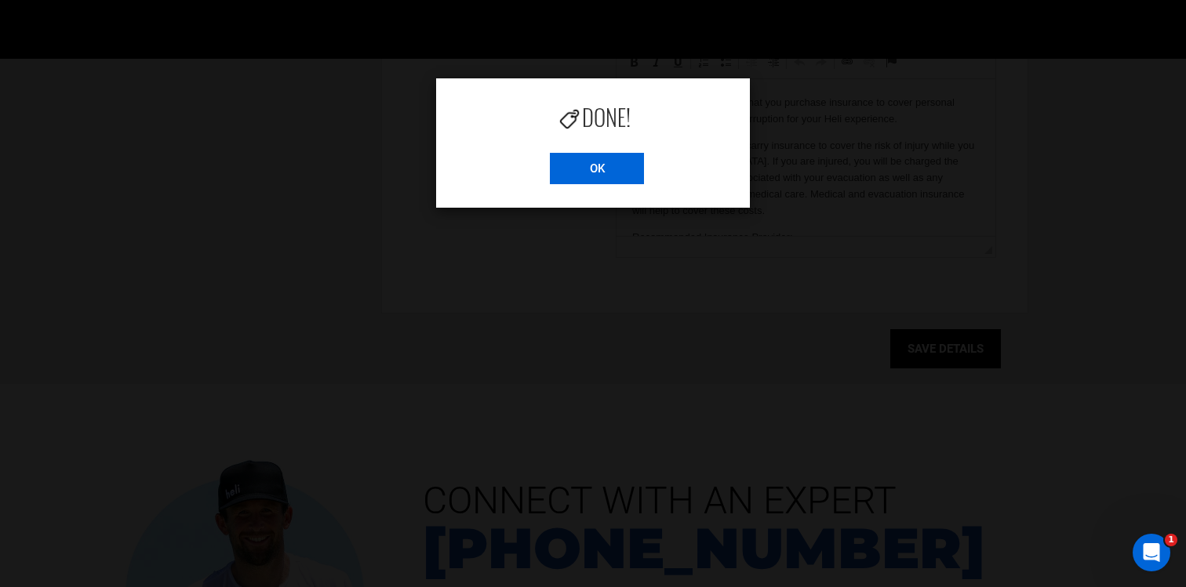
click at [604, 173] on input "OK" at bounding box center [597, 168] width 94 height 31
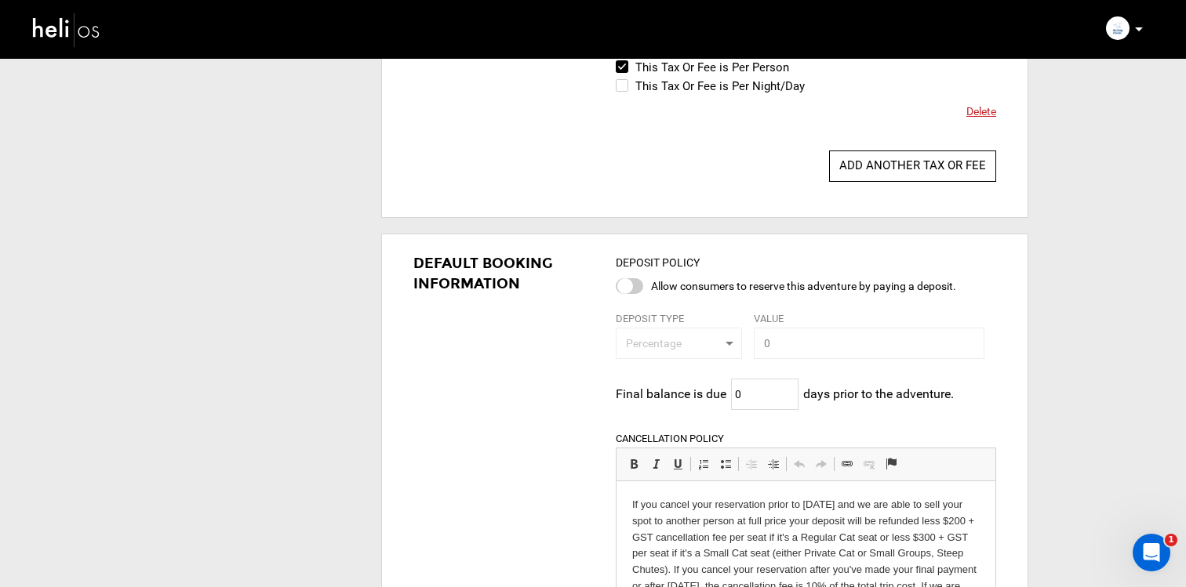
scroll to position [1687, 0]
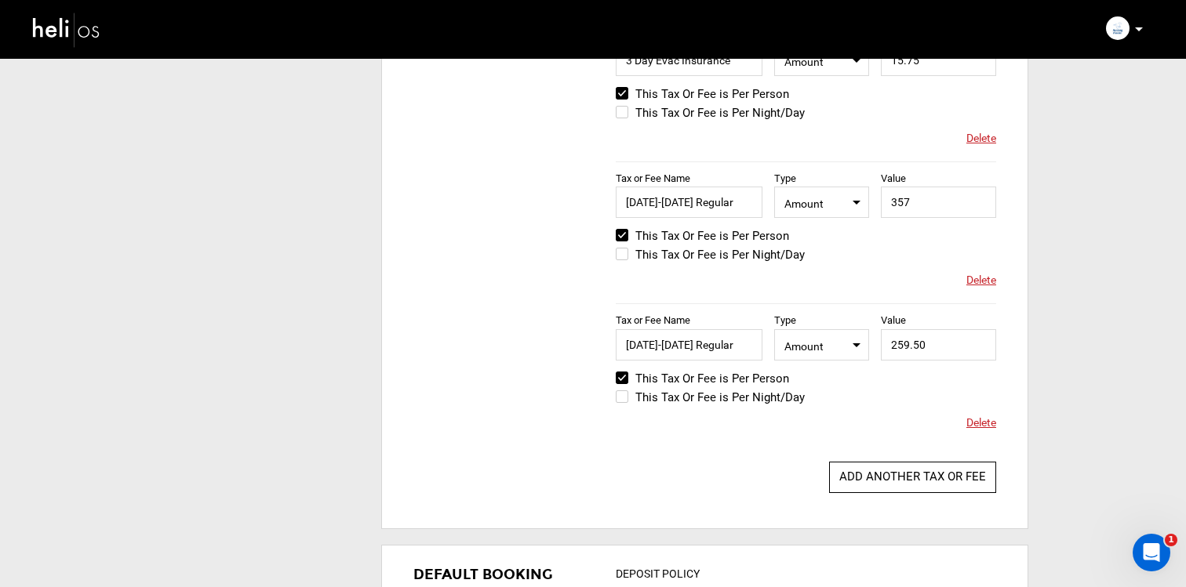
click at [91, 30] on img at bounding box center [66, 30] width 71 height 42
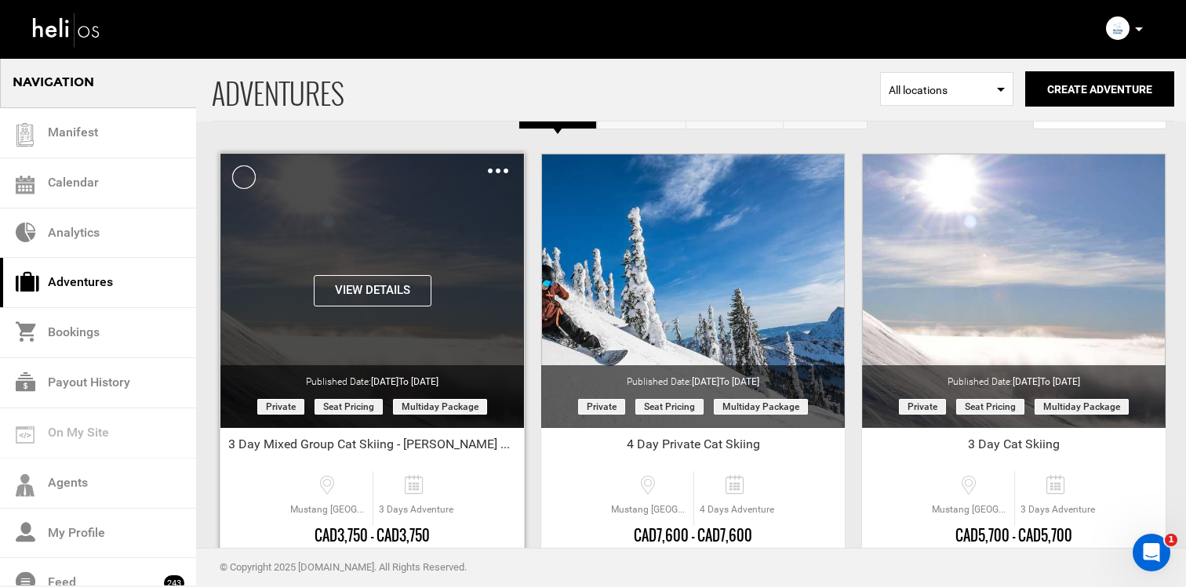
scroll to position [28, 0]
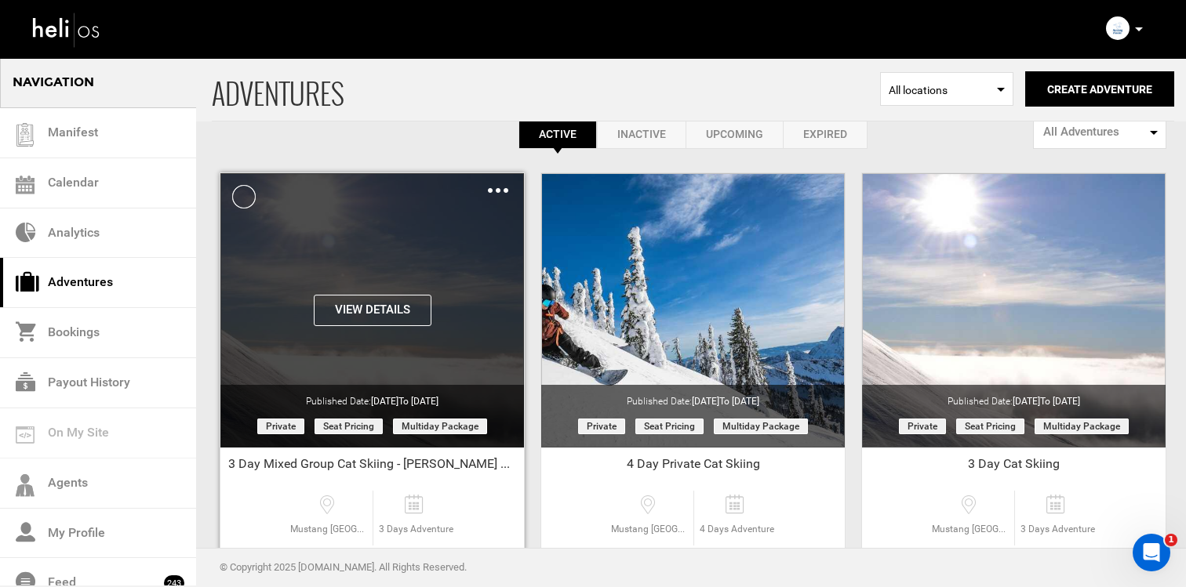
click at [406, 303] on button "View Details" at bounding box center [373, 310] width 118 height 31
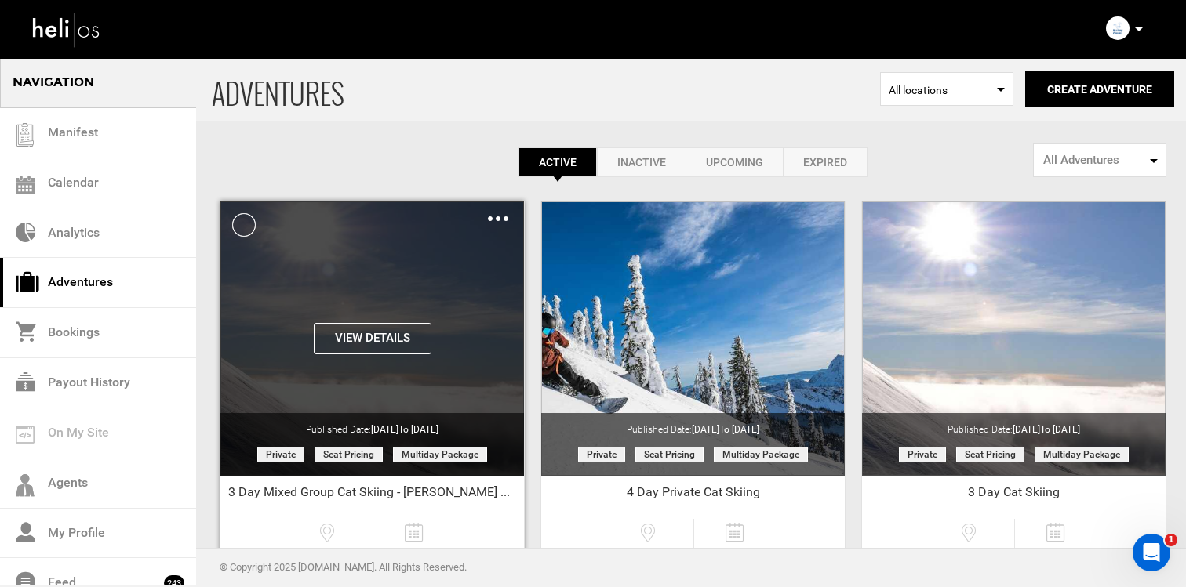
click at [498, 216] on img at bounding box center [498, 218] width 20 height 5
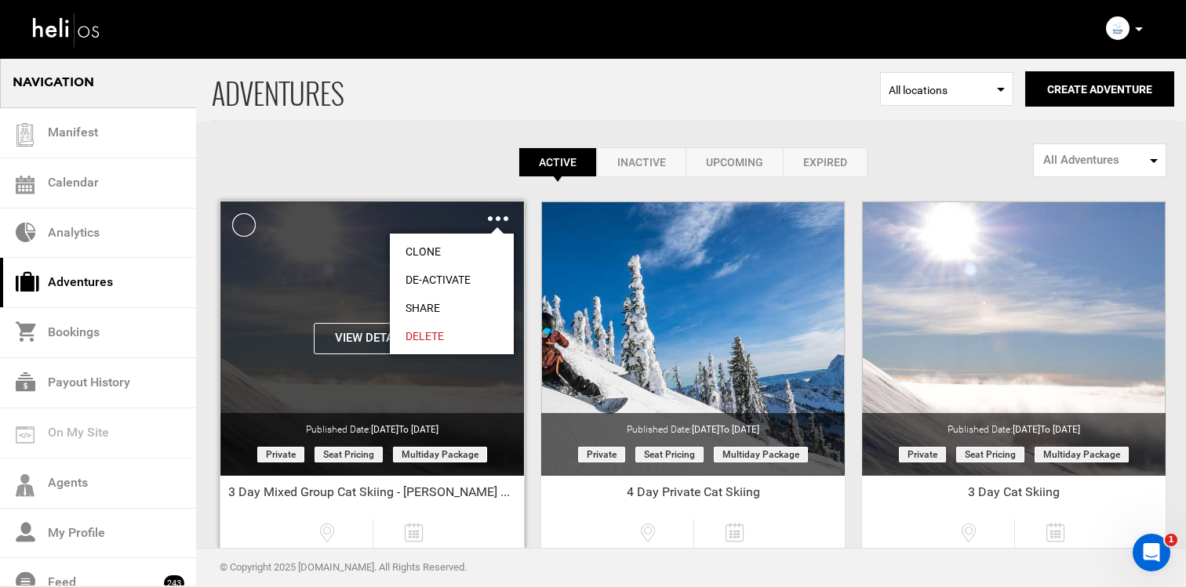
click at [457, 302] on link "Share" at bounding box center [452, 308] width 124 height 28
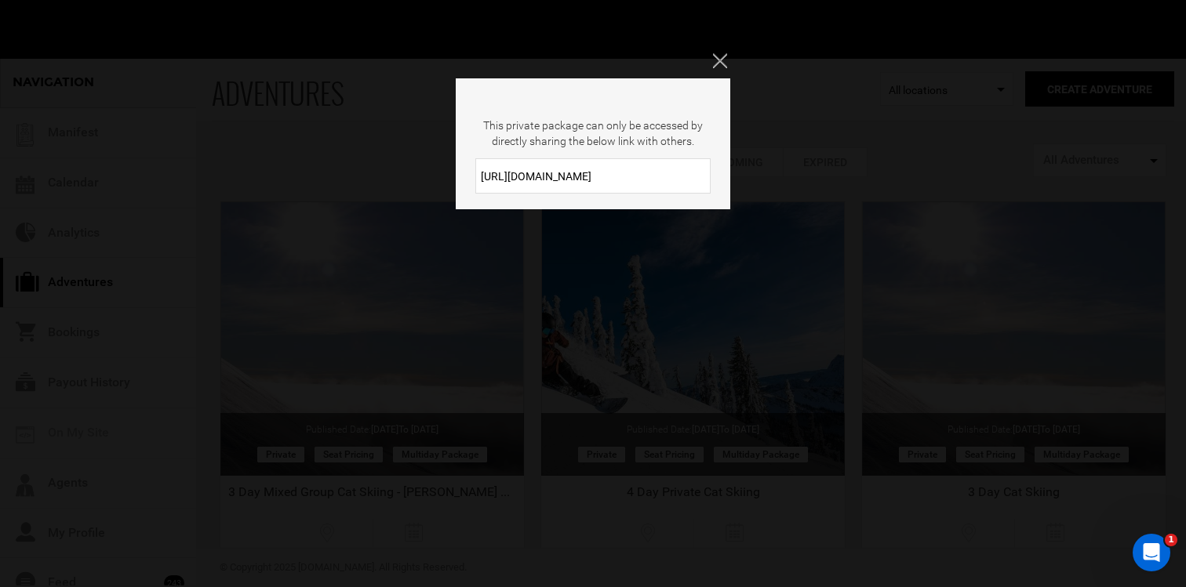
click at [543, 182] on input "[URL][DOMAIN_NAME]" at bounding box center [592, 175] width 235 height 35
click at [737, 59] on div "This private package can only be accessed by directly sharing the below link wi…" at bounding box center [593, 293] width 1186 height 587
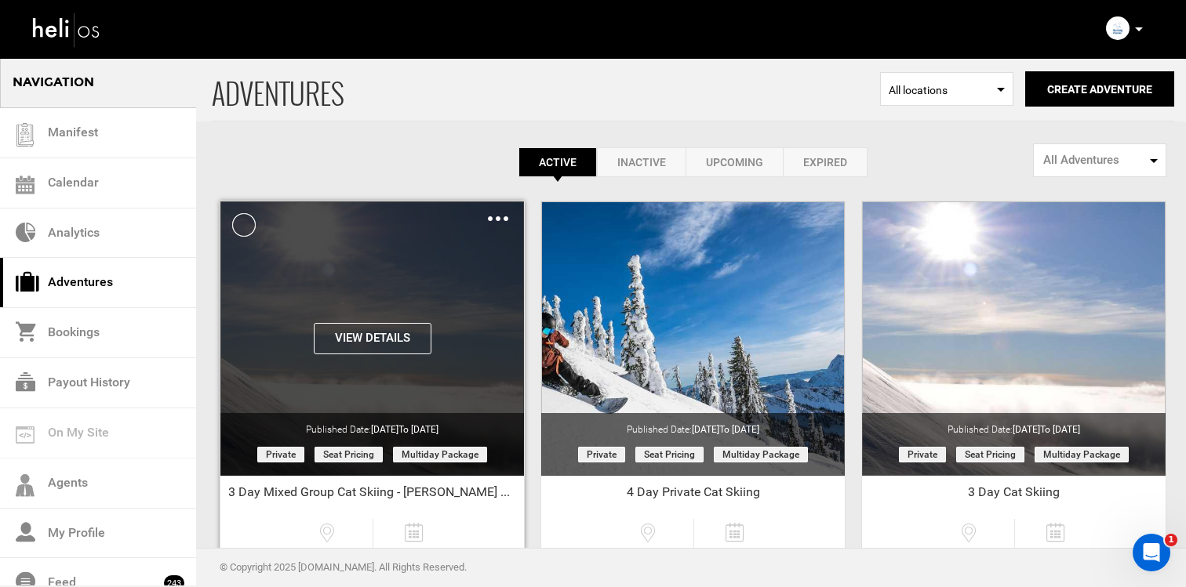
click at [498, 218] on img at bounding box center [498, 218] width 20 height 5
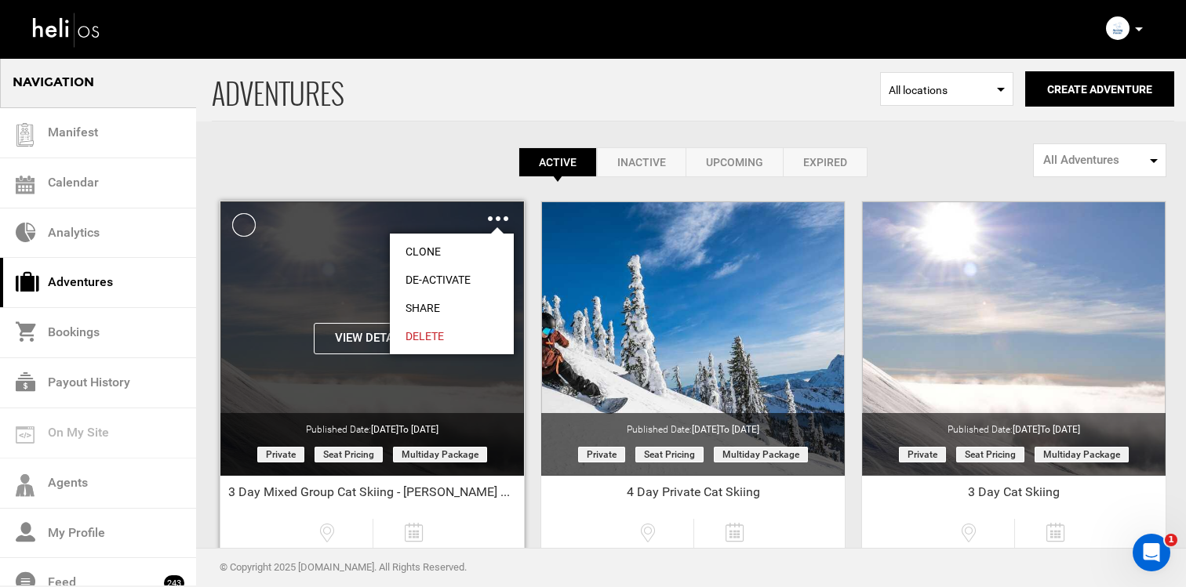
click at [441, 305] on link "Share" at bounding box center [452, 308] width 124 height 28
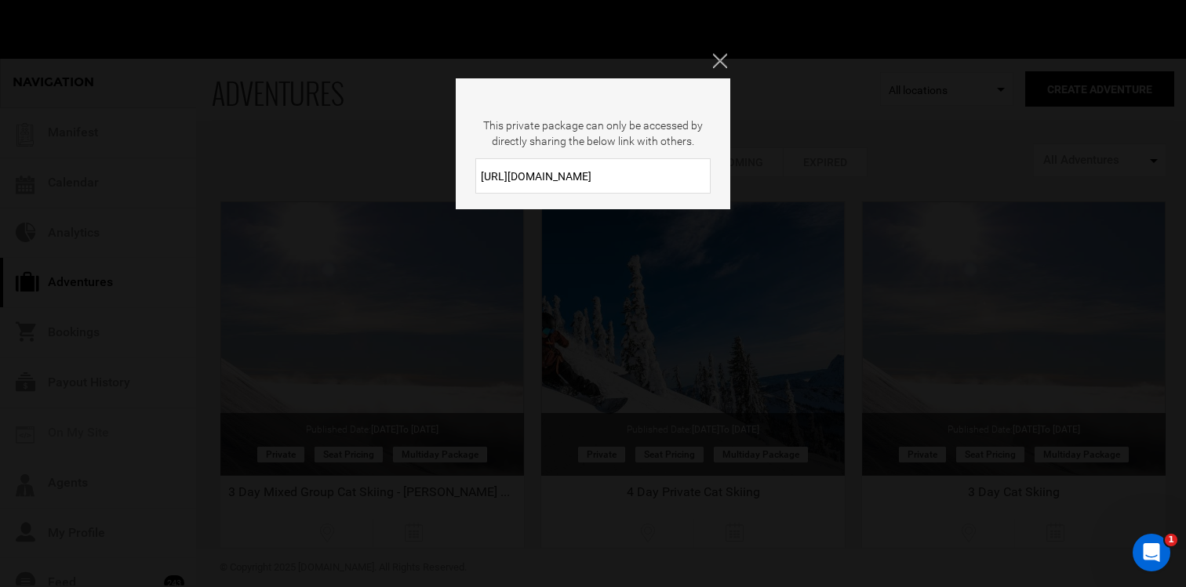
click at [490, 162] on input "[URL][DOMAIN_NAME]" at bounding box center [592, 175] width 235 height 35
click at [490, 166] on input "[URL][DOMAIN_NAME]" at bounding box center [592, 175] width 235 height 35
click at [495, 271] on div "This private package can only be accessed by directly sharing the below link wi…" at bounding box center [593, 293] width 1186 height 587
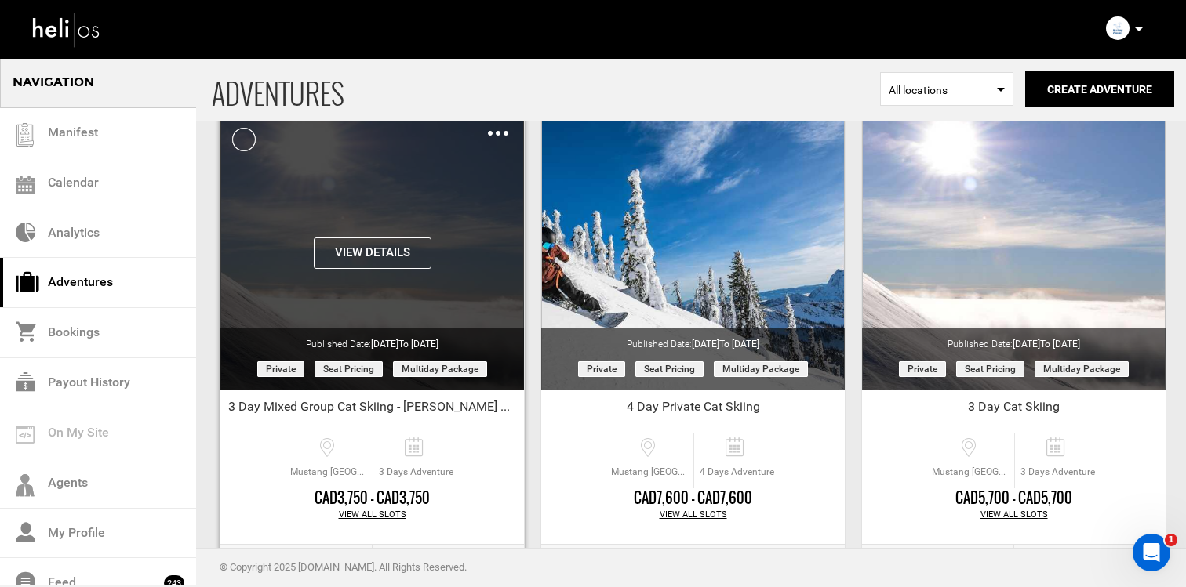
scroll to position [138, 0]
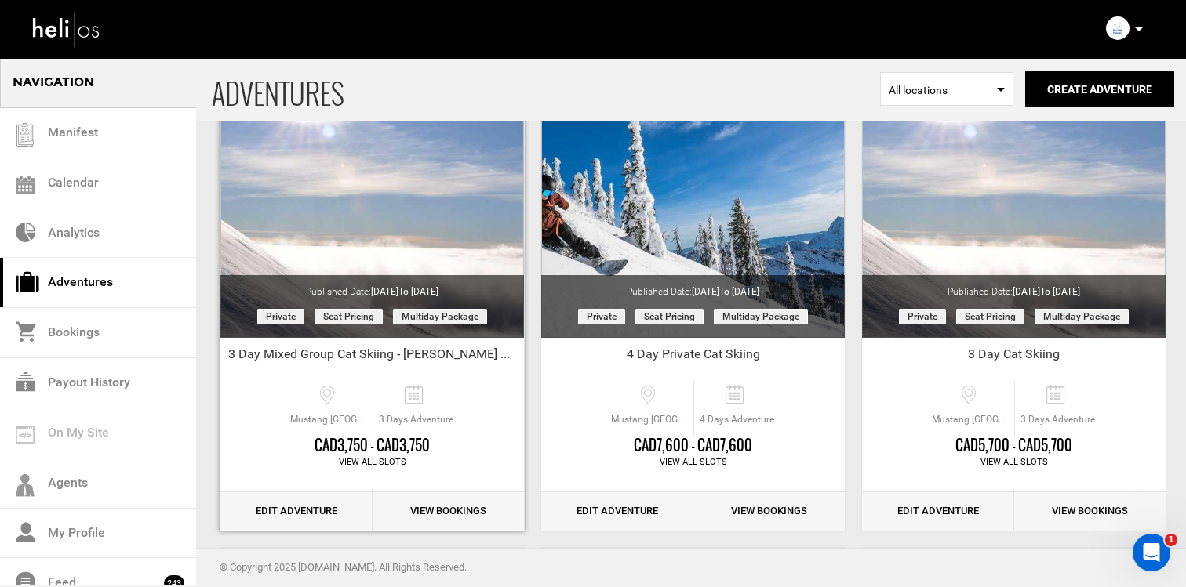
click at [300, 504] on link "Edit Adventure" at bounding box center [296, 511] width 152 height 38
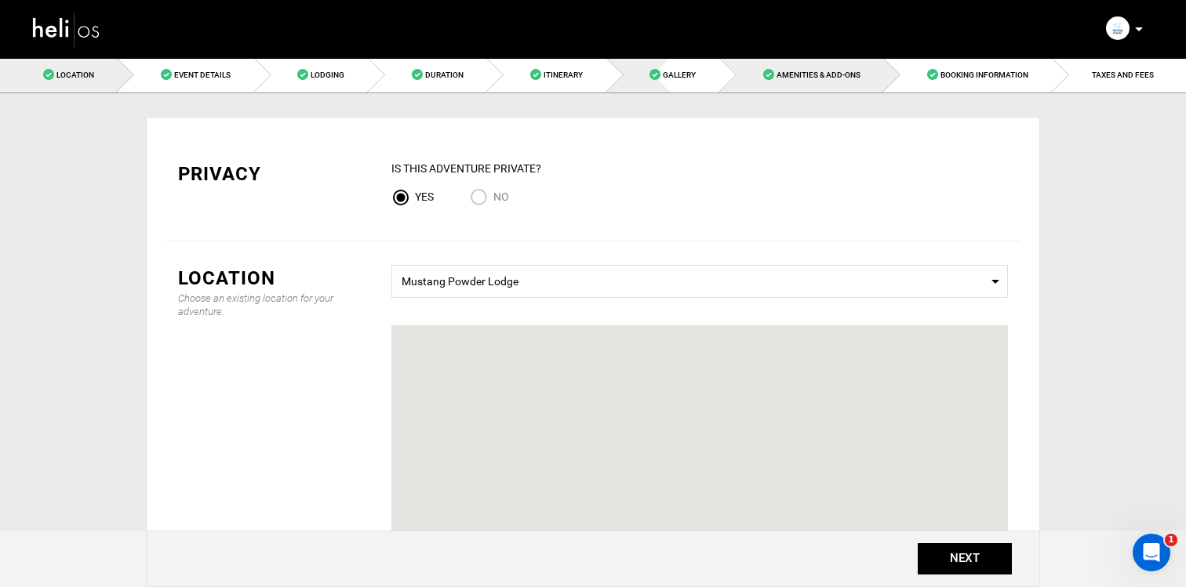
click at [672, 83] on link "Gallery" at bounding box center [663, 74] width 113 height 35
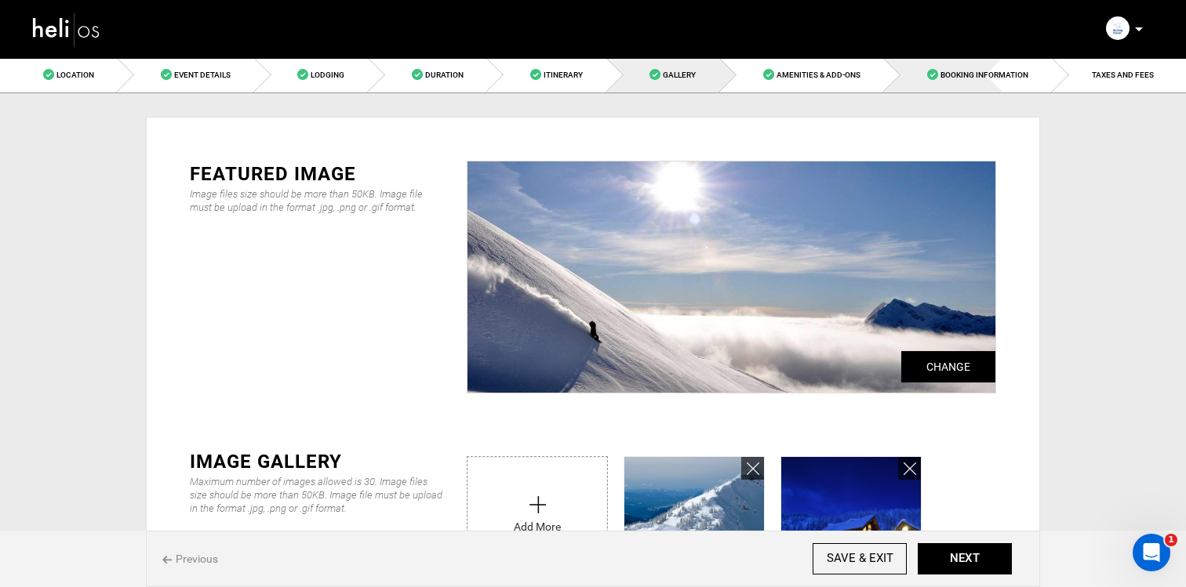
click at [1019, 91] on link "Booking Information" at bounding box center [968, 74] width 168 height 35
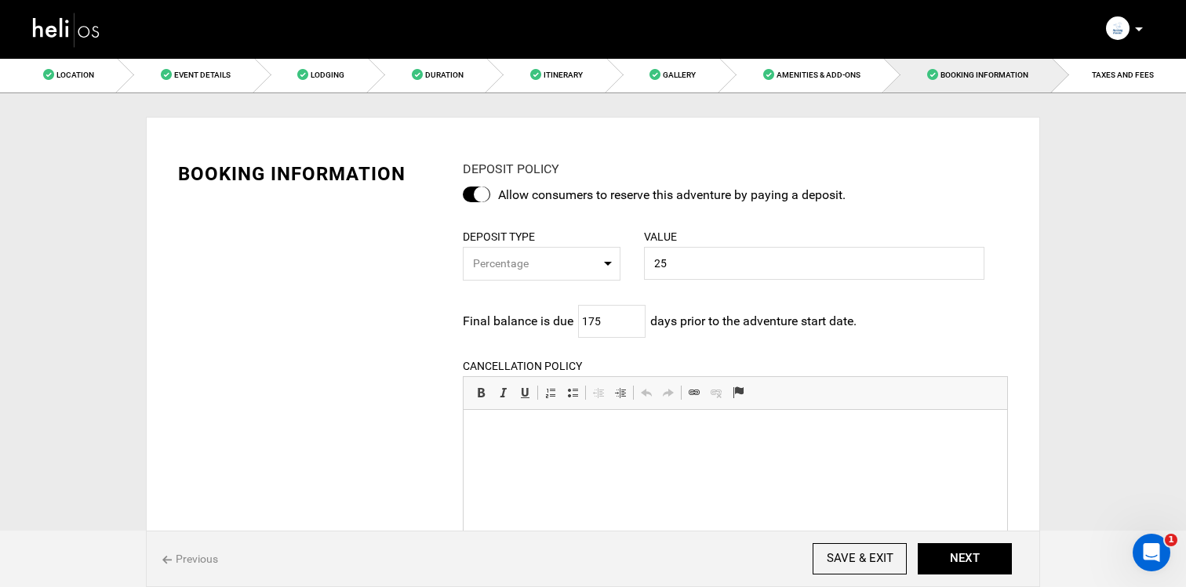
scroll to position [117, 0]
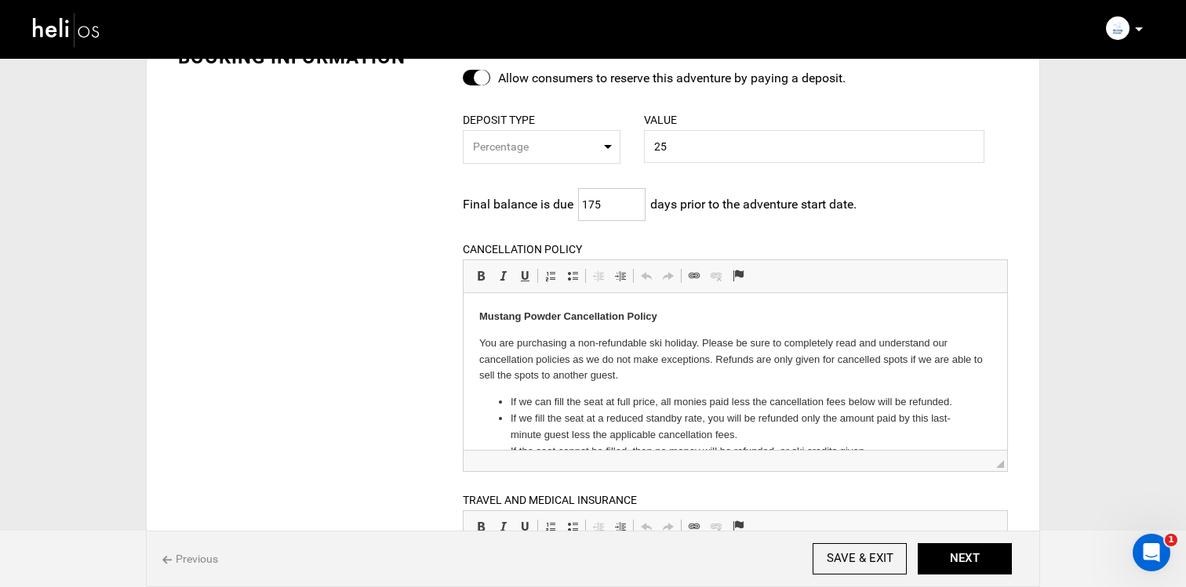
click at [634, 200] on input "175" at bounding box center [611, 204] width 67 height 33
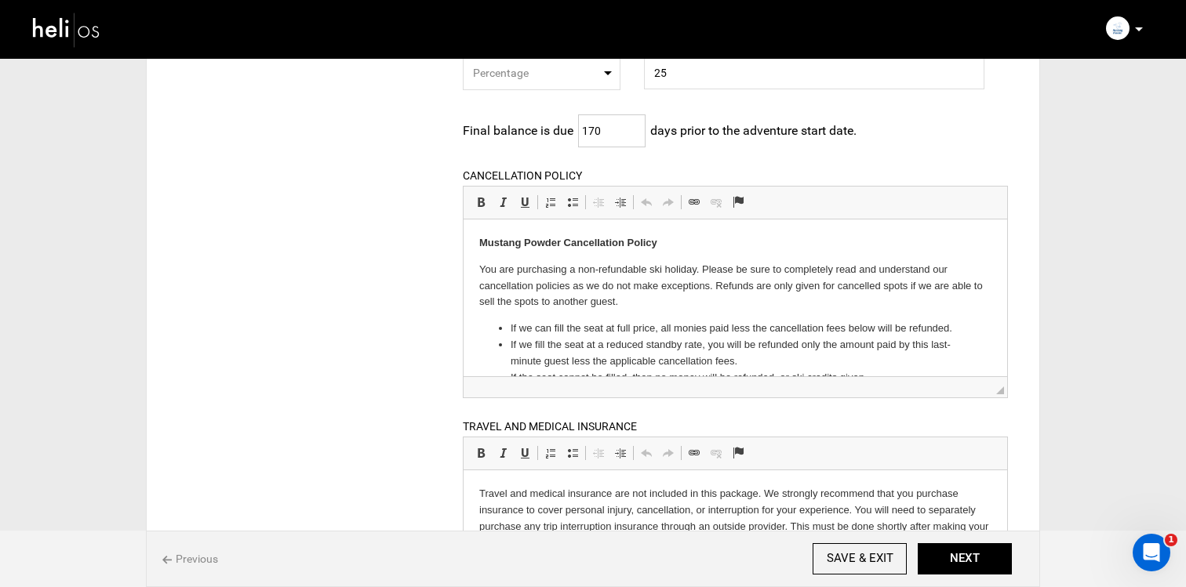
scroll to position [247, 0]
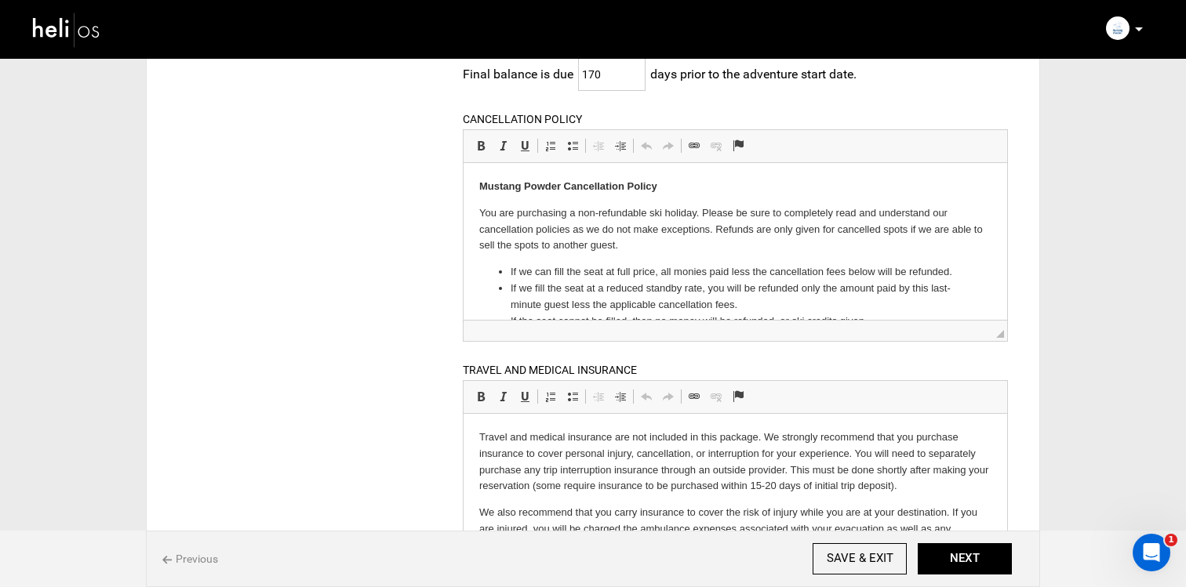
type input "170"
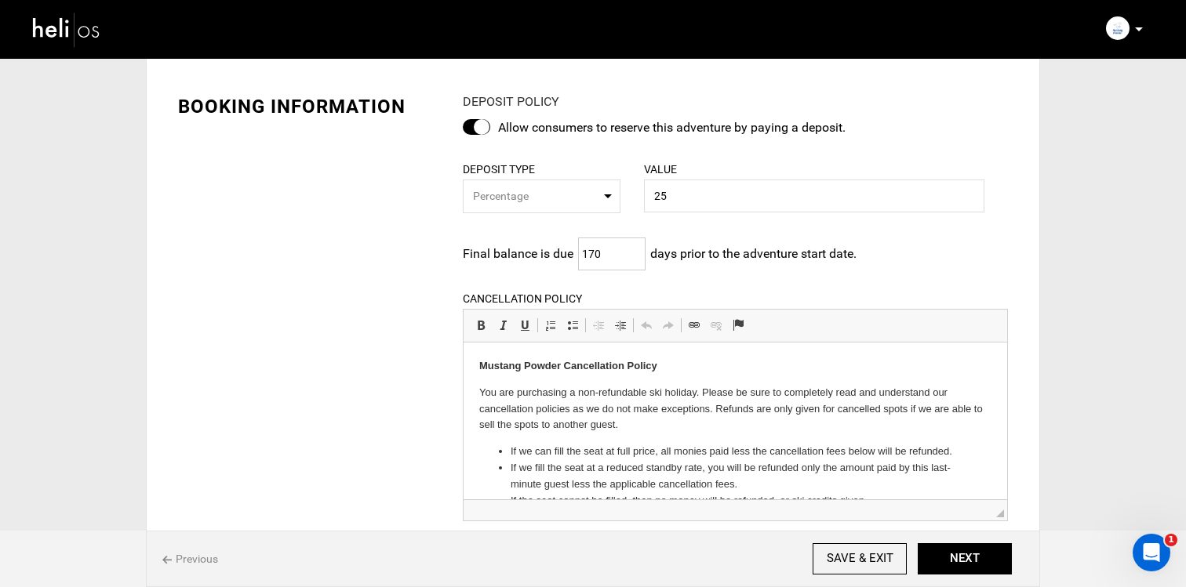
scroll to position [61, 0]
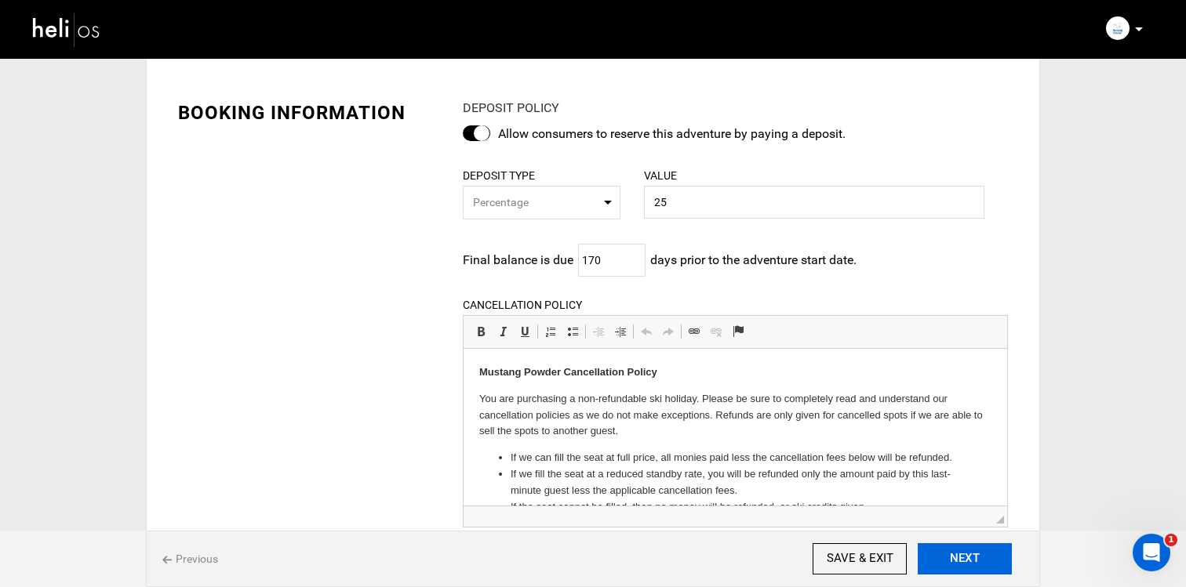
click at [935, 560] on button "NEXT" at bounding box center [964, 558] width 94 height 31
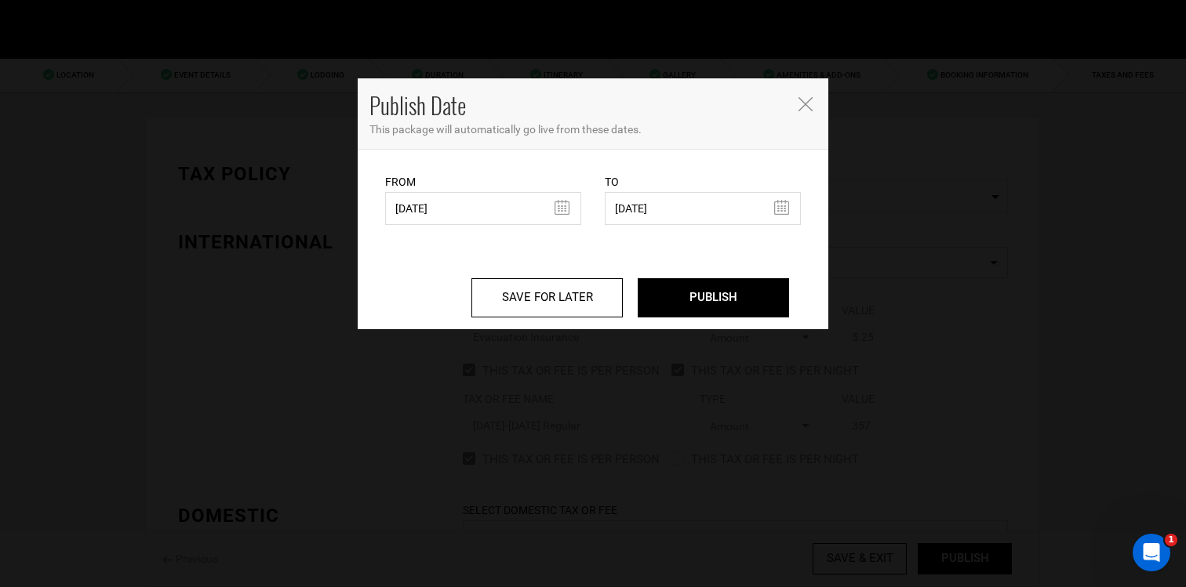
click at [935, 560] on body "Manifest Calendar Analytics Adventures Bookings Payout History Agents My Profil…" at bounding box center [593, 293] width 1186 height 587
click at [935, 560] on div "Publish Date This package will automatically go live from these dates. From [DA…" at bounding box center [593, 293] width 1186 height 587
click at [749, 303] on input "PUBLISH" at bounding box center [712, 297] width 151 height 39
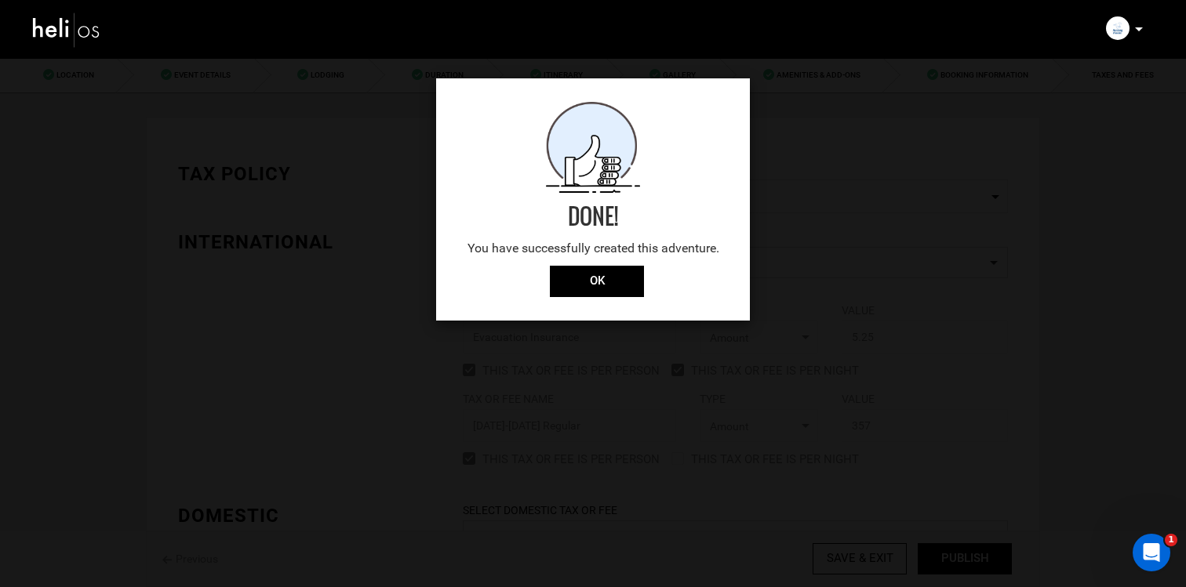
click at [585, 304] on div "Done! You have successfully created this adventure. OK" at bounding box center [593, 199] width 314 height 242
click at [586, 287] on input "OK" at bounding box center [597, 281] width 94 height 31
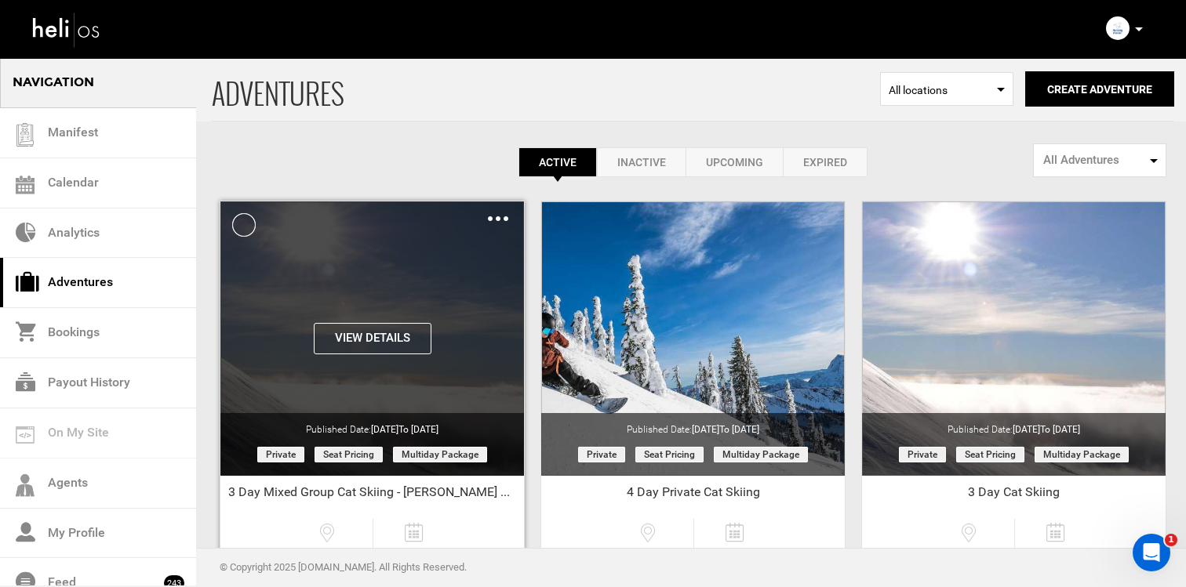
click at [401, 335] on button "View Details" at bounding box center [373, 338] width 118 height 31
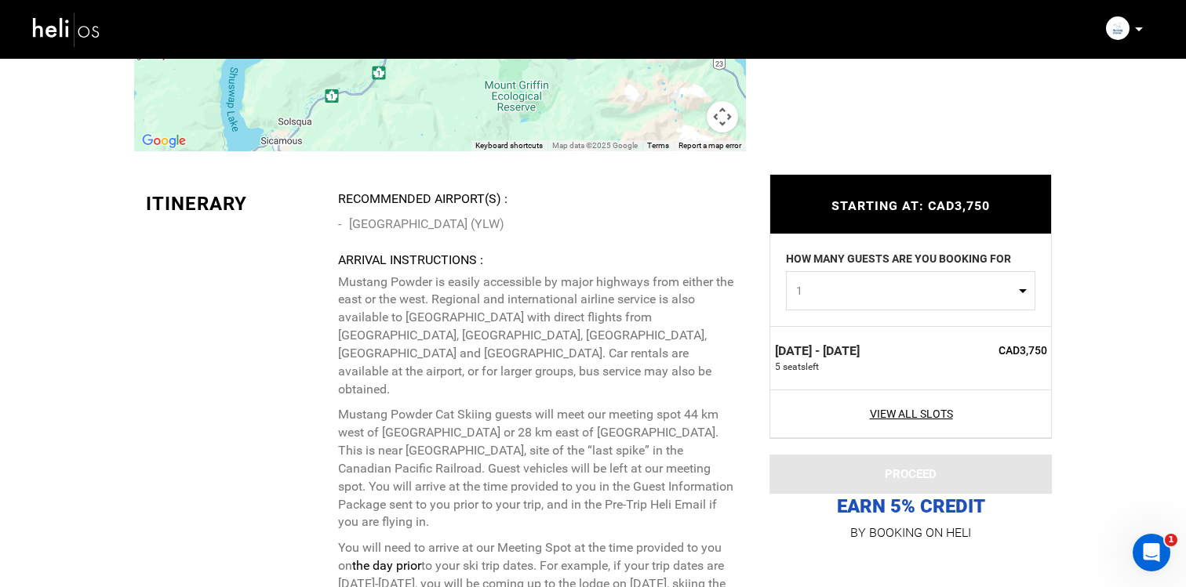
scroll to position [3612, 0]
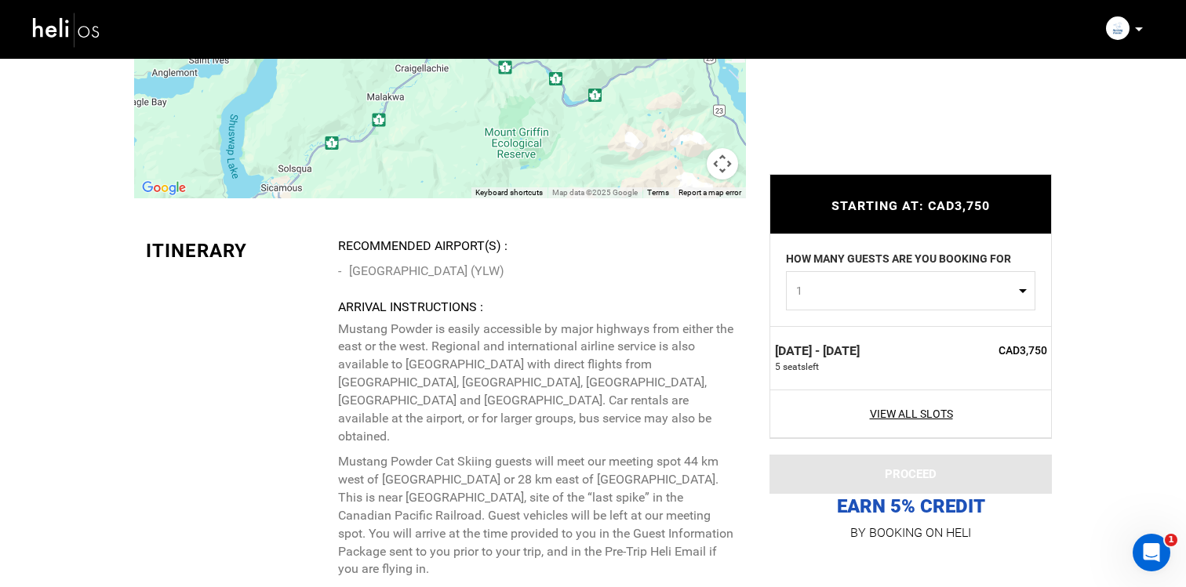
click at [54, 35] on img at bounding box center [66, 30] width 71 height 42
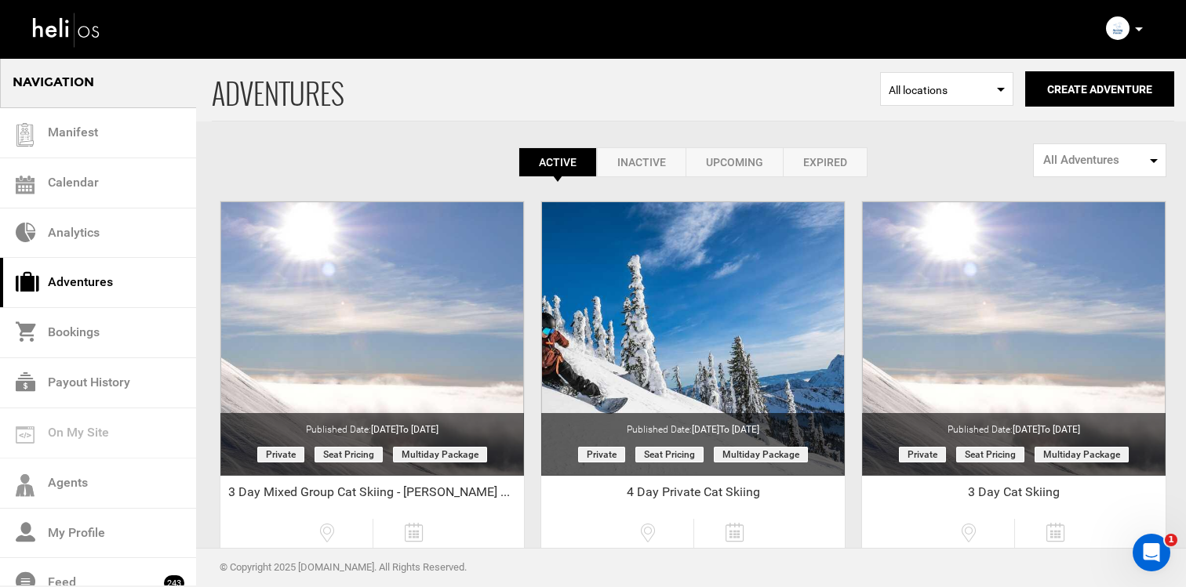
scroll to position [300, 0]
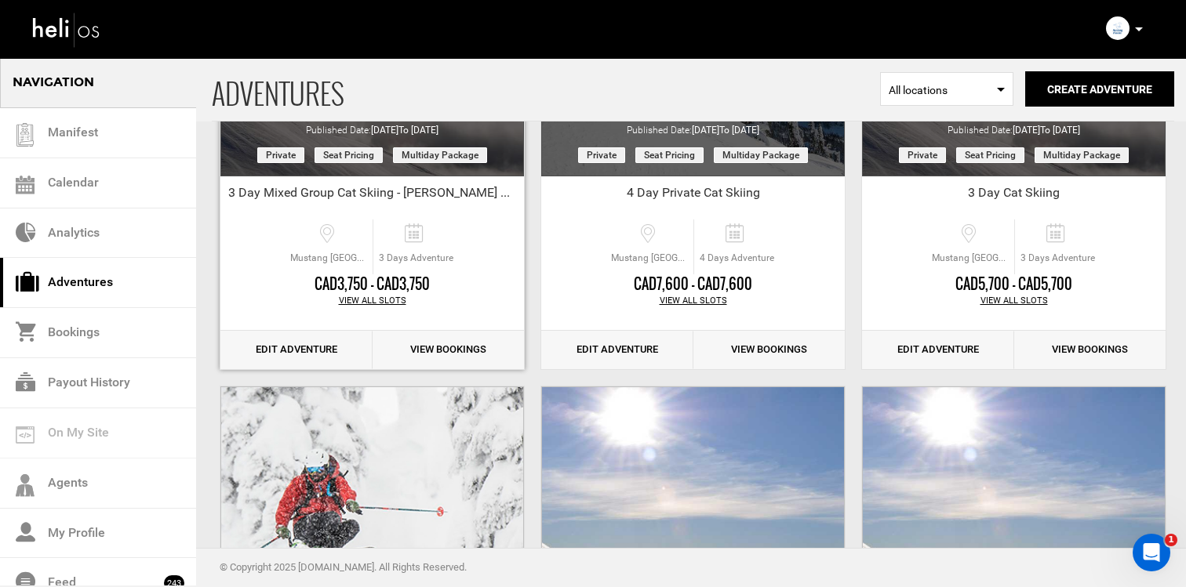
click at [285, 350] on link "Edit Adventure" at bounding box center [296, 350] width 152 height 38
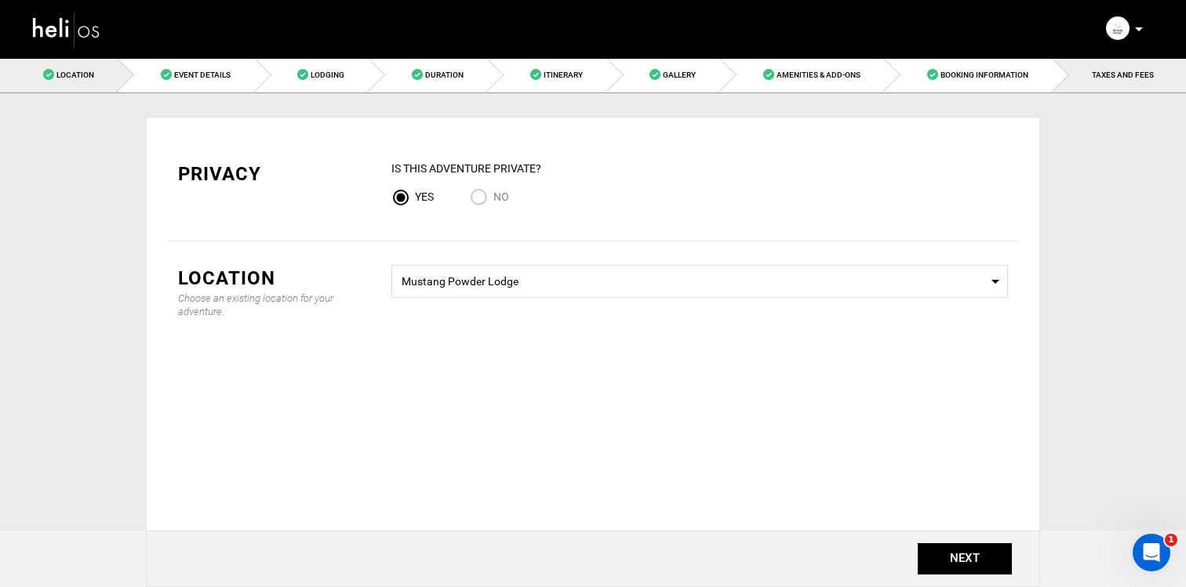
click at [1113, 74] on span "TAXES AND FEES" at bounding box center [1123, 75] width 62 height 9
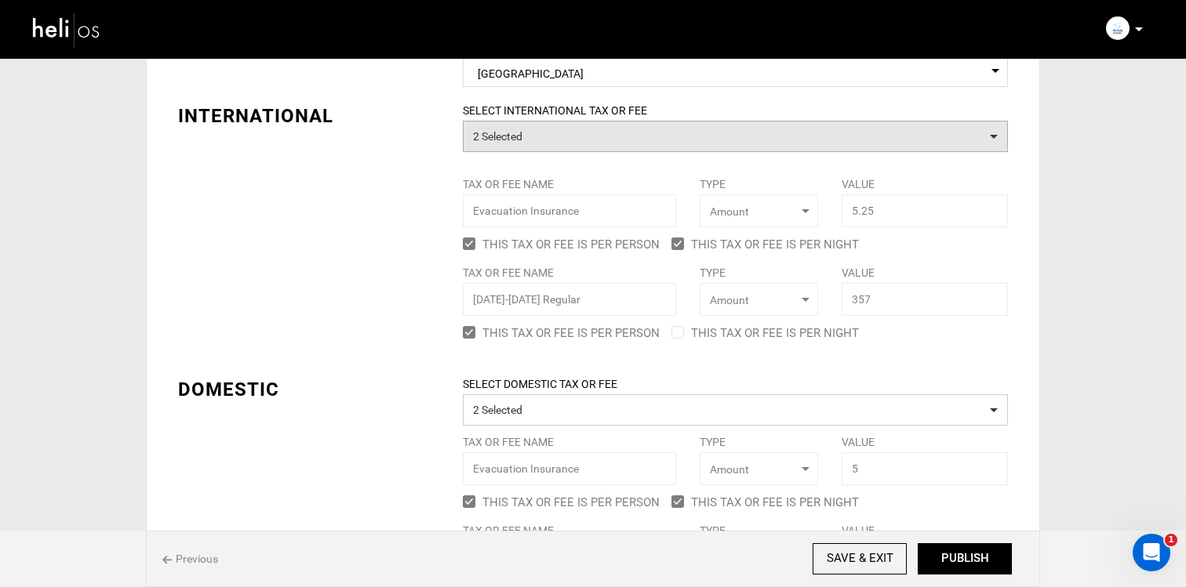
click at [632, 137] on button "2 Selected" at bounding box center [735, 136] width 545 height 31
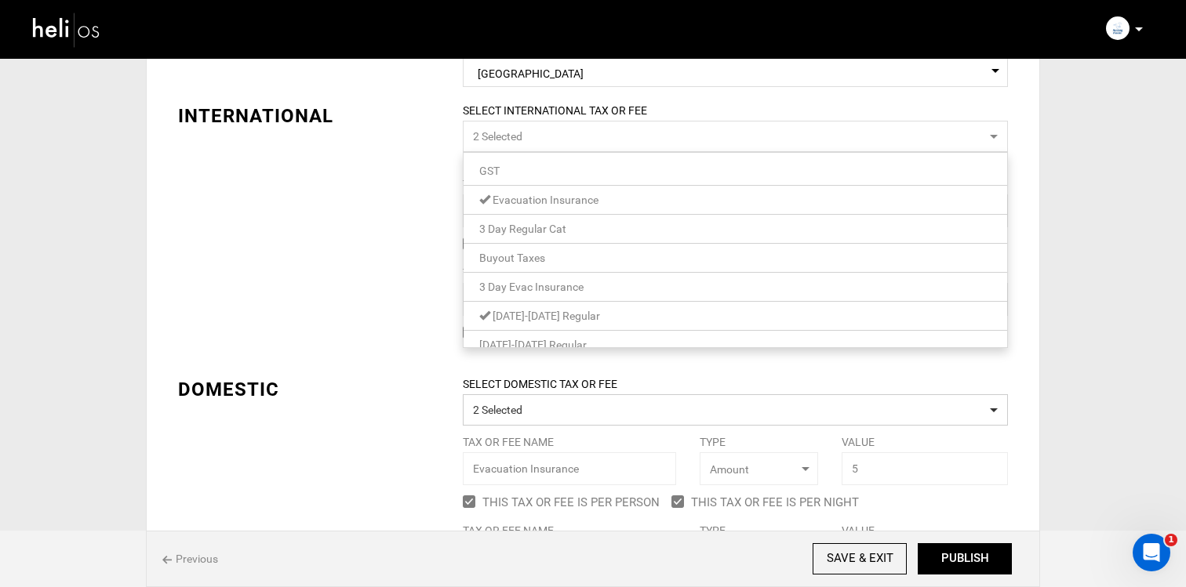
click at [576, 312] on link "[DATE]-[DATE] Regular" at bounding box center [734, 316] width 543 height 20
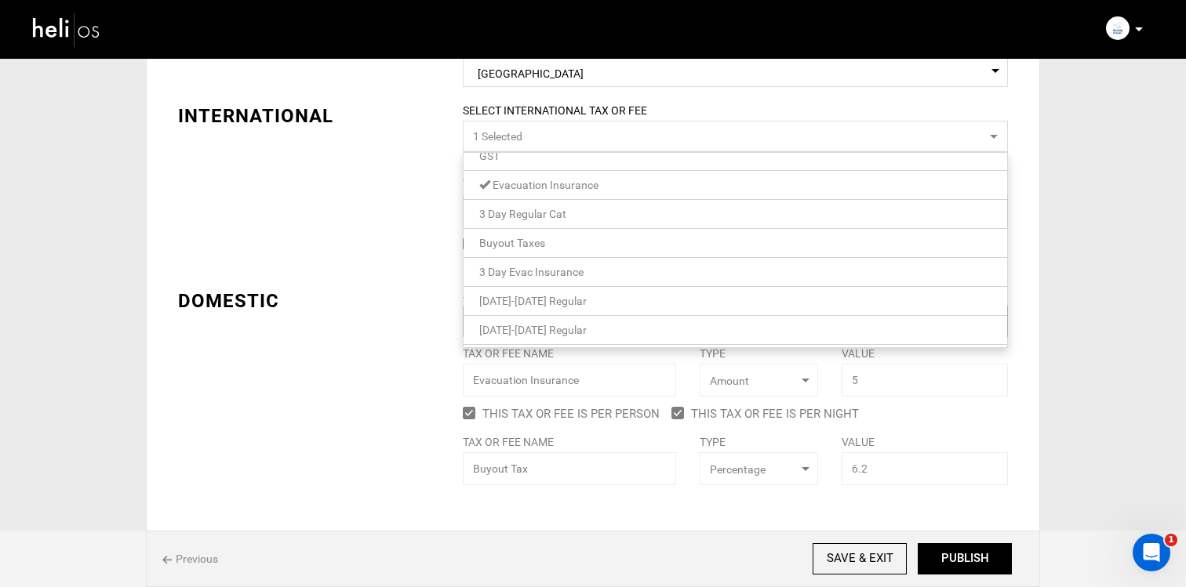
scroll to position [16, 0]
click at [570, 324] on link "[DATE]-[DATE] Regular" at bounding box center [734, 328] width 543 height 20
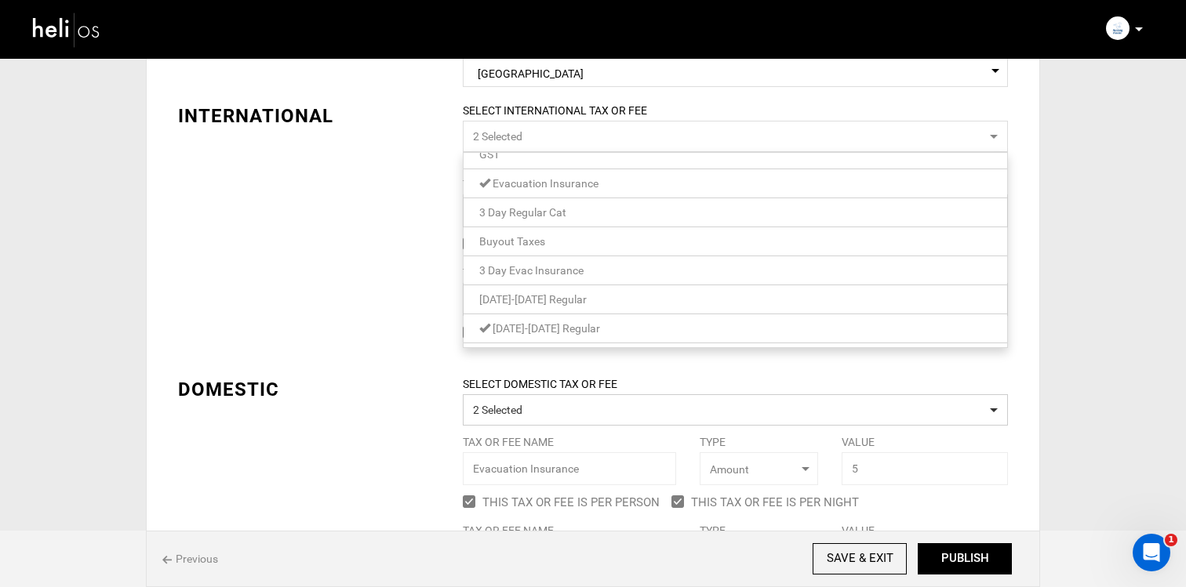
click at [398, 289] on div "TAX POLICY COUNTRY Select Country [GEOGRAPHIC_DATA] Please select a country. IN…" at bounding box center [592, 292] width 853 height 563
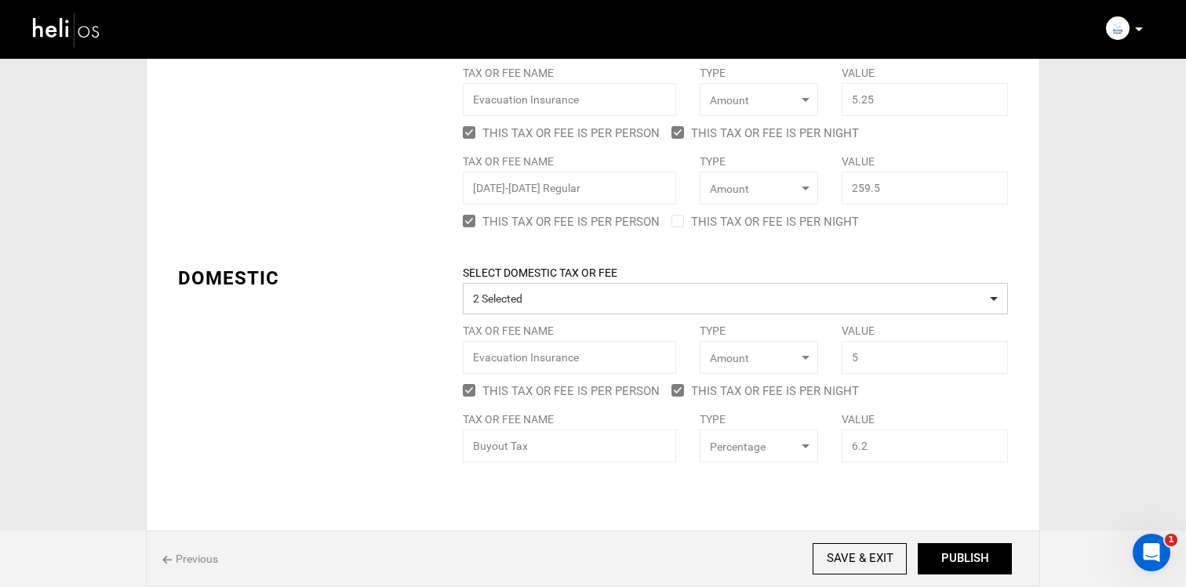
scroll to position [251, 0]
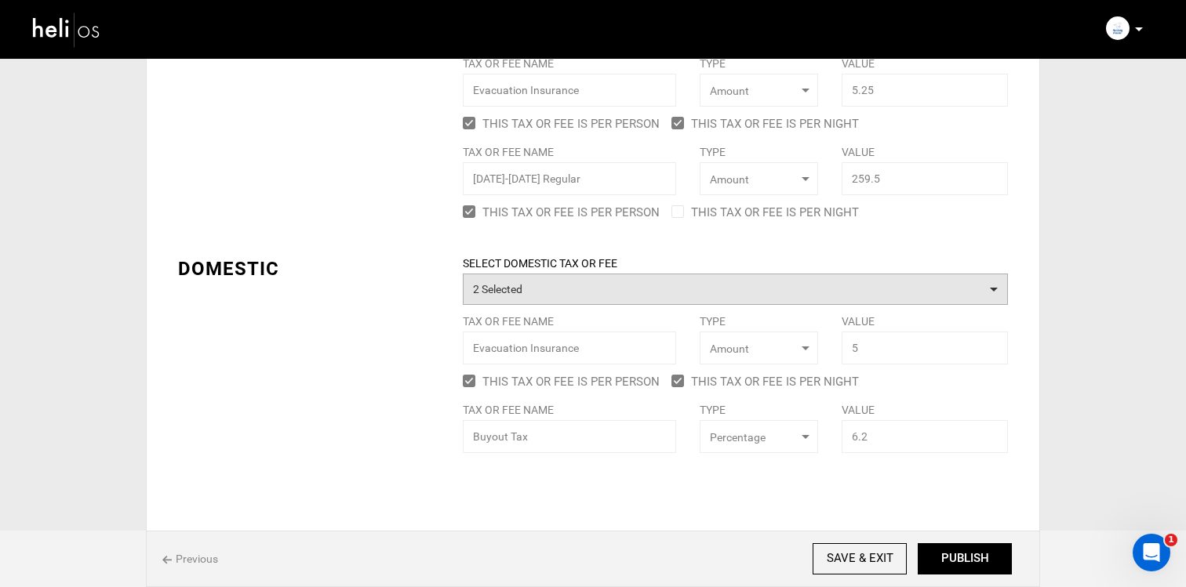
click at [518, 278] on button "2 Selected" at bounding box center [735, 289] width 545 height 31
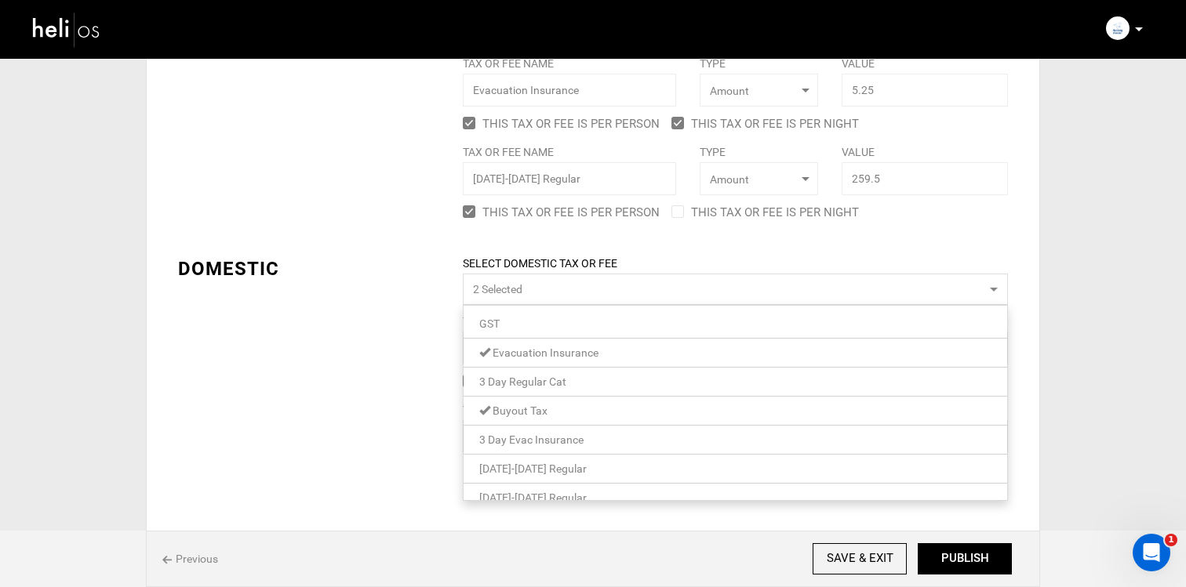
scroll to position [16, 0]
click at [542, 392] on span "Buyout Tax" at bounding box center [519, 394] width 55 height 13
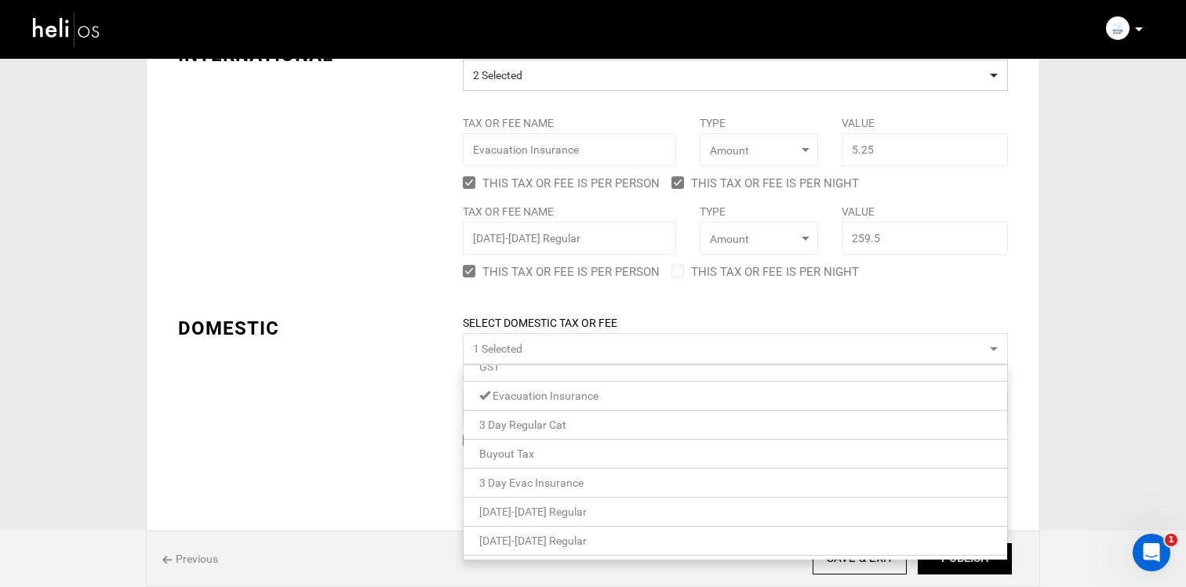
click at [543, 545] on span "[DATE]-[DATE] Regular" at bounding box center [532, 541] width 107 height 13
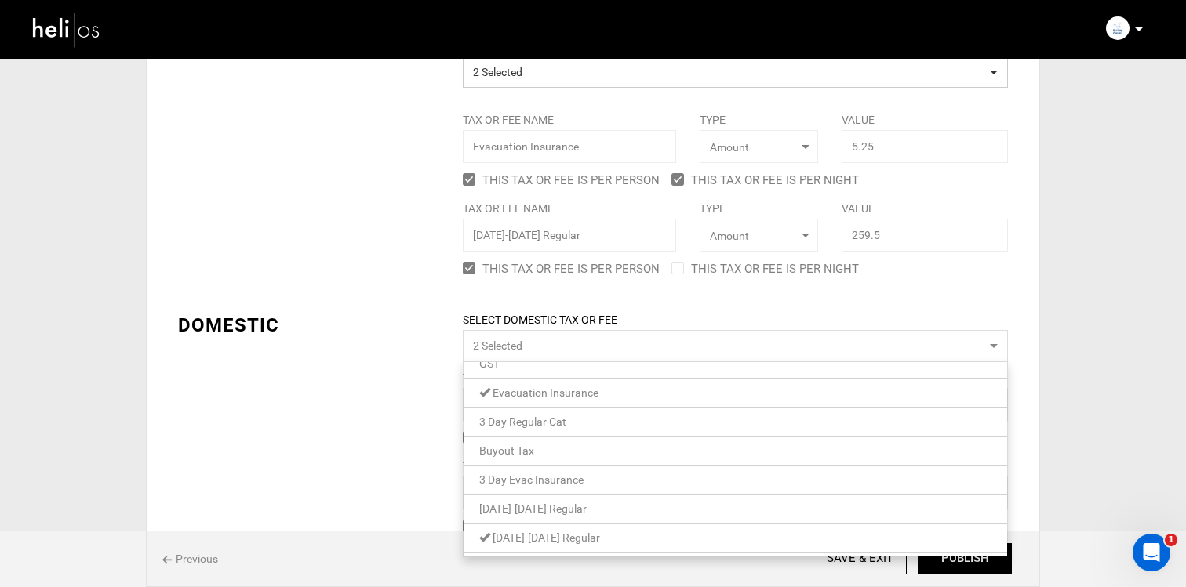
click at [369, 480] on div "TAX POLICY COUNTRY Select Country [GEOGRAPHIC_DATA] Please select a country. IN…" at bounding box center [592, 243] width 853 height 592
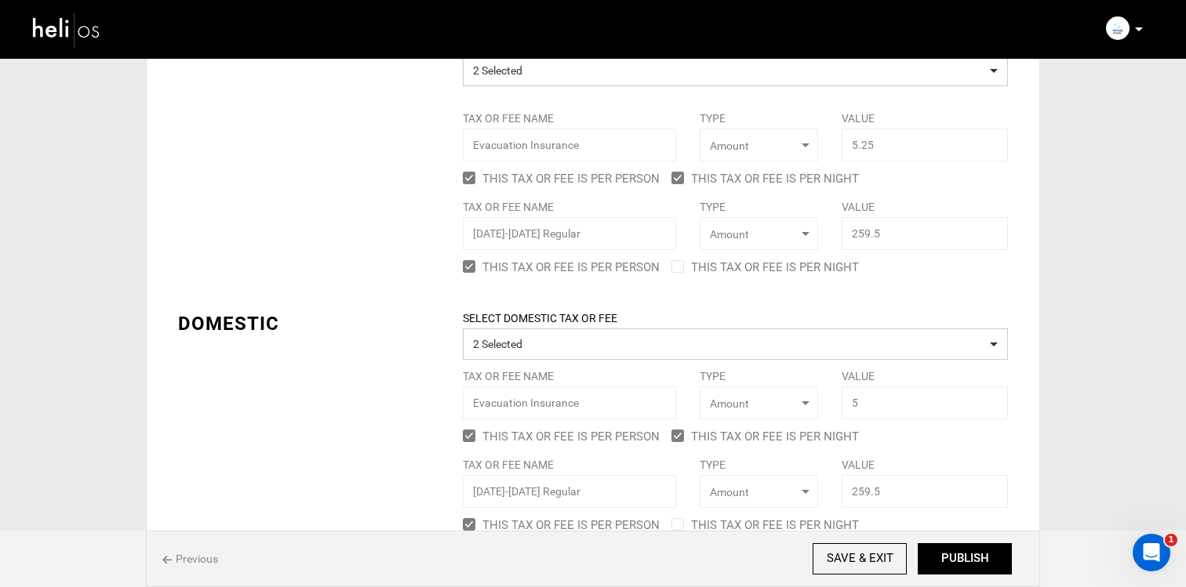
scroll to position [198, 0]
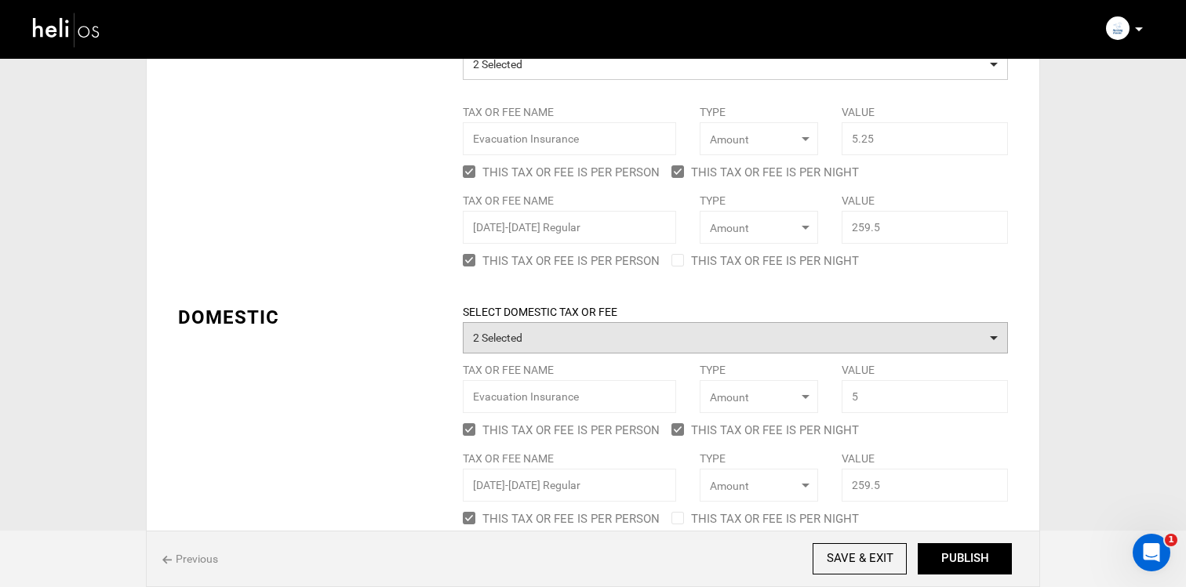
click at [499, 338] on button "2 Selected" at bounding box center [735, 337] width 545 height 31
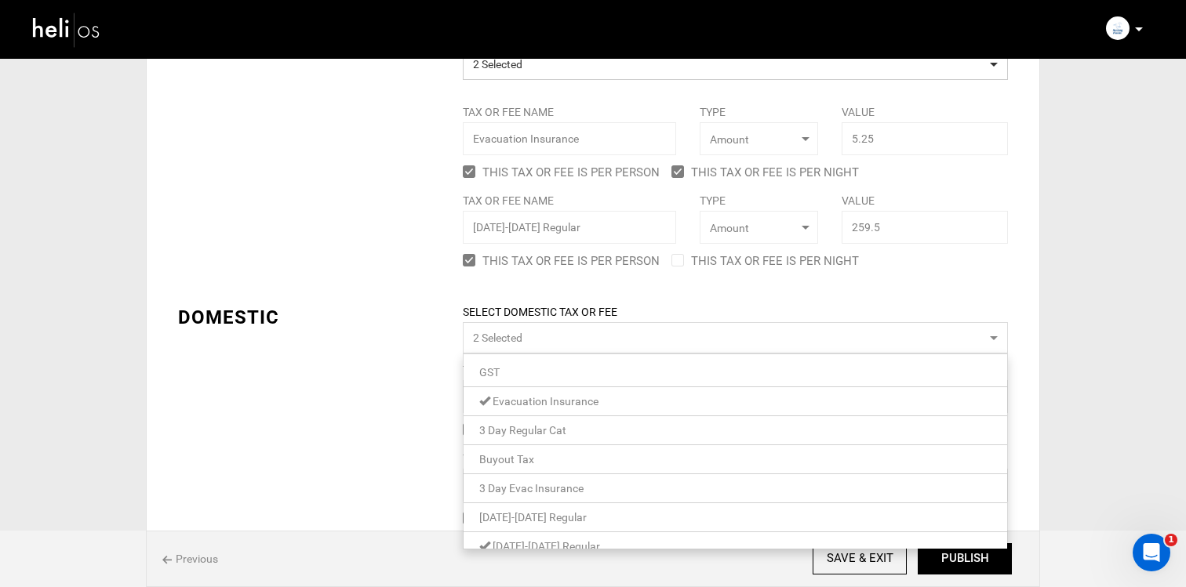
click at [507, 399] on span "Evacuation Insurance" at bounding box center [545, 401] width 106 height 13
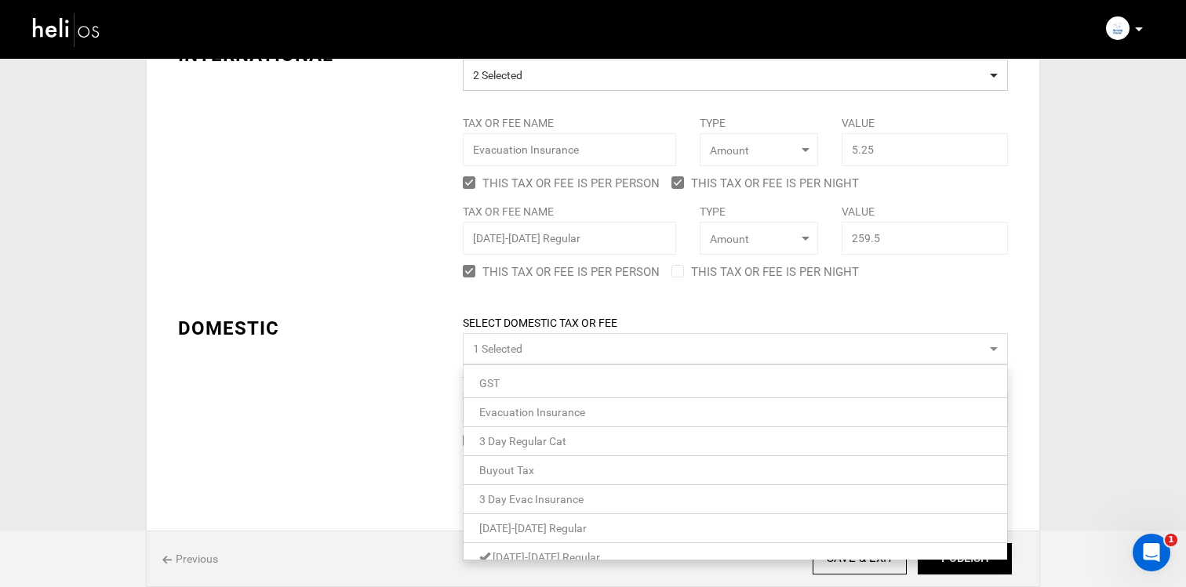
scroll to position [191, 0]
click at [412, 396] on div "TAX POLICY COUNTRY Select Country [GEOGRAPHIC_DATA] Please select a country. IN…" at bounding box center [592, 201] width 853 height 503
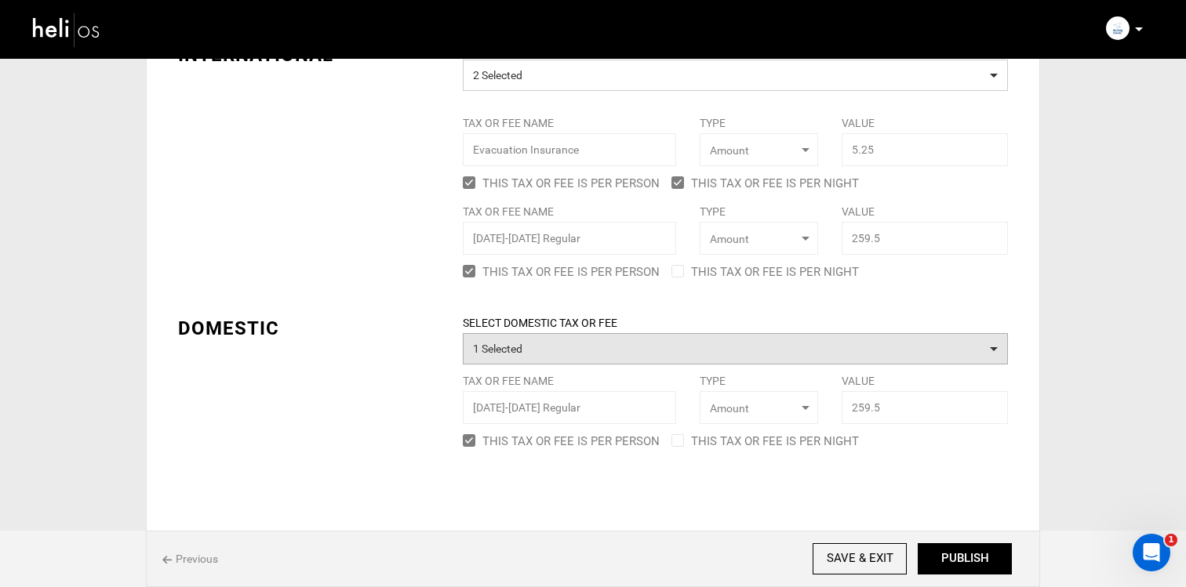
click at [549, 351] on button "1 Selected" at bounding box center [735, 348] width 545 height 31
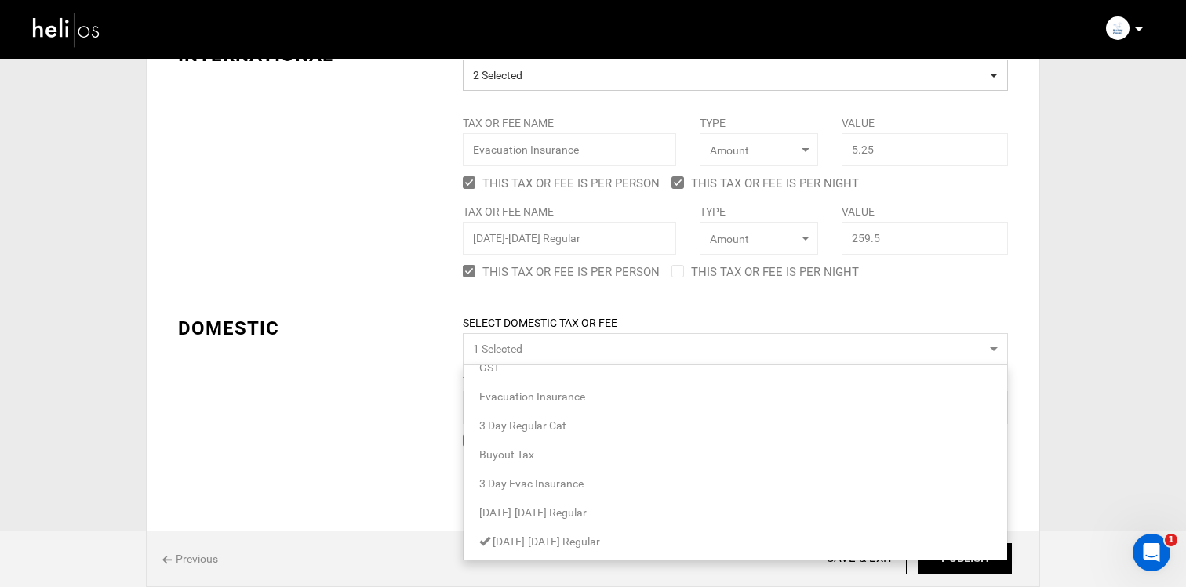
scroll to position [16, 0]
click at [547, 481] on span "3 Day Evac Insurance" at bounding box center [531, 483] width 104 height 13
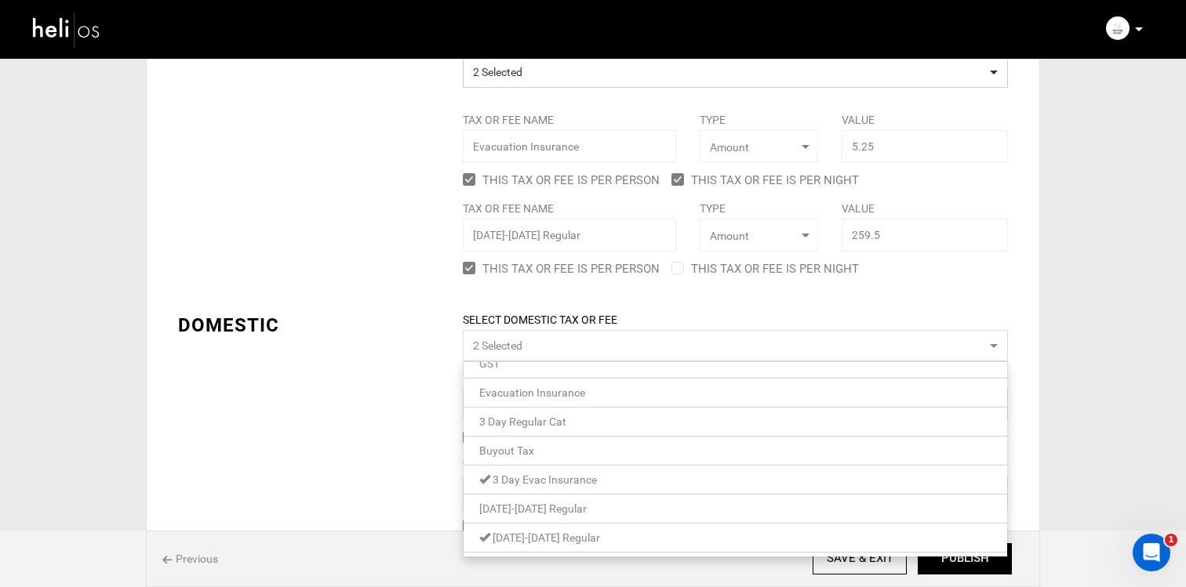
click at [370, 444] on div "TAX POLICY COUNTRY Select Country [GEOGRAPHIC_DATA] Please select a country. IN…" at bounding box center [592, 243] width 853 height 592
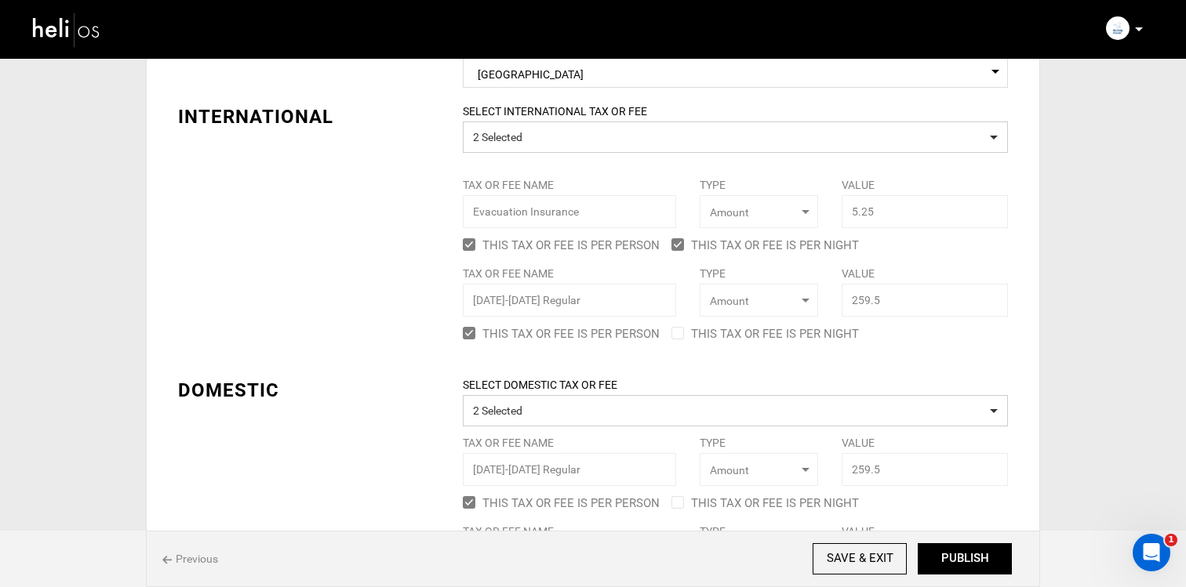
scroll to position [120, 0]
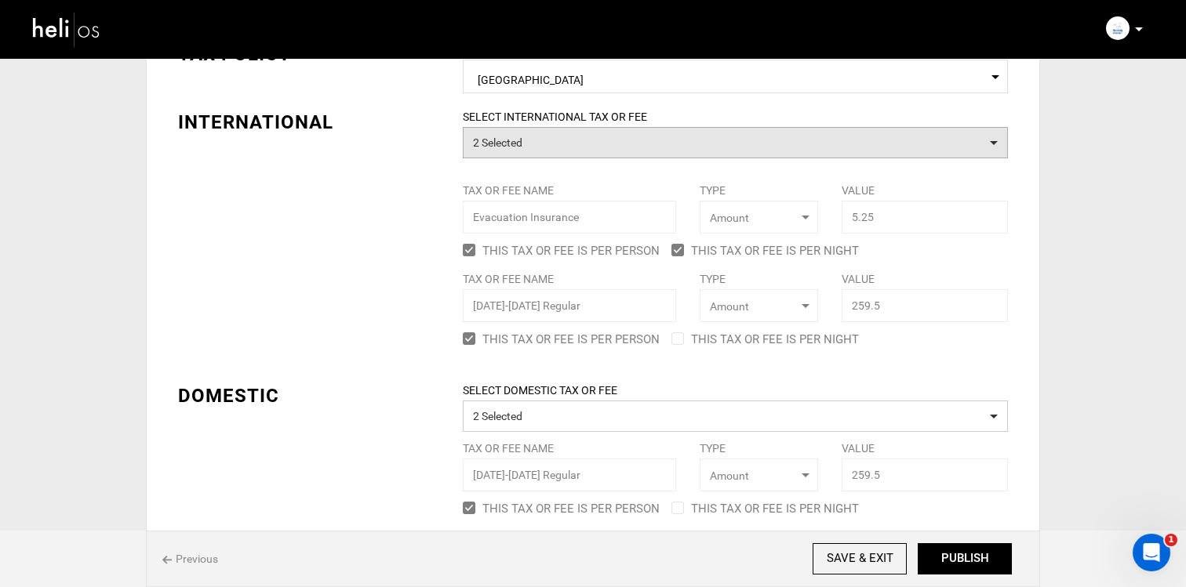
click at [496, 134] on button "2 Selected" at bounding box center [735, 142] width 545 height 31
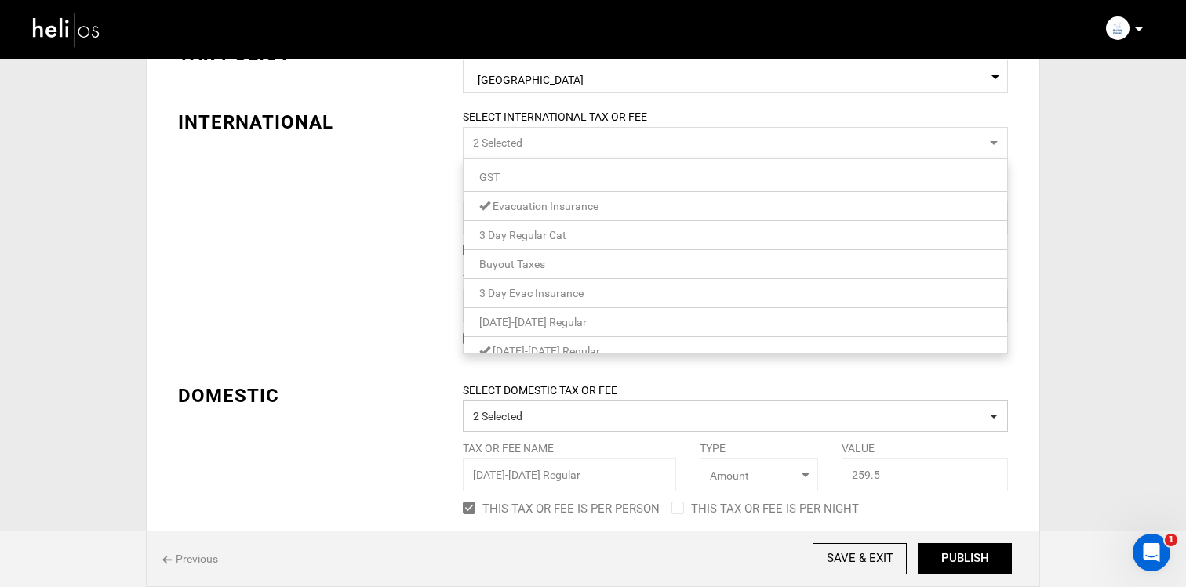
click at [514, 206] on span "Evacuation Insurance" at bounding box center [545, 206] width 106 height 13
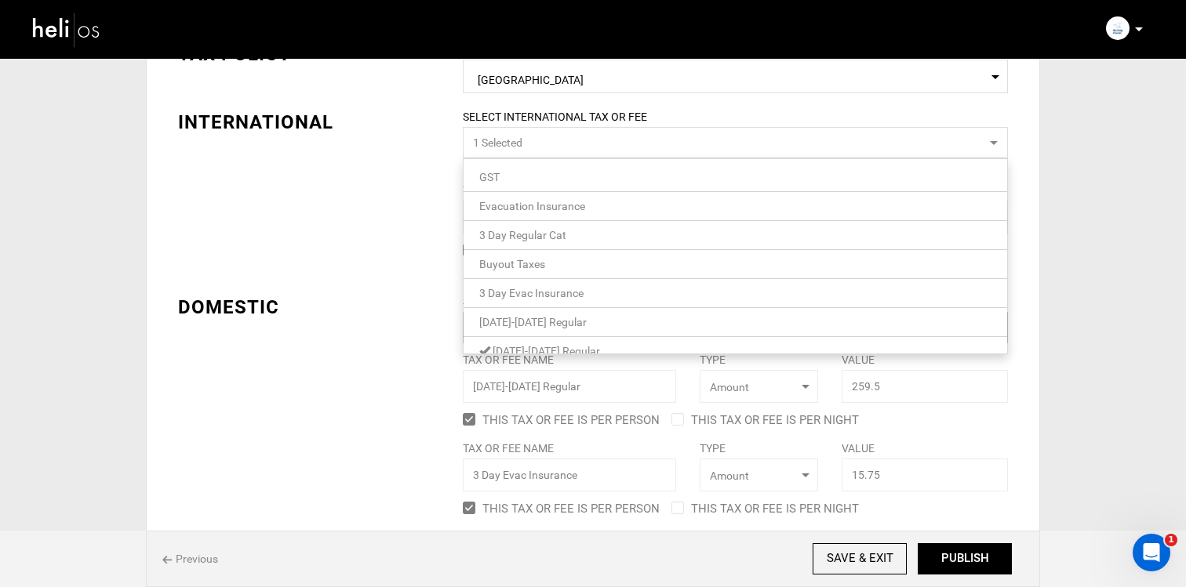
click at [521, 290] on span "3 Day Evac Insurance" at bounding box center [531, 293] width 104 height 13
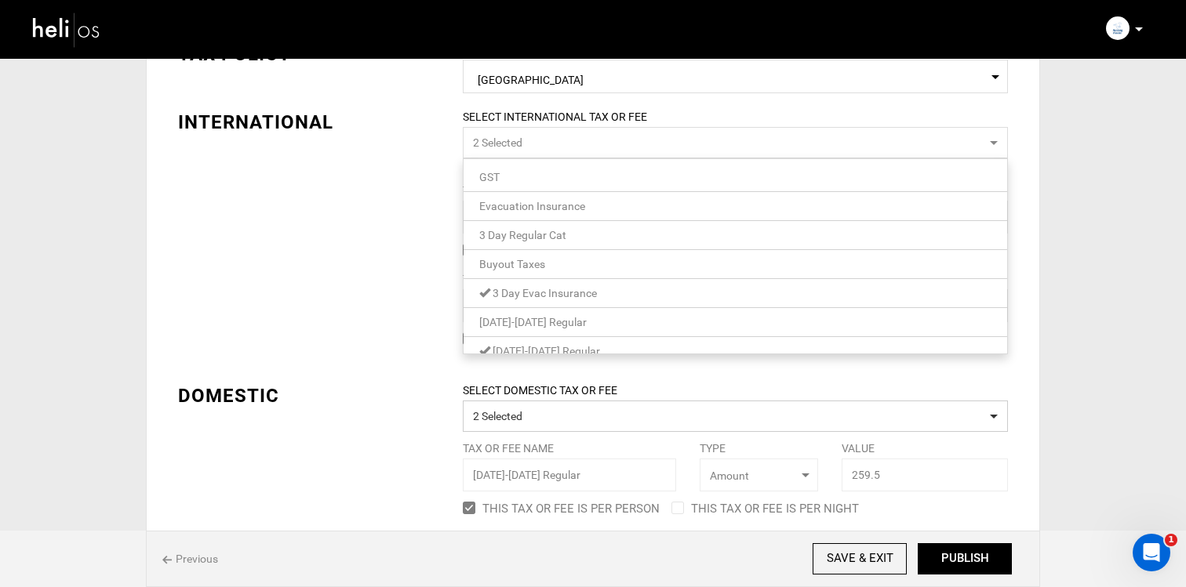
click at [367, 273] on div "TAX POLICY COUNTRY Select Country [GEOGRAPHIC_DATA] Please select a country. IN…" at bounding box center [592, 313] width 853 height 592
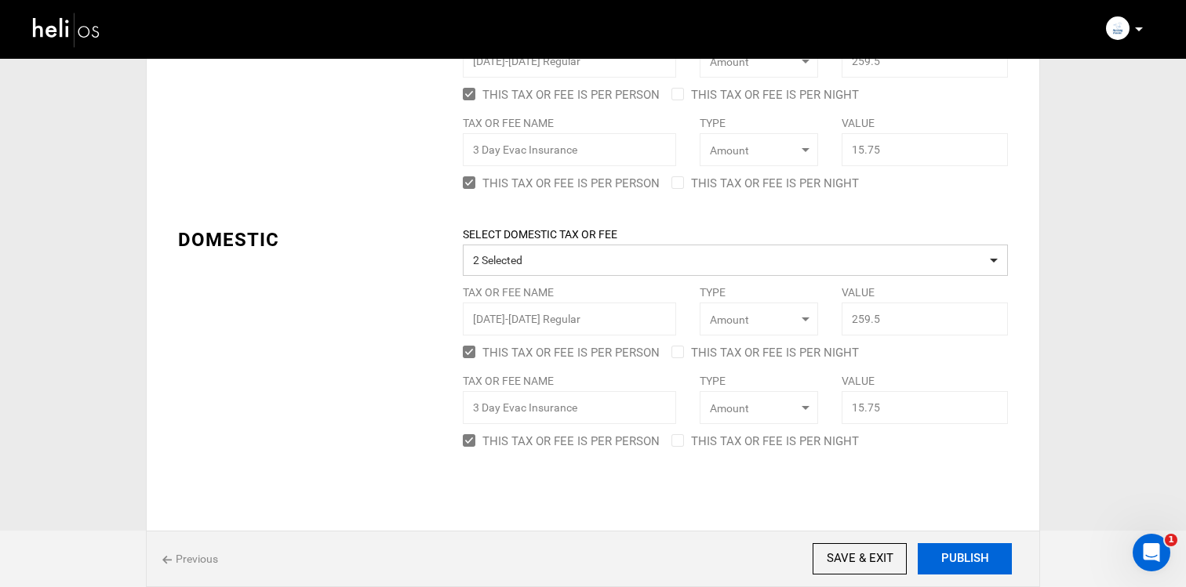
click at [968, 554] on button "PUBLISH" at bounding box center [964, 558] width 94 height 31
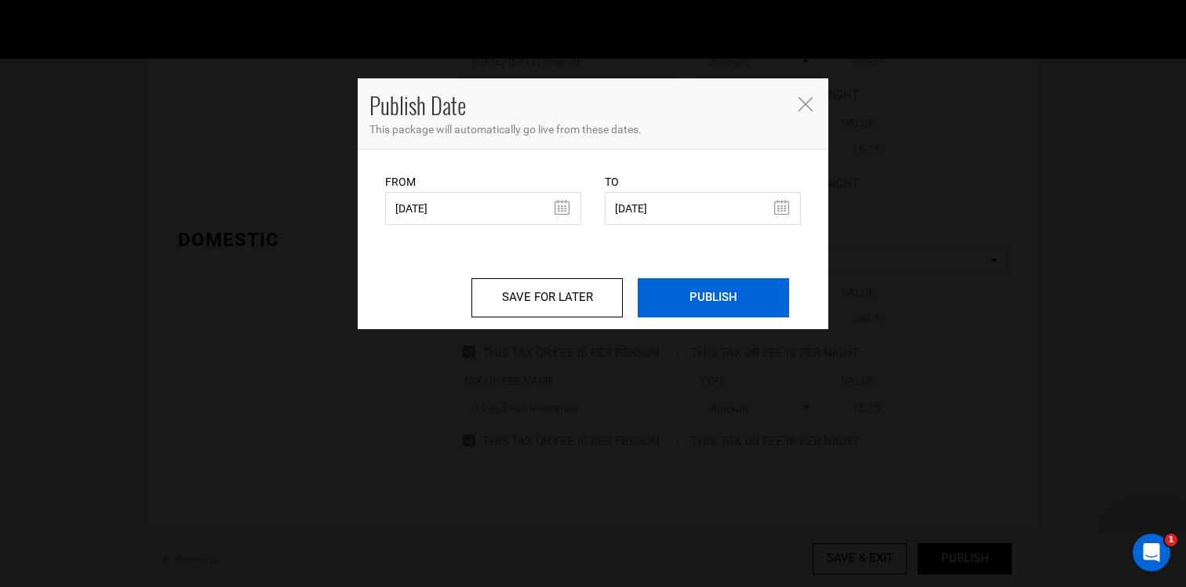
click at [728, 294] on input "PUBLISH" at bounding box center [712, 297] width 151 height 39
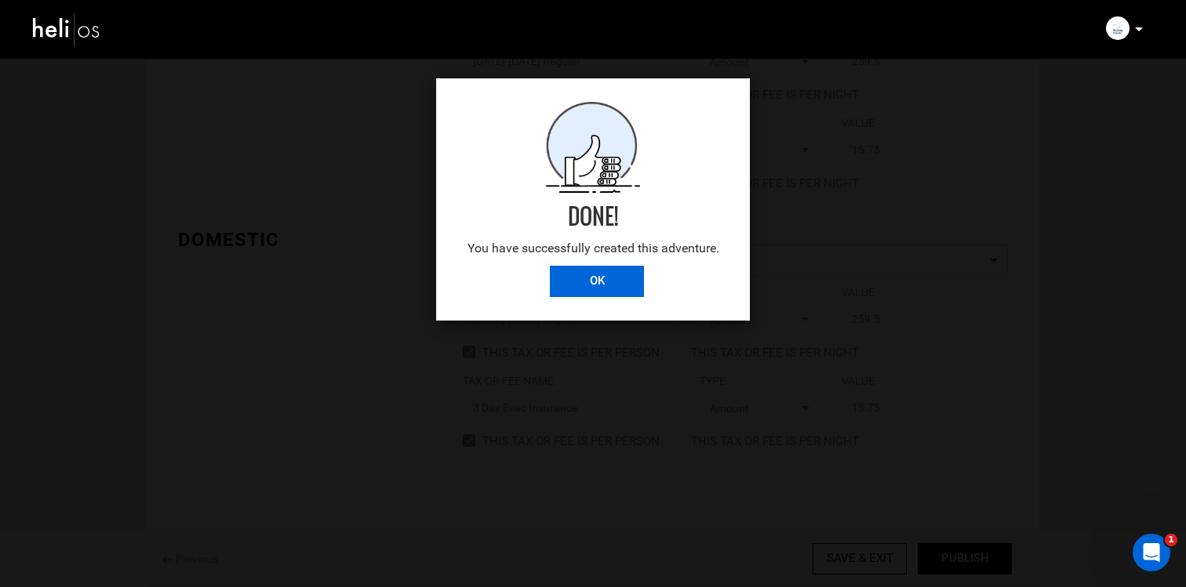
click at [615, 279] on input "OK" at bounding box center [597, 281] width 94 height 31
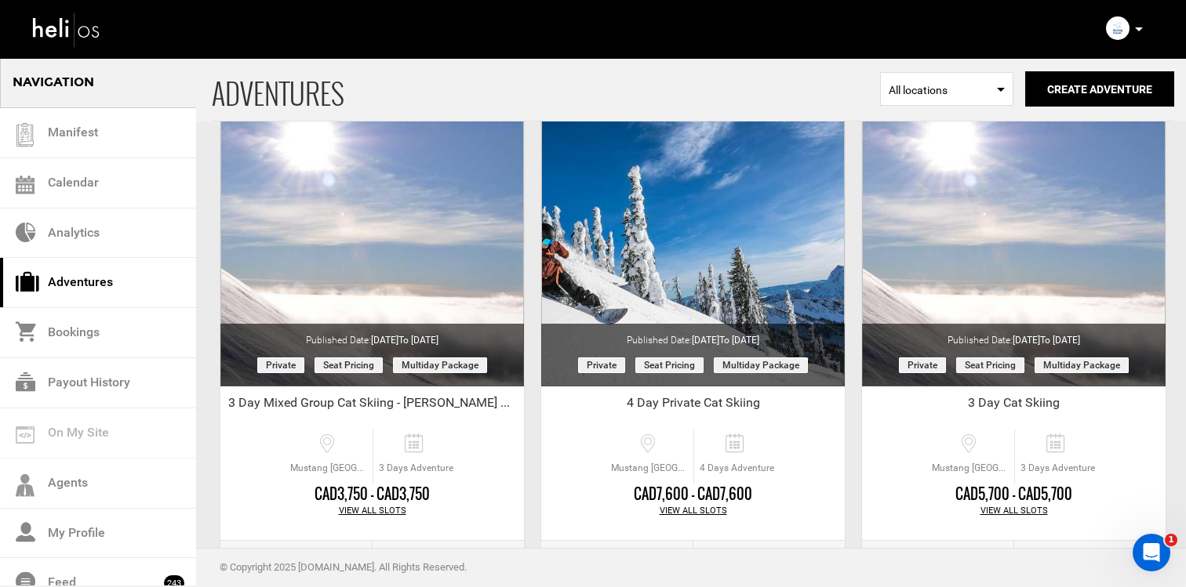
scroll to position [93, 0]
